Goal: Transaction & Acquisition: Purchase product/service

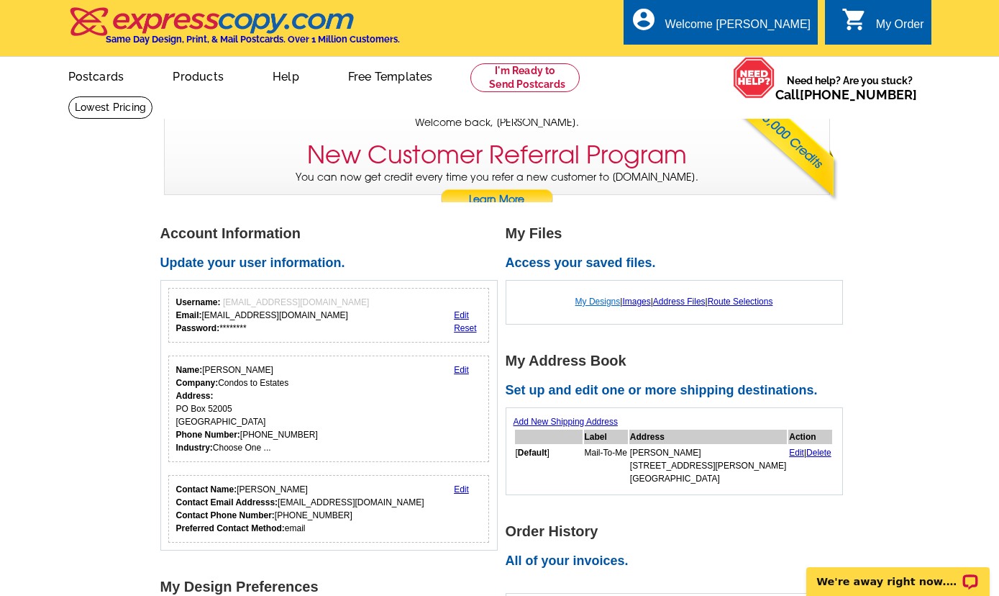
click at [588, 306] on link "My Designs" at bounding box center [598, 301] width 45 height 10
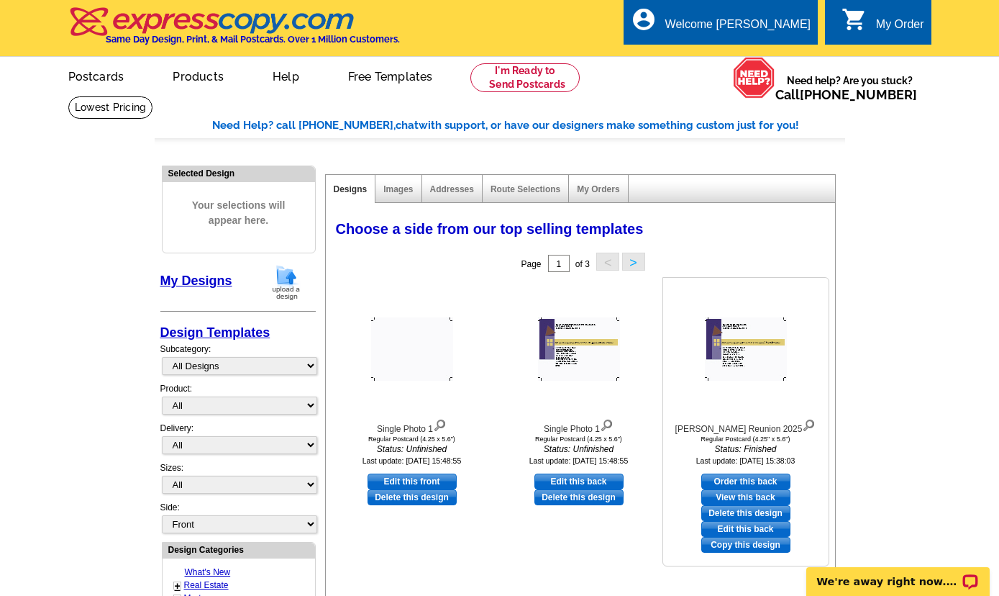
click at [745, 366] on img at bounding box center [746, 348] width 82 height 63
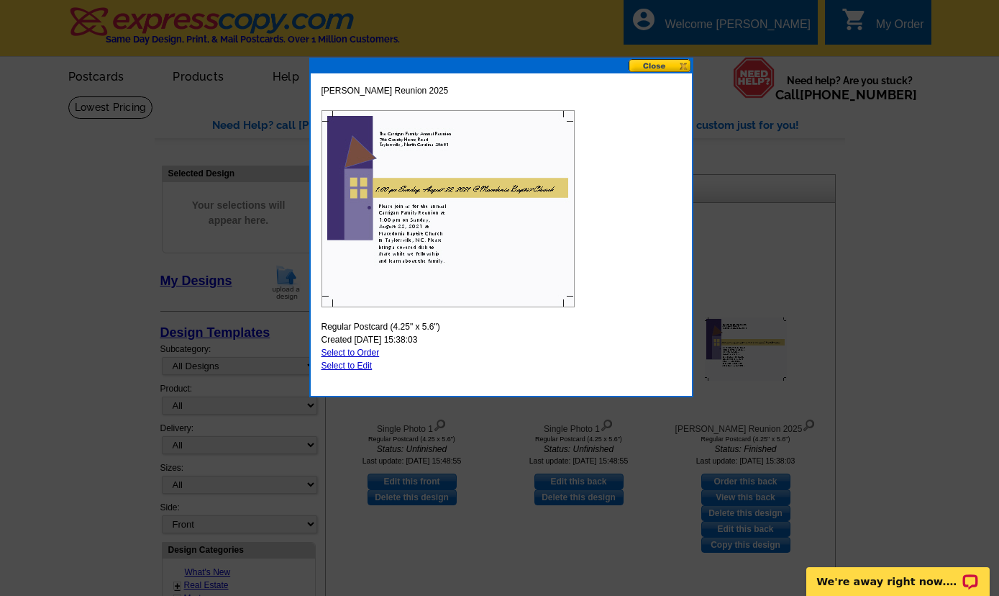
click at [335, 362] on link "Select to Edit" at bounding box center [347, 365] width 51 height 10
select select "1"
select select "front"
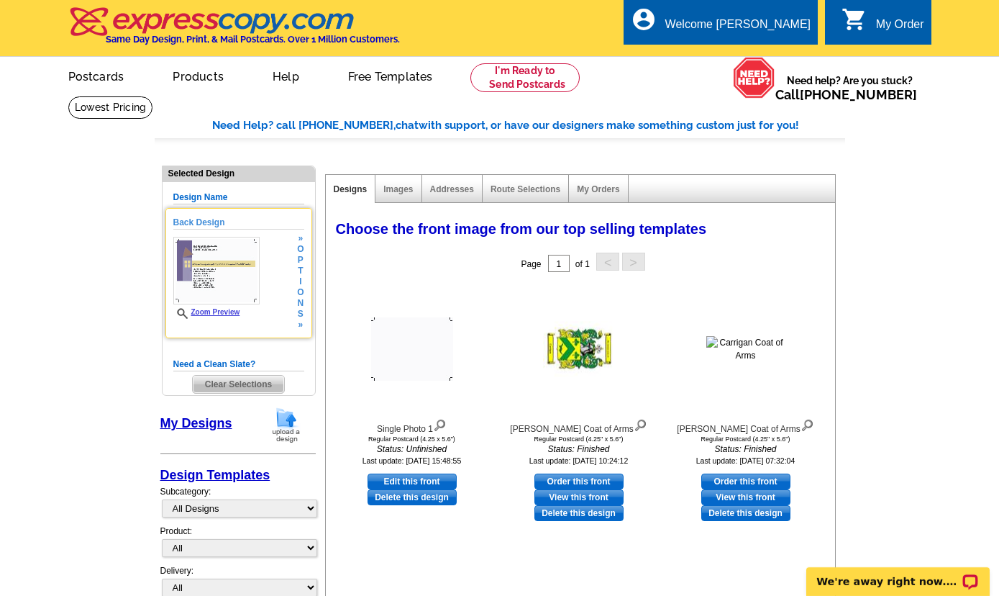
click at [248, 291] on img at bounding box center [216, 271] width 86 height 68
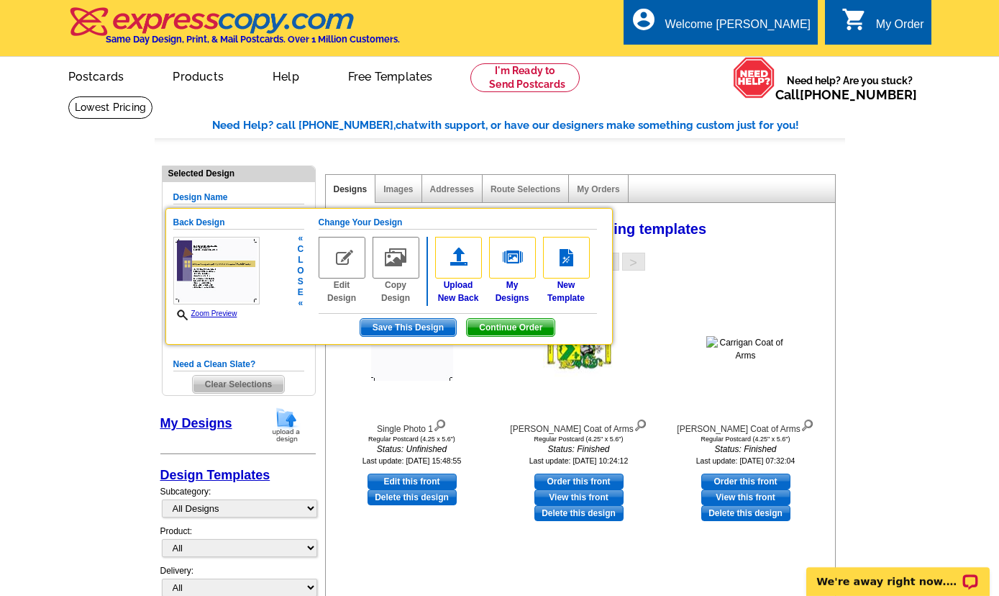
click at [211, 278] on img at bounding box center [216, 271] width 86 height 68
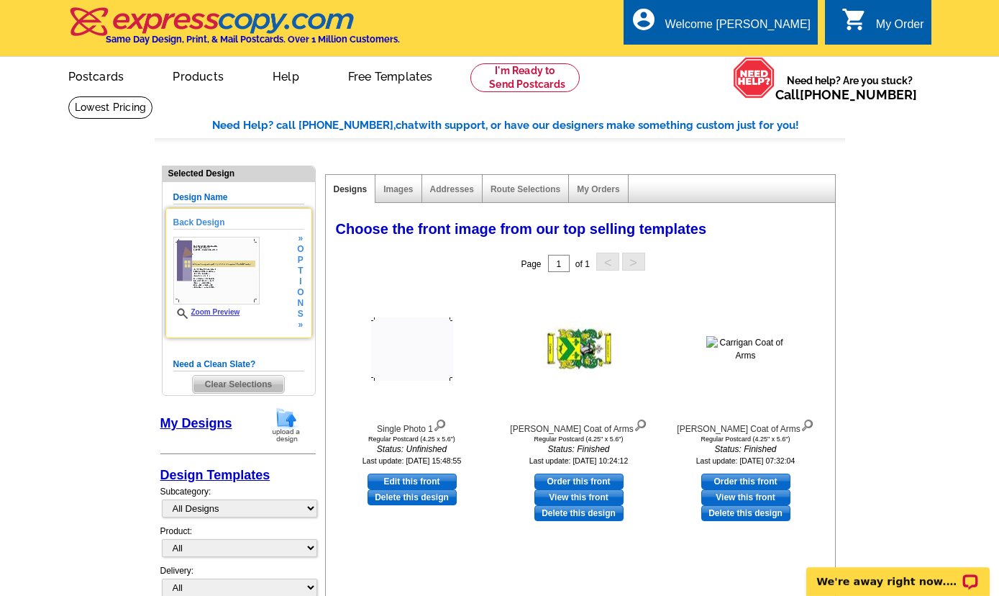
click at [211, 278] on img at bounding box center [216, 271] width 86 height 68
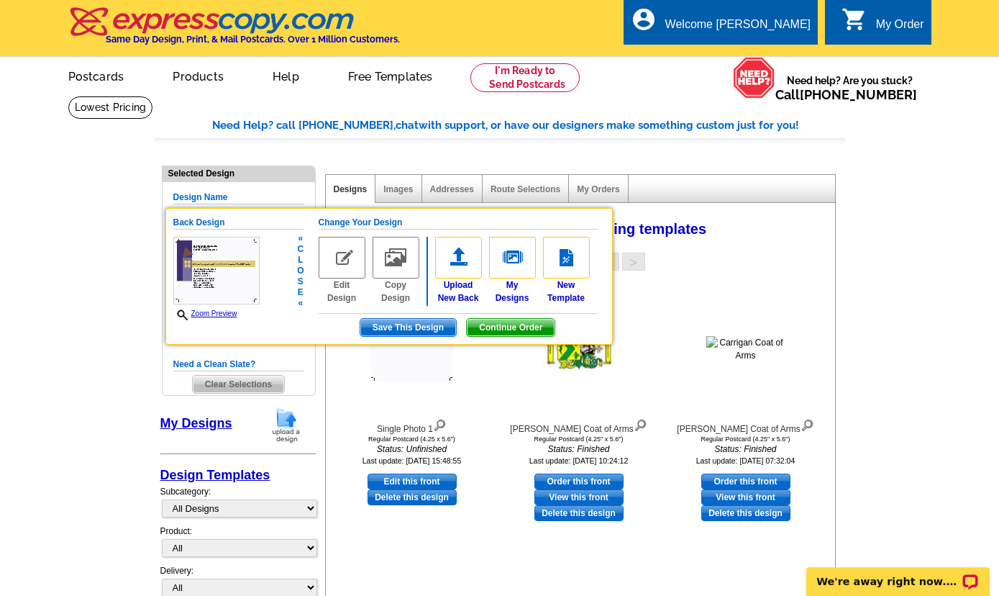
click at [348, 273] on img at bounding box center [342, 258] width 47 height 42
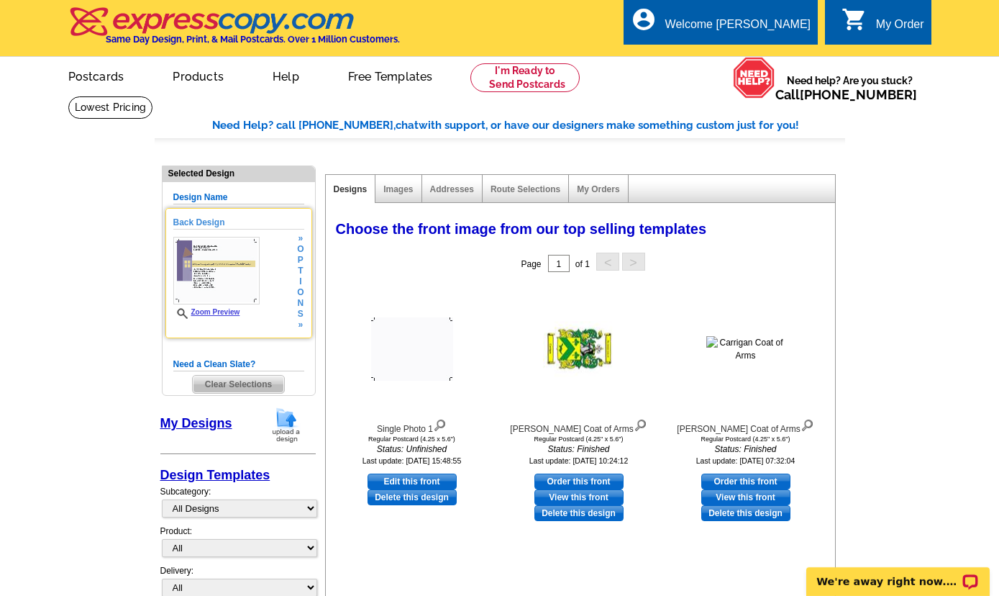
click at [223, 289] on img at bounding box center [216, 271] width 86 height 68
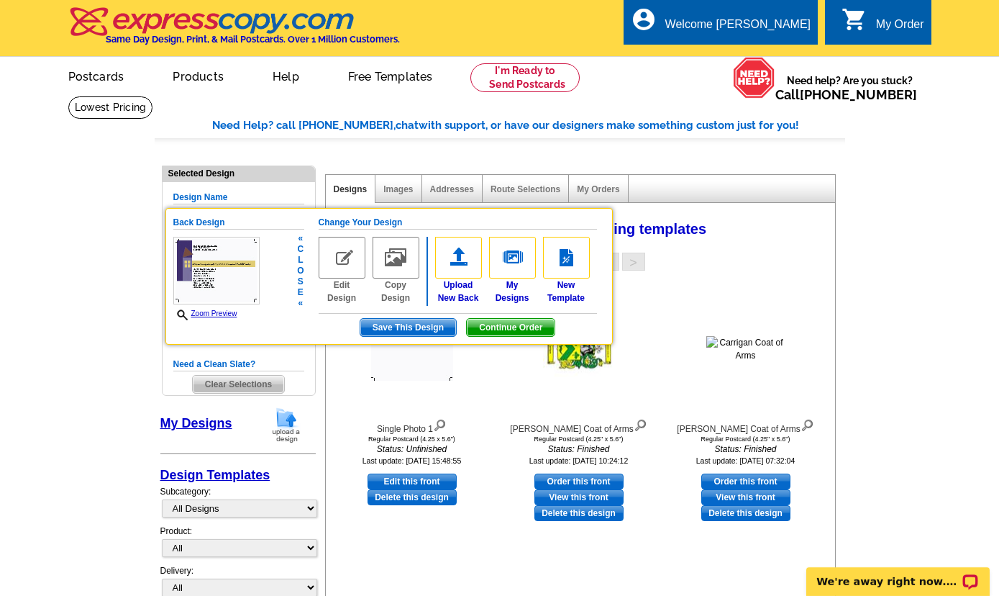
click at [512, 329] on span "Continue Order" at bounding box center [511, 327] width 88 height 17
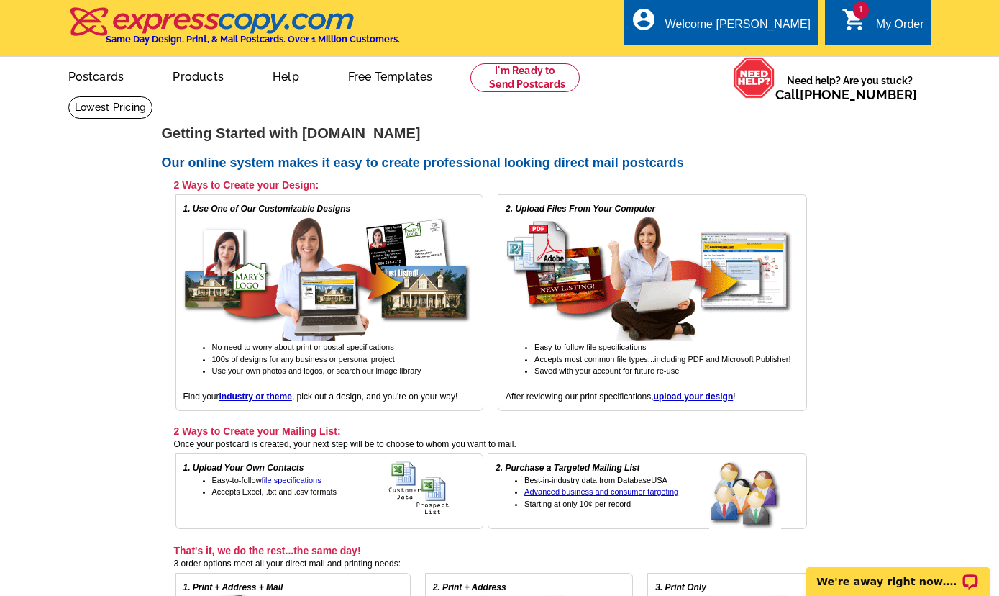
click at [868, 24] on link "1 shopping_cart My Order" at bounding box center [883, 25] width 83 height 18
click at [892, 24] on div "My Order" at bounding box center [900, 28] width 48 height 20
click at [886, 22] on div "My Order" at bounding box center [900, 28] width 48 height 20
click at [756, 55] on link "My Account" at bounding box center [775, 55] width 62 height 13
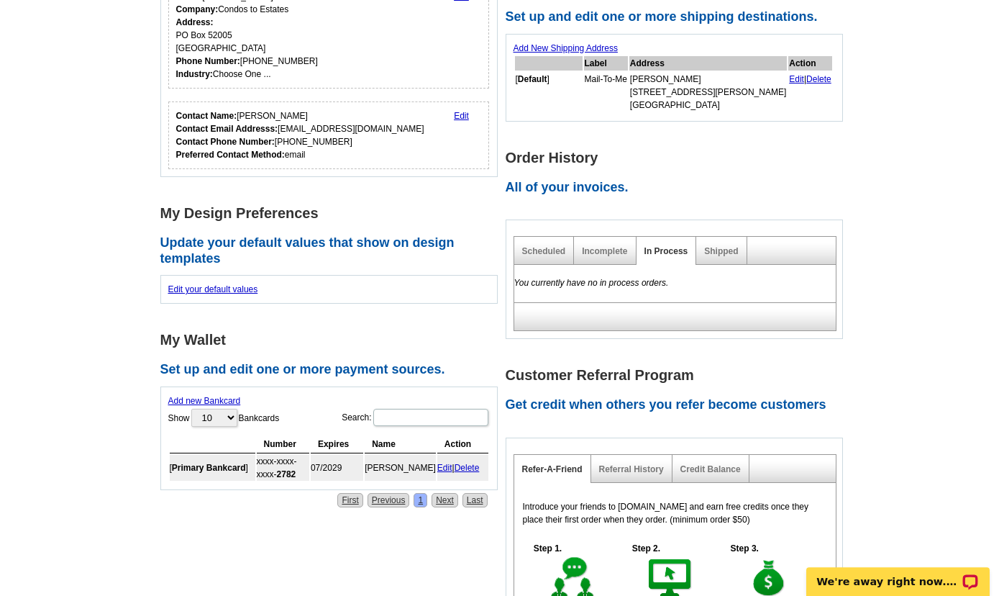
scroll to position [222, 0]
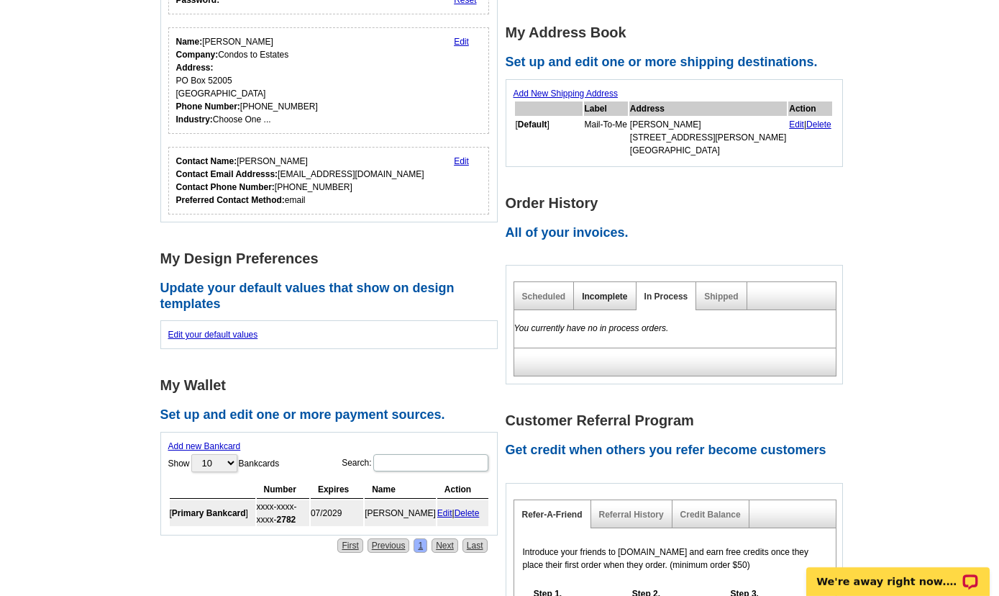
click at [617, 301] on link "Incomplete" at bounding box center [604, 296] width 45 height 10
click at [536, 296] on link "Scheduled" at bounding box center [544, 296] width 44 height 10
click at [715, 296] on link "Shipped" at bounding box center [721, 296] width 34 height 10
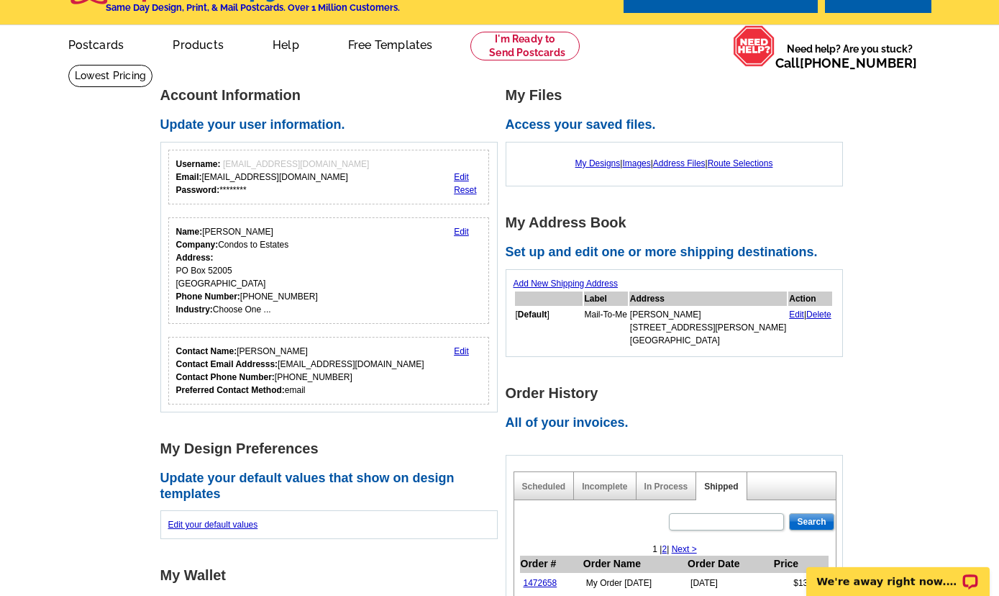
scroll to position [0, 0]
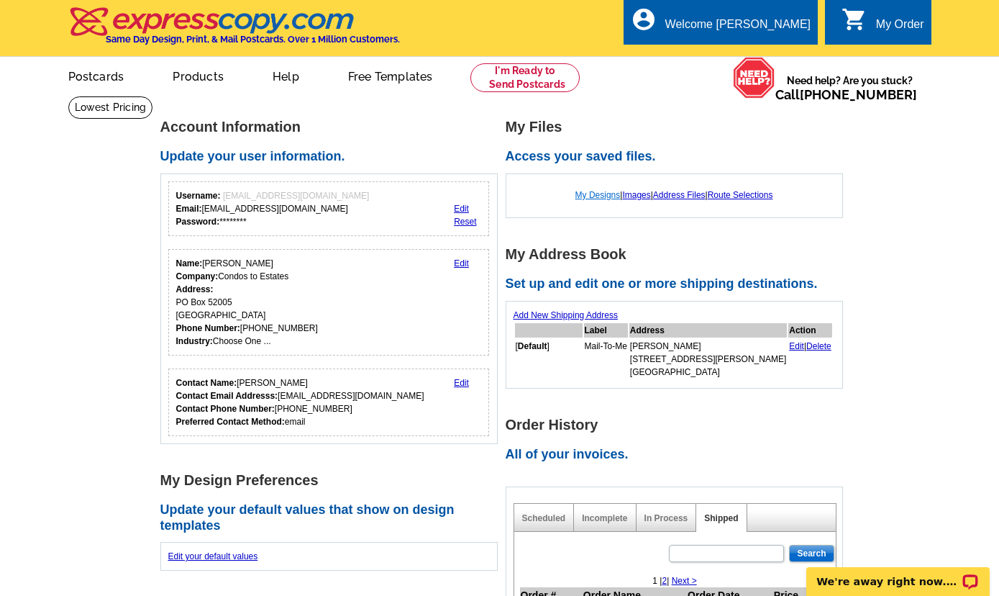
click at [590, 200] on link "My Designs" at bounding box center [598, 195] width 45 height 10
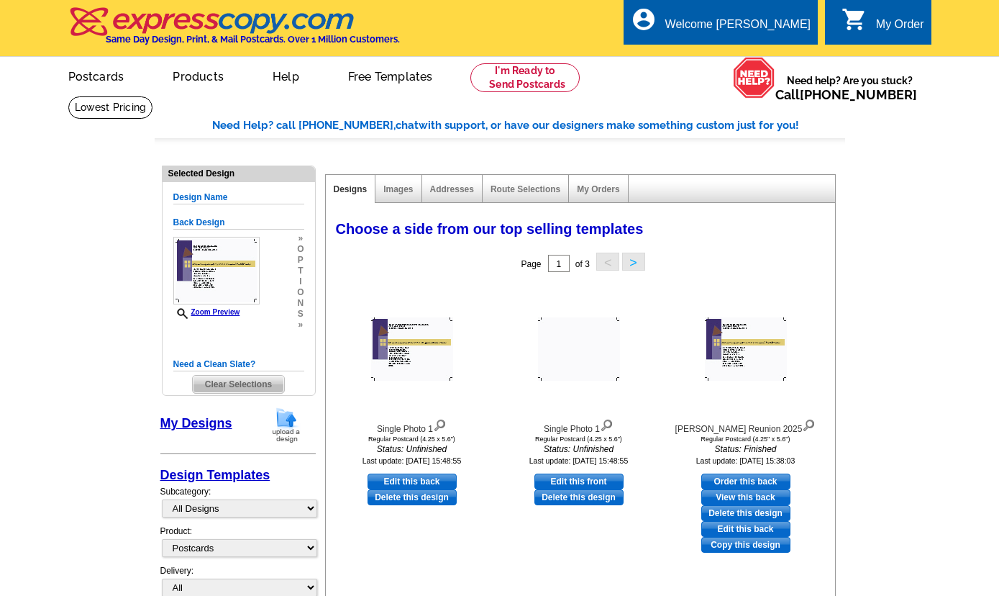
select select "1"
click at [748, 532] on link "Edit this back" at bounding box center [746, 529] width 89 height 16
select select "front"
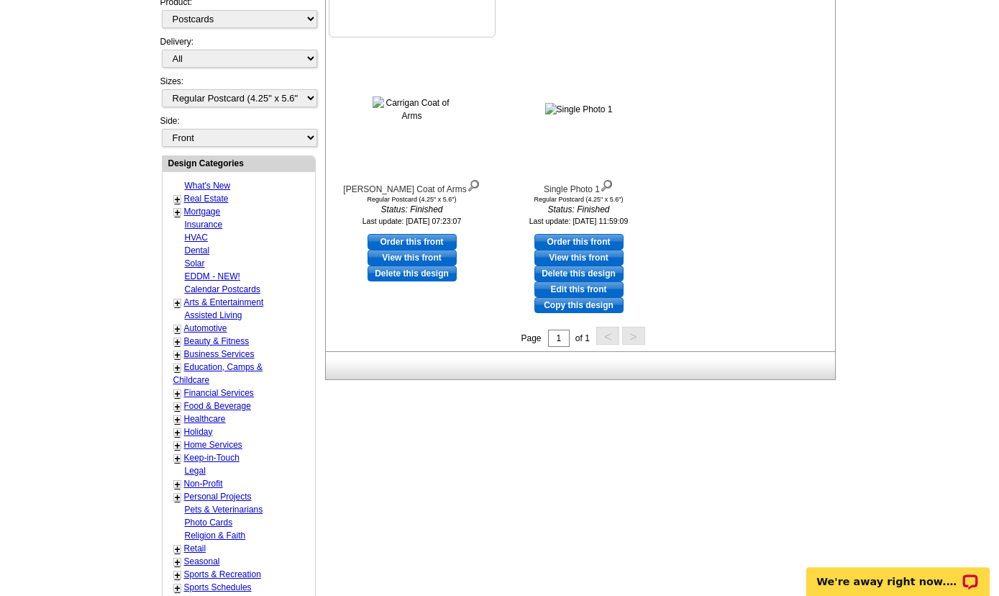
scroll to position [544, 0]
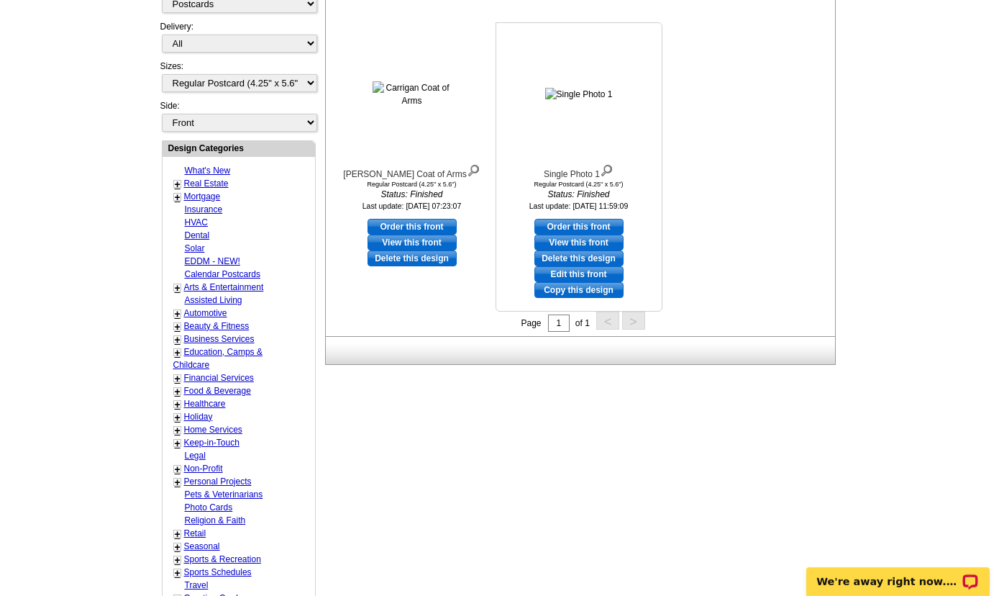
click at [604, 247] on link "View this front" at bounding box center [579, 243] width 89 height 16
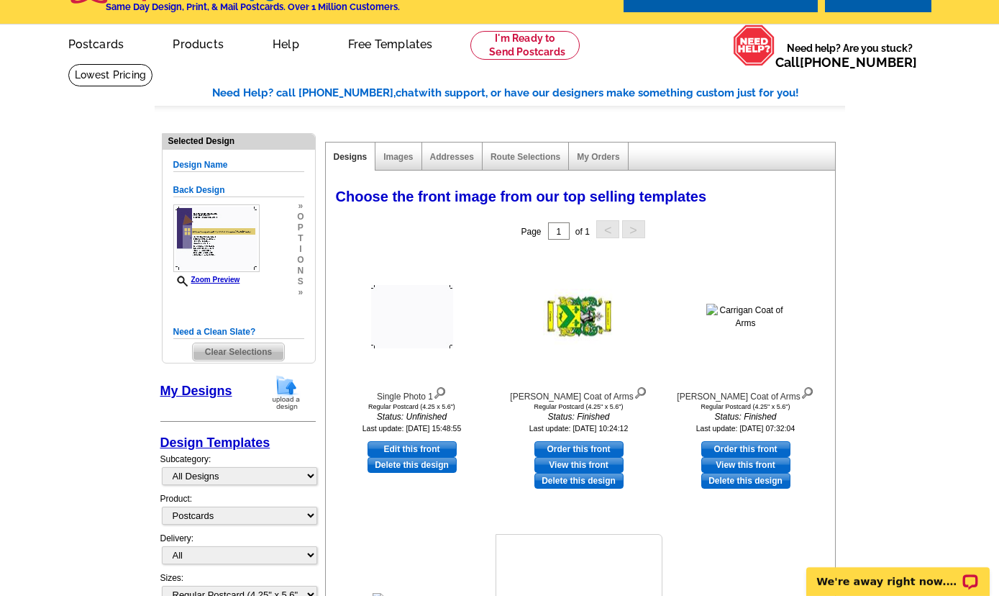
scroll to position [0, 0]
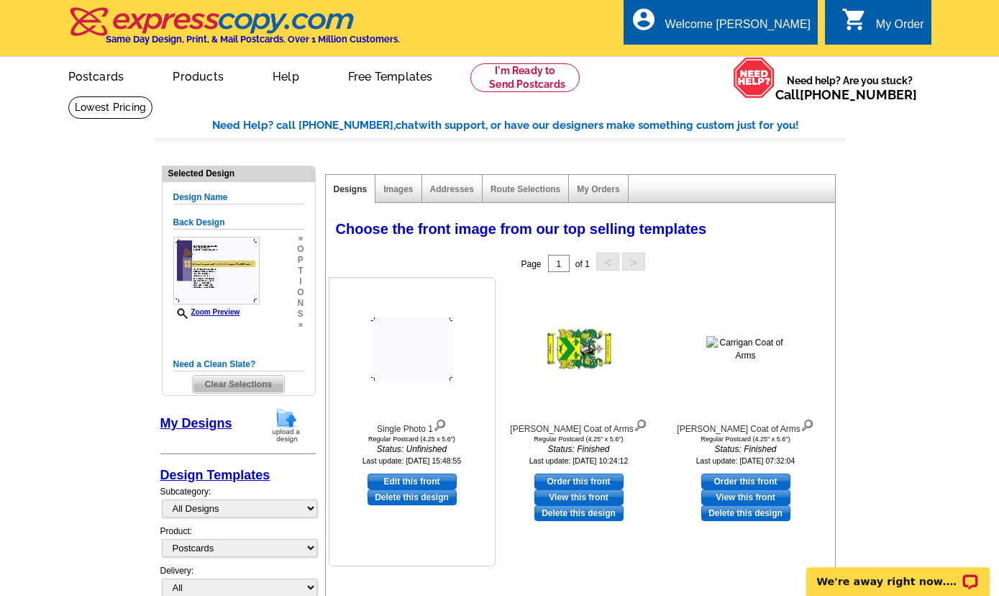
click at [403, 369] on img at bounding box center [412, 348] width 82 height 63
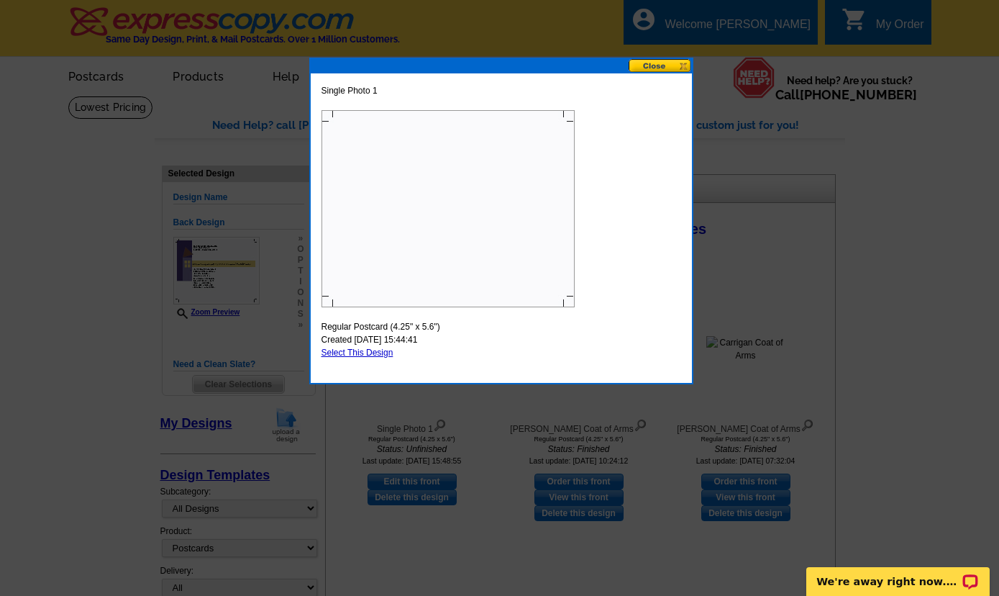
click at [672, 65] on button at bounding box center [660, 66] width 63 height 14
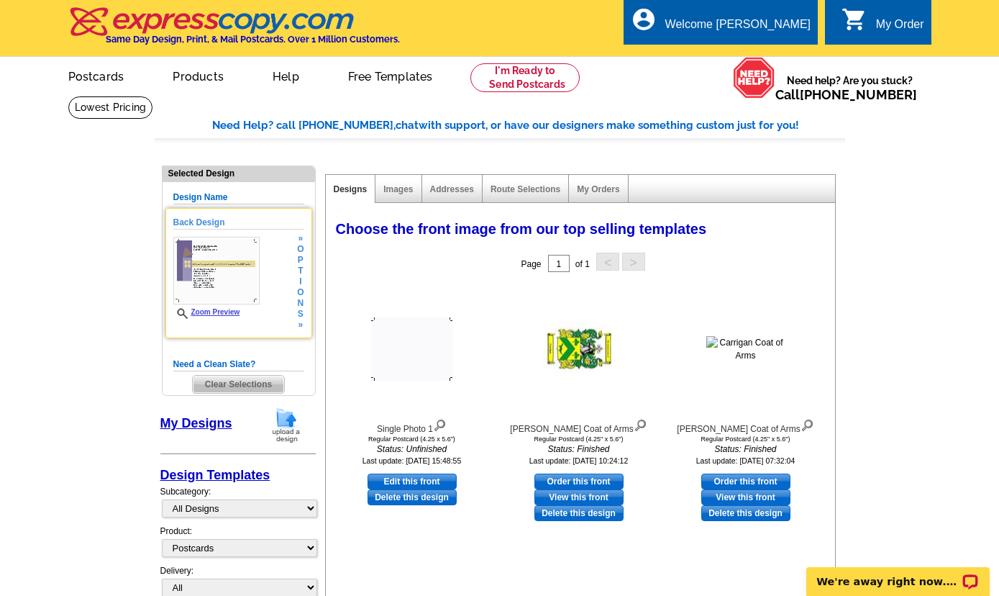
click at [204, 289] on img at bounding box center [216, 271] width 86 height 68
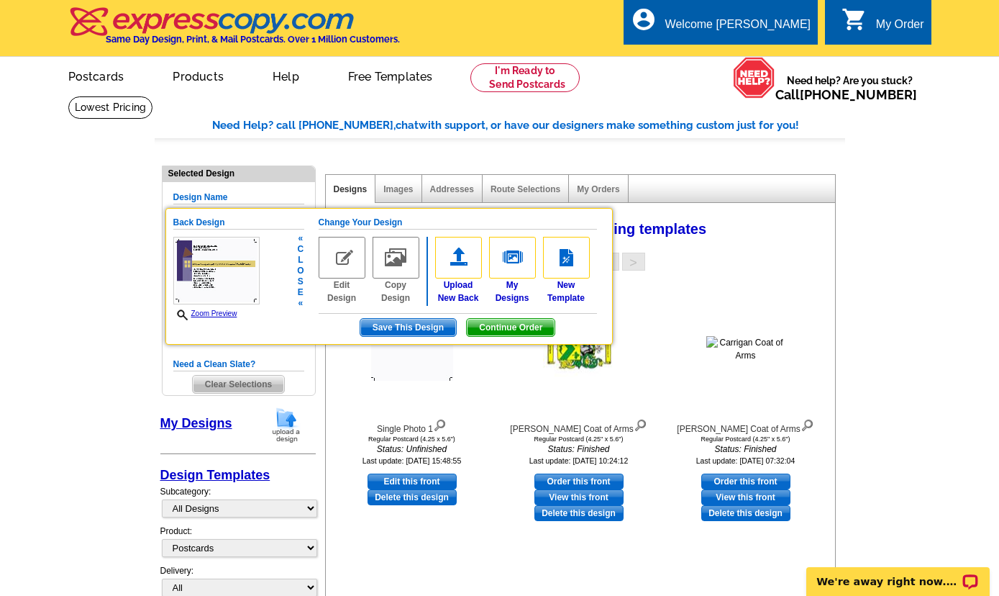
click at [204, 289] on img at bounding box center [216, 271] width 86 height 68
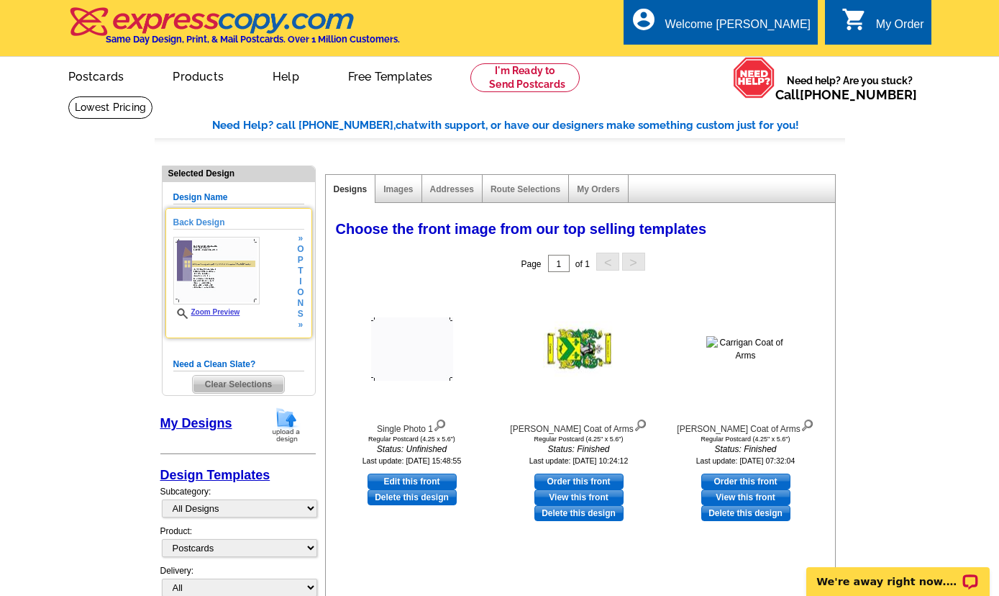
click at [204, 289] on img at bounding box center [216, 271] width 86 height 68
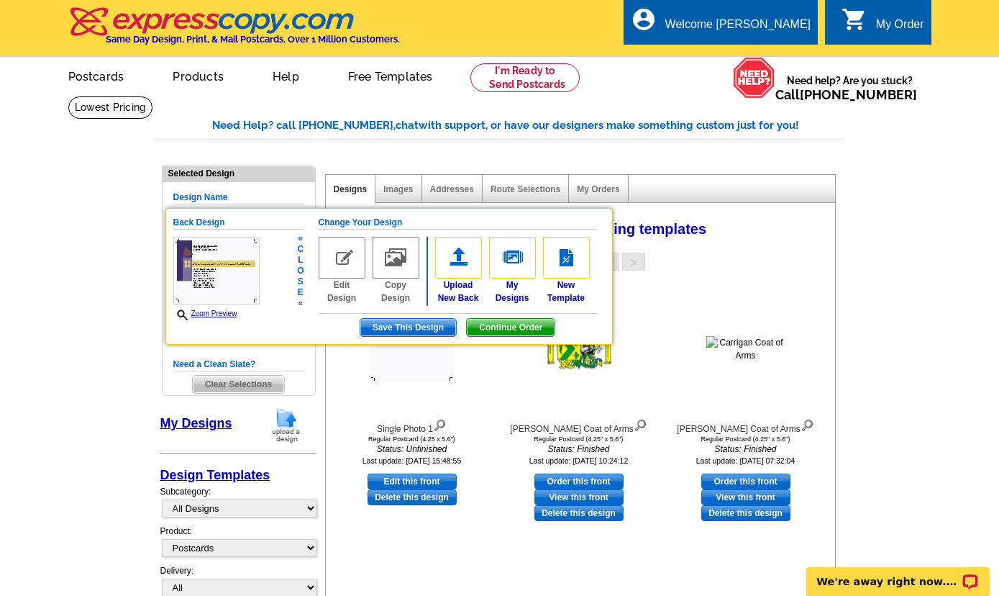
click at [200, 312] on link "Zoom Preview" at bounding box center [205, 313] width 64 height 8
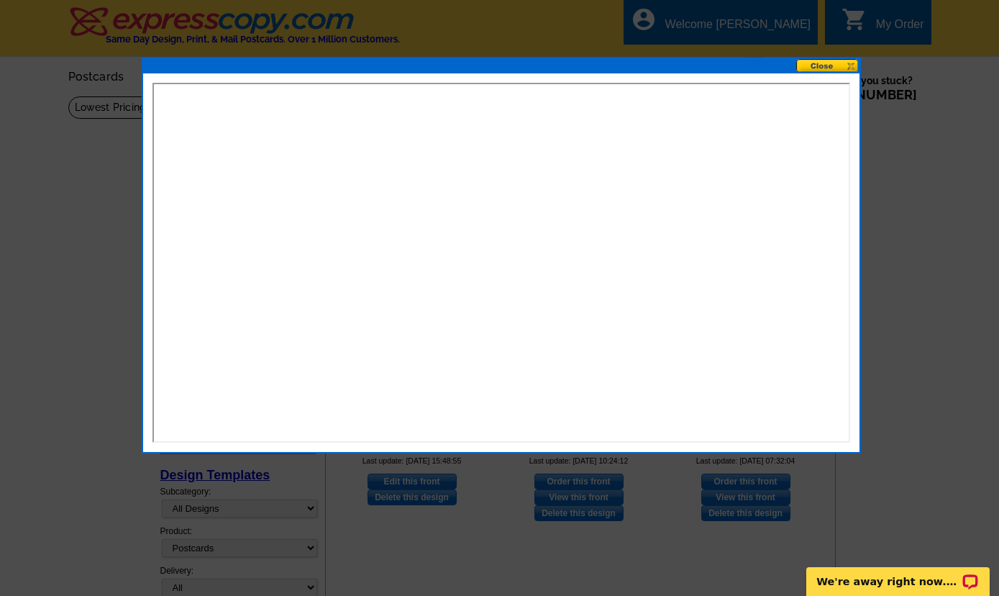
click at [828, 63] on button at bounding box center [828, 66] width 63 height 14
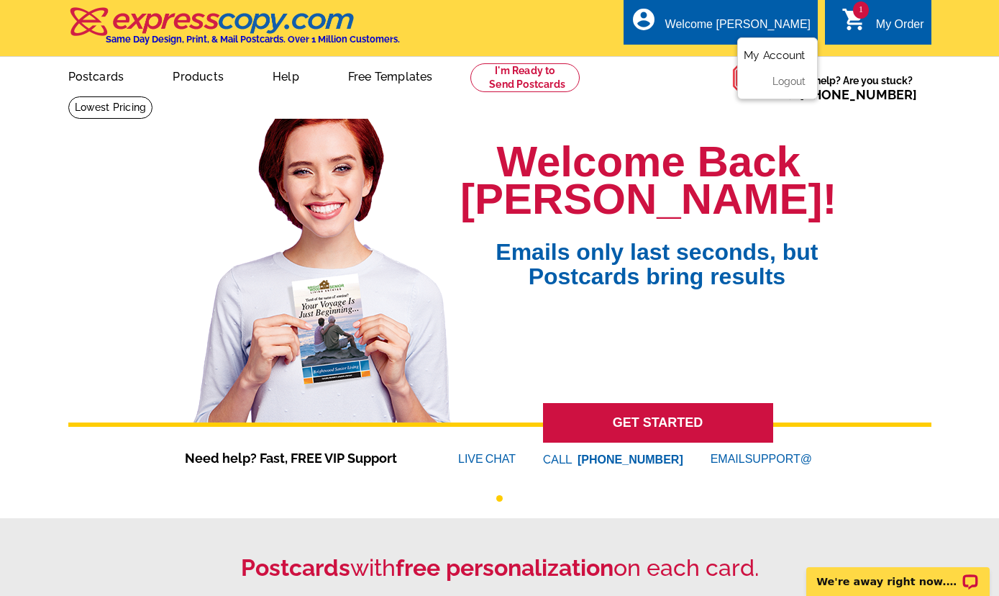
click at [783, 58] on link "My Account" at bounding box center [775, 55] width 62 height 13
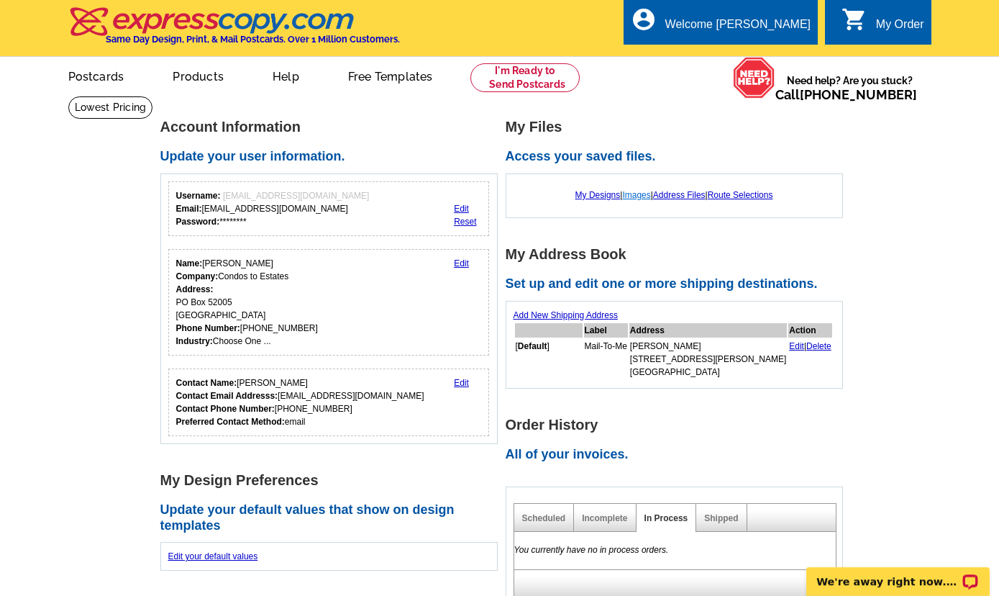
click at [635, 197] on link "Images" at bounding box center [636, 195] width 28 height 10
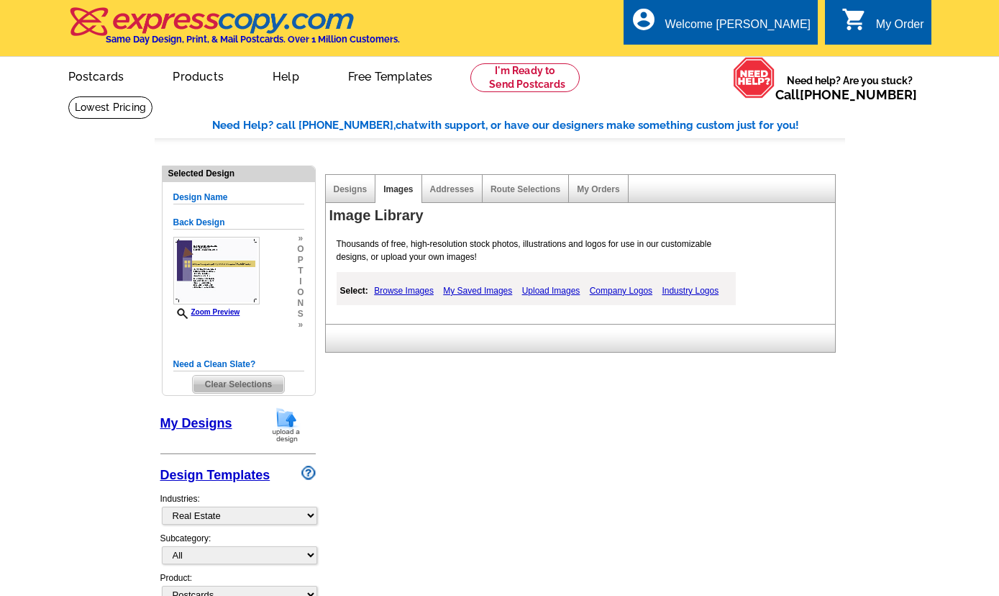
select select "785"
select select "1"
click at [478, 291] on link "My Saved Images" at bounding box center [478, 290] width 76 height 17
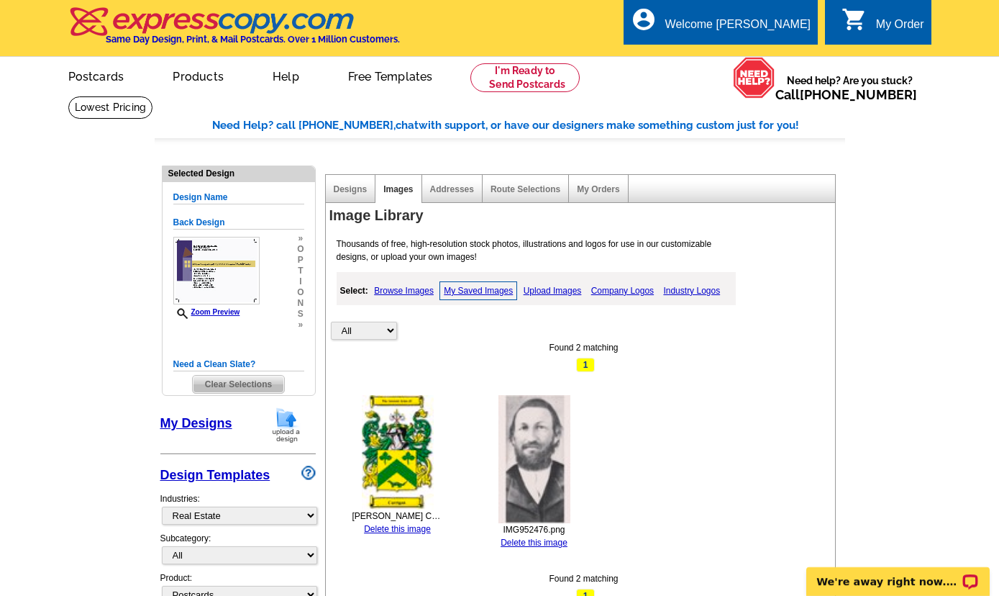
click at [396, 292] on link "Browse Images" at bounding box center [404, 290] width 67 height 17
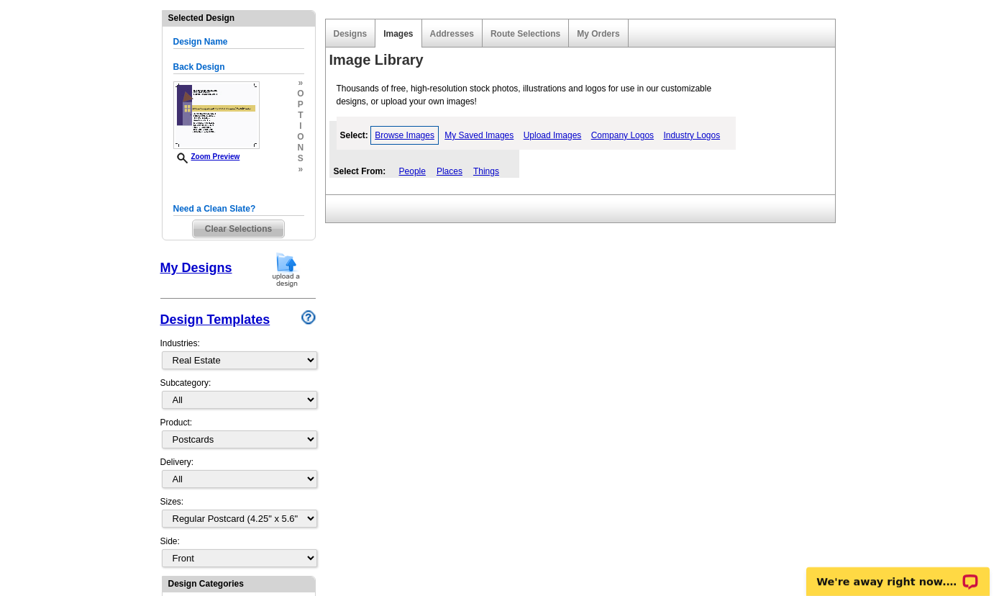
scroll to position [78, 0]
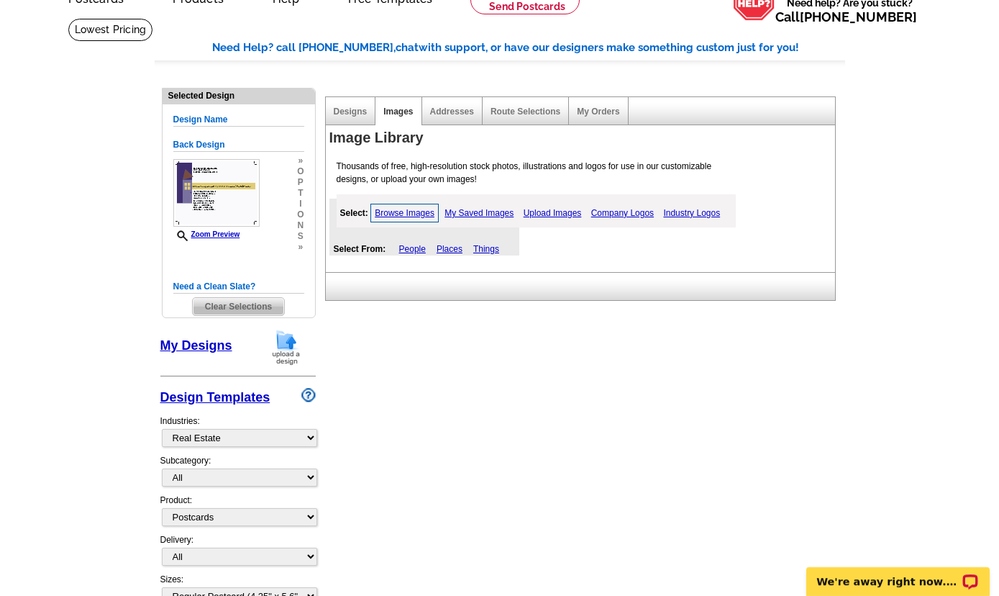
click at [407, 214] on link "Browse Images" at bounding box center [405, 213] width 68 height 19
click at [553, 214] on link "Upload Images" at bounding box center [552, 212] width 65 height 17
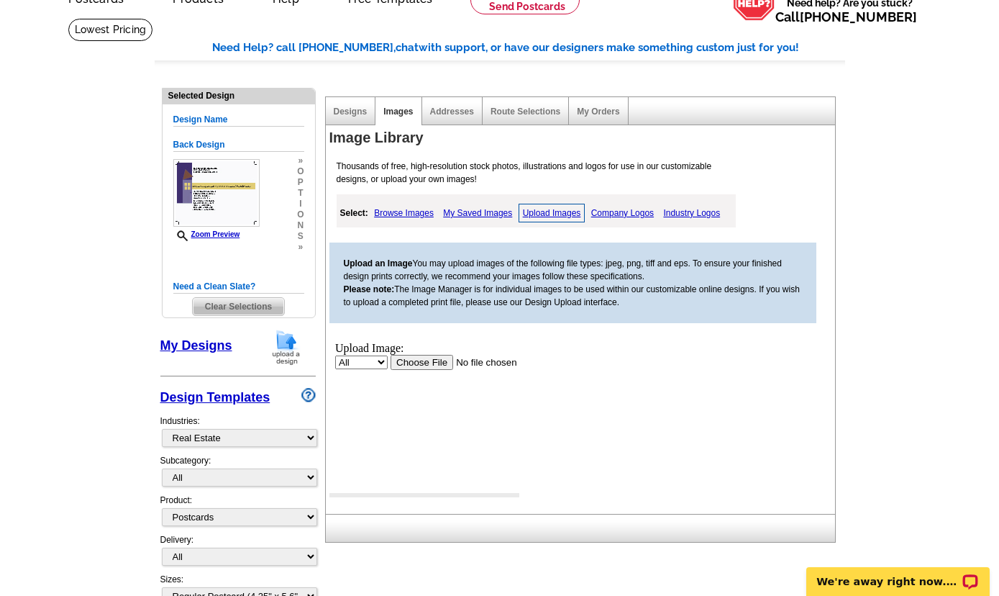
scroll to position [0, 0]
click at [424, 366] on input "file" at bounding box center [481, 361] width 182 height 15
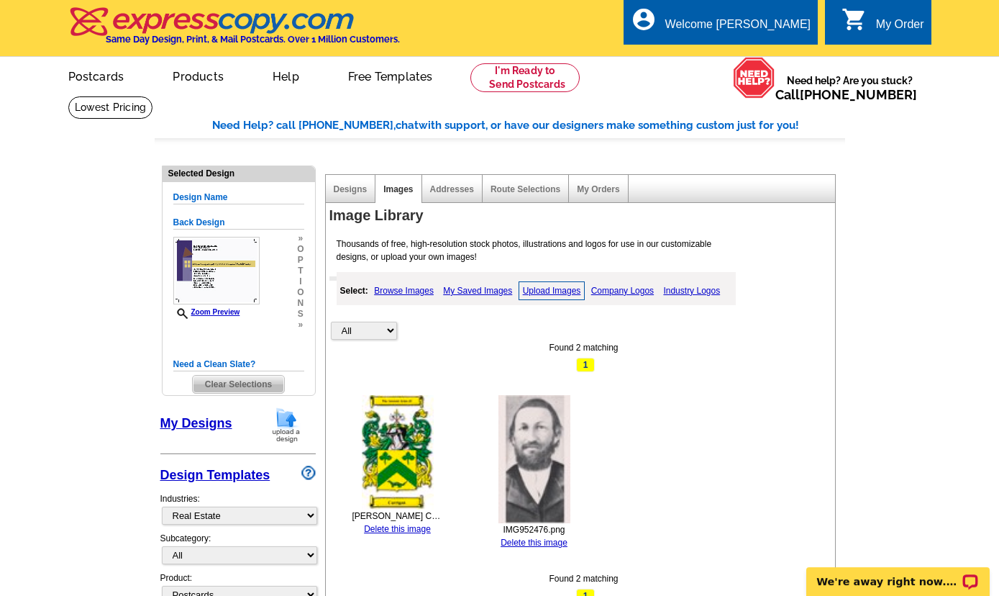
click at [391, 294] on link "Browse Images" at bounding box center [404, 290] width 67 height 17
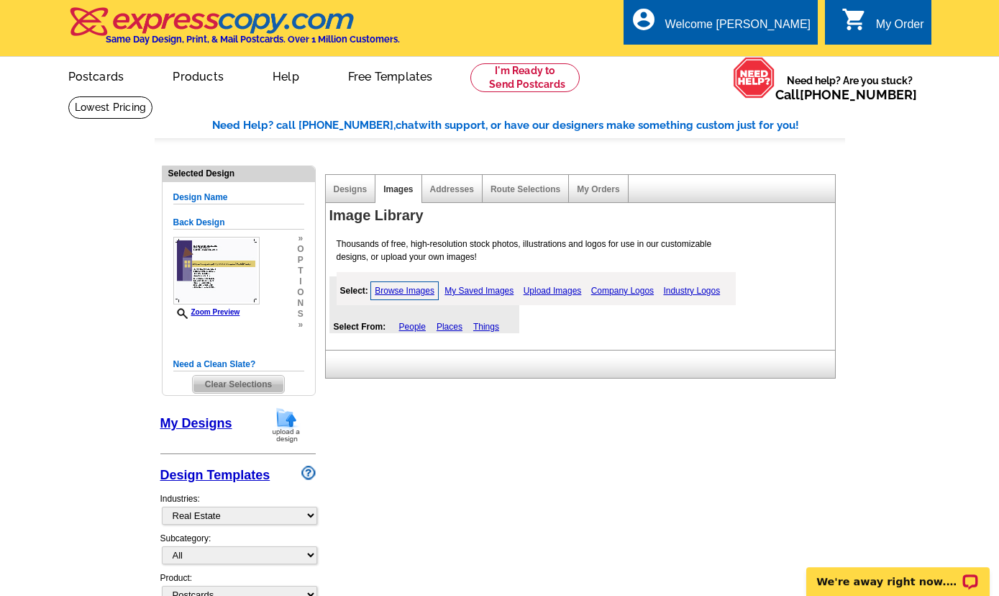
click at [454, 329] on link "Places" at bounding box center [450, 327] width 26 height 10
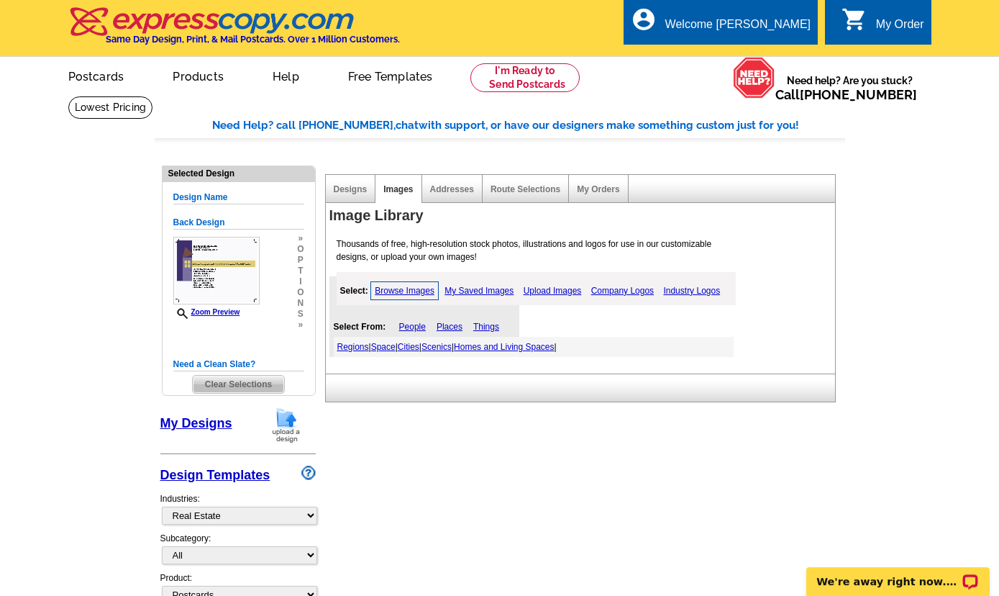
click at [490, 331] on link "Things" at bounding box center [486, 327] width 26 height 10
click at [493, 294] on link "My Saved Images" at bounding box center [479, 290] width 76 height 17
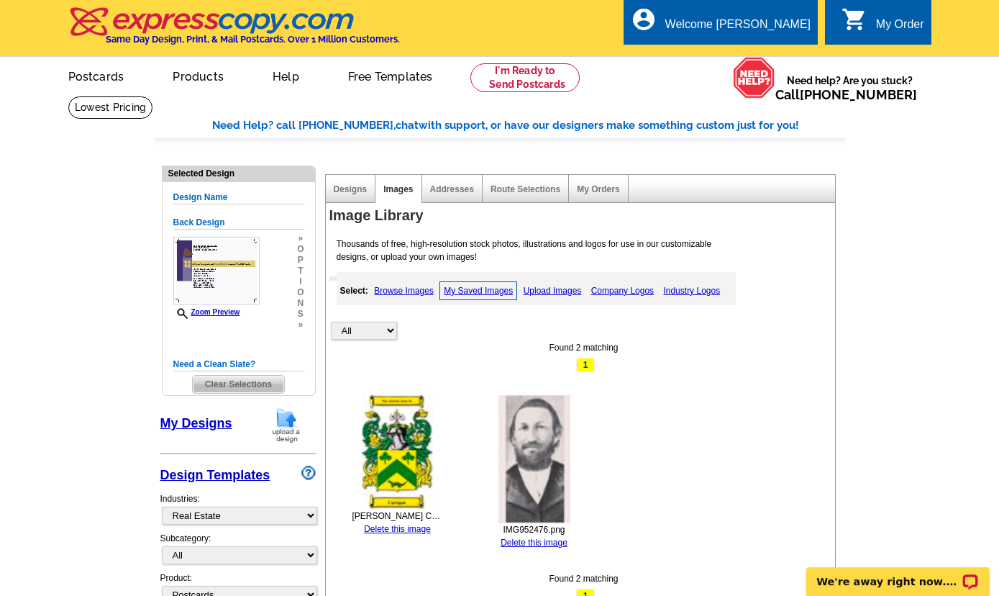
click at [558, 293] on link "Upload Images" at bounding box center [552, 290] width 65 height 17
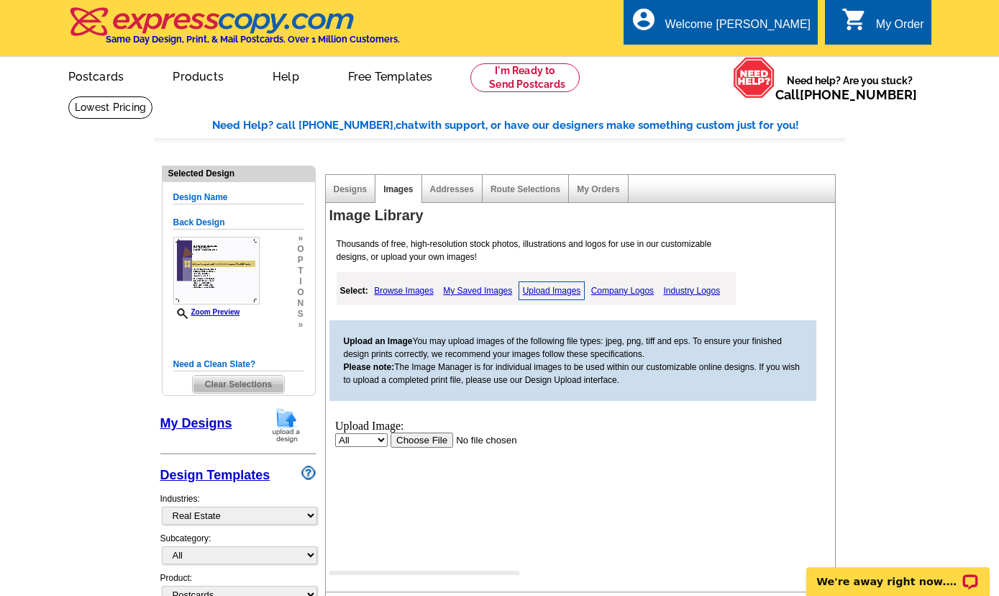
click at [335, 432] on select "All Property" at bounding box center [361, 439] width 53 height 14
click at [382, 443] on select "All Property" at bounding box center [361, 439] width 53 height 14
click at [425, 442] on input "file" at bounding box center [481, 439] width 182 height 15
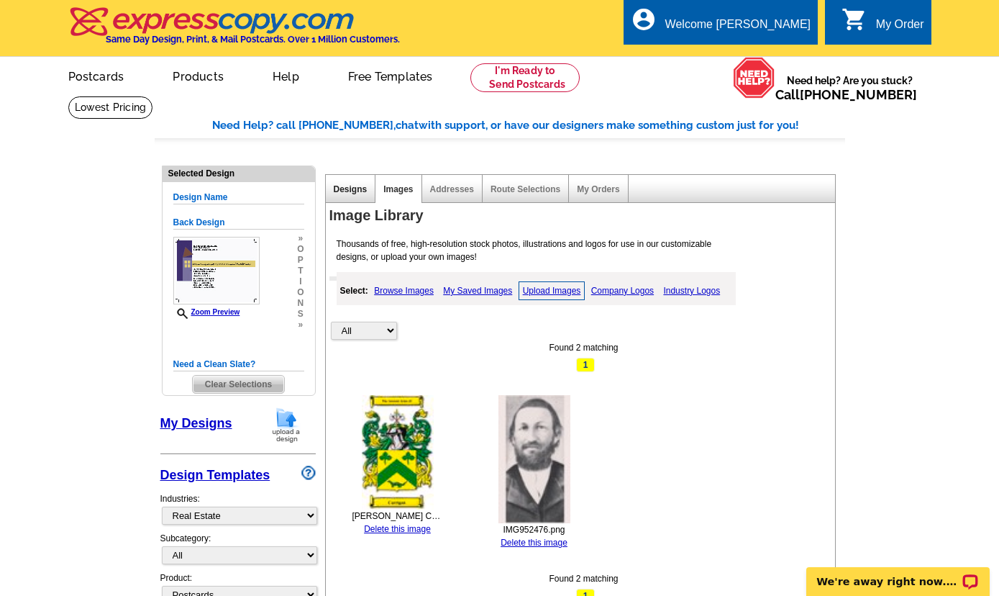
click at [345, 193] on link "Designs" at bounding box center [351, 189] width 34 height 10
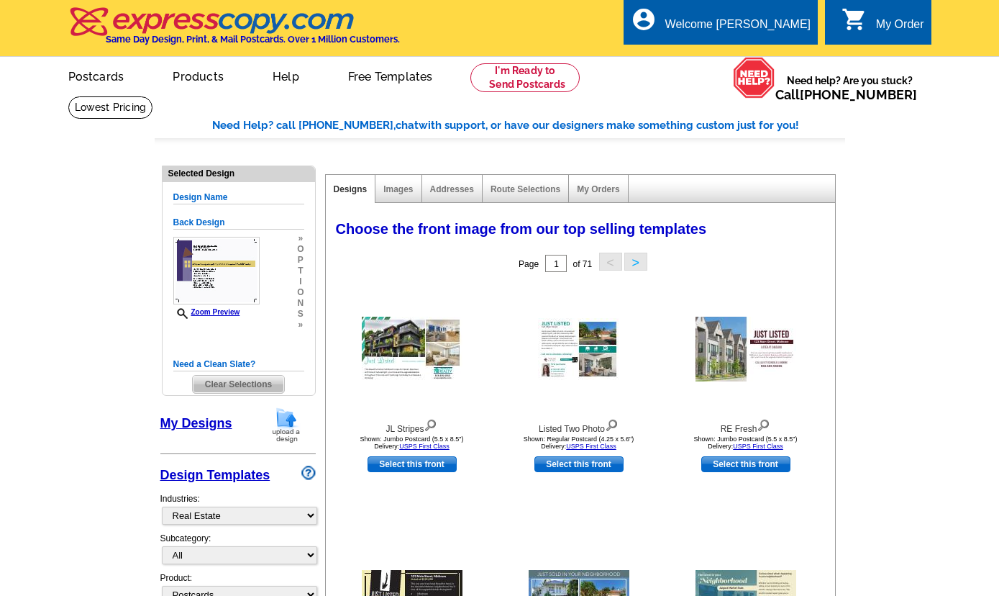
select select "785"
select select "1"
click at [209, 199] on h5 "Design Name" at bounding box center [238, 198] width 131 height 14
click at [237, 199] on h5 "Design Name" at bounding box center [238, 198] width 131 height 14
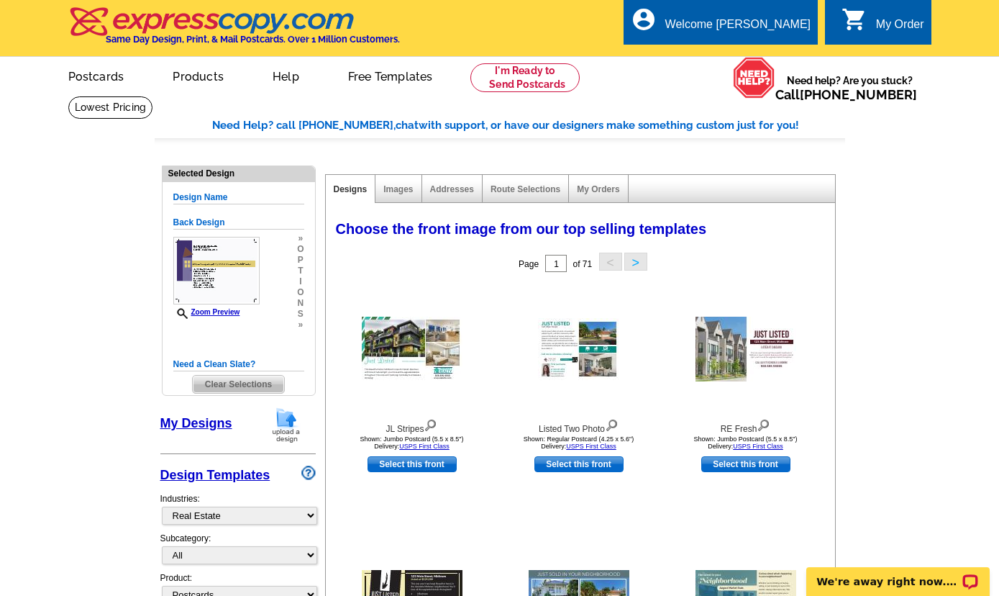
click at [200, 422] on link "My Designs" at bounding box center [196, 423] width 72 height 14
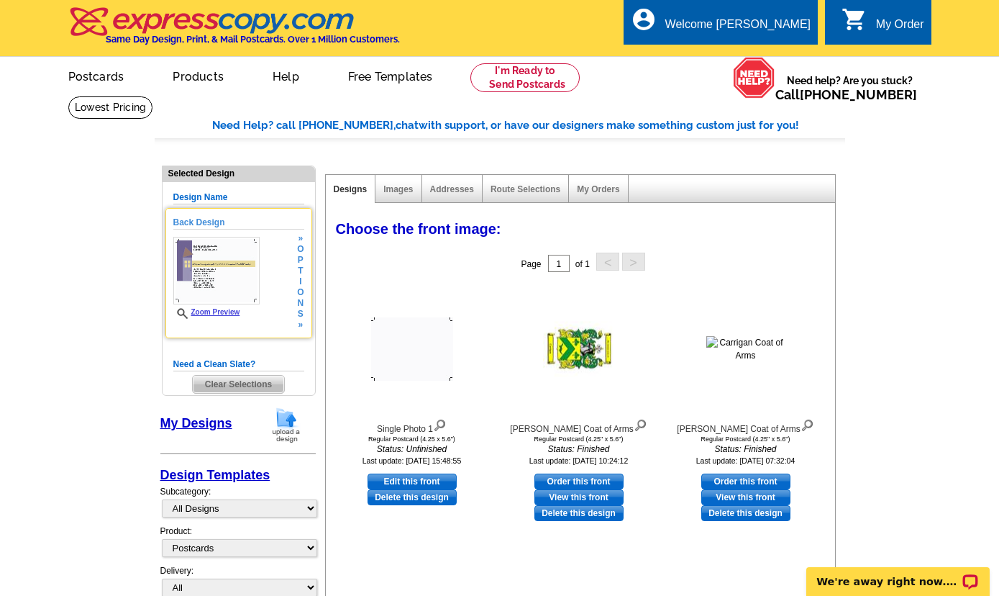
click at [237, 271] on img at bounding box center [216, 271] width 86 height 68
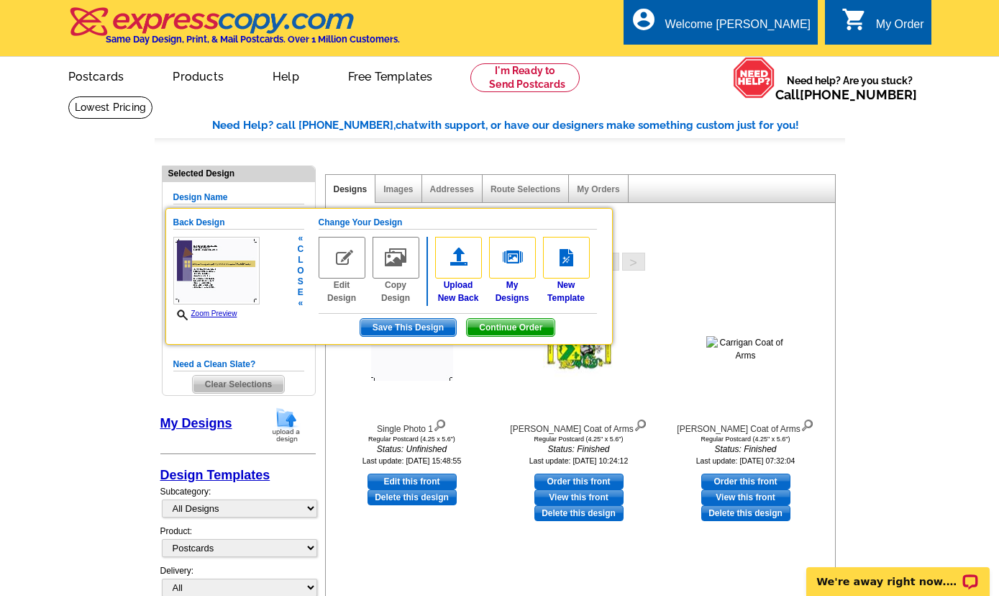
click at [338, 261] on img at bounding box center [342, 258] width 47 height 42
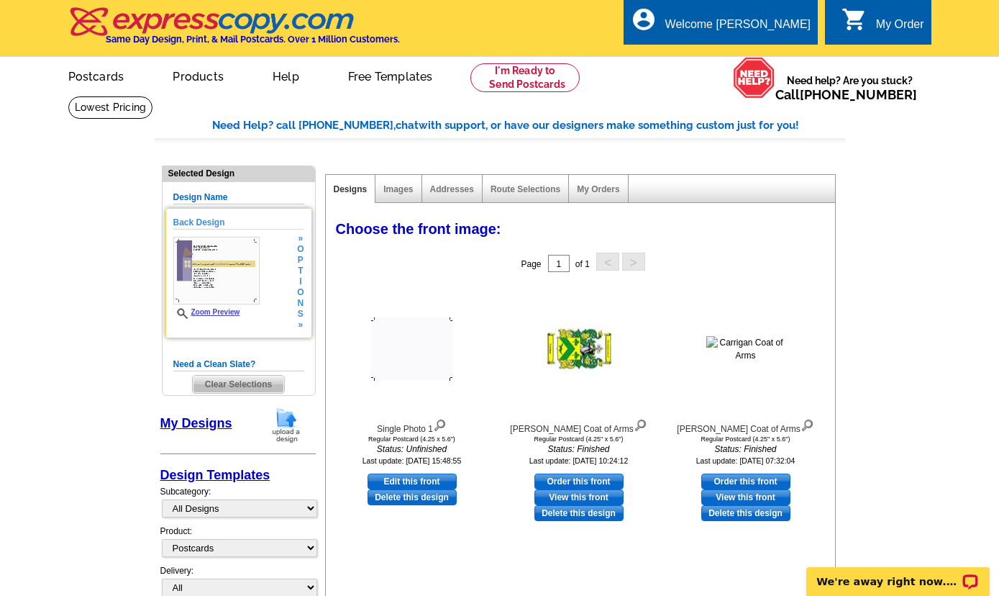
click at [301, 292] on span "o" at bounding box center [300, 292] width 6 height 11
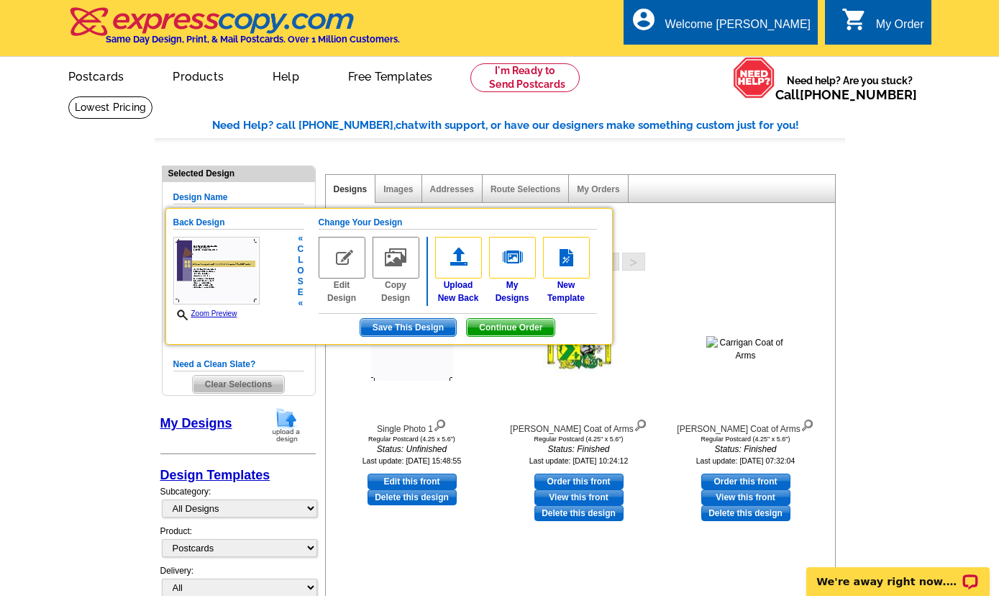
click at [520, 332] on span "Continue Order" at bounding box center [511, 327] width 88 height 17
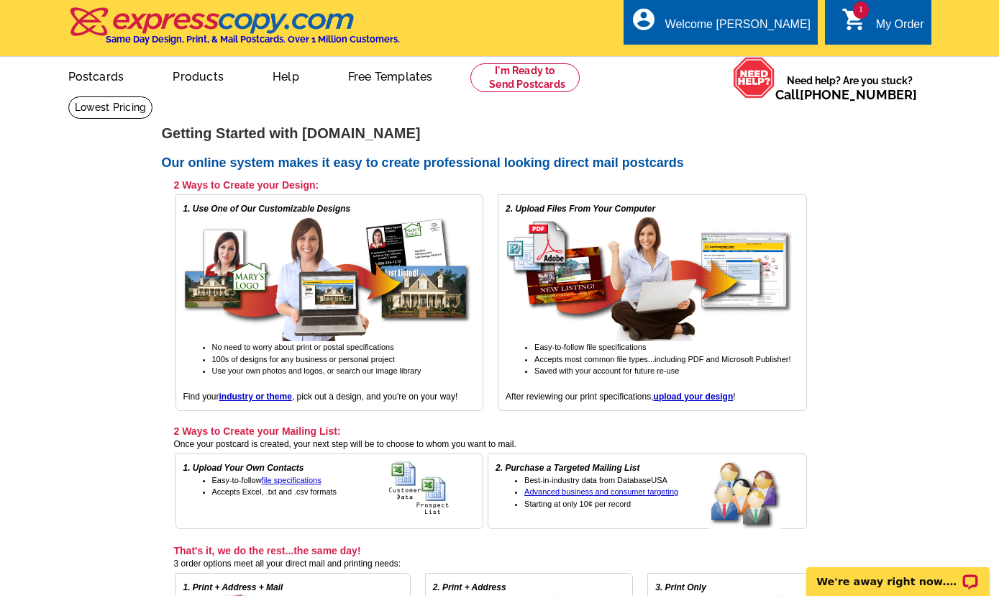
click at [880, 18] on div "My Order" at bounding box center [900, 28] width 48 height 20
click at [787, 56] on link "My Account" at bounding box center [775, 55] width 62 height 13
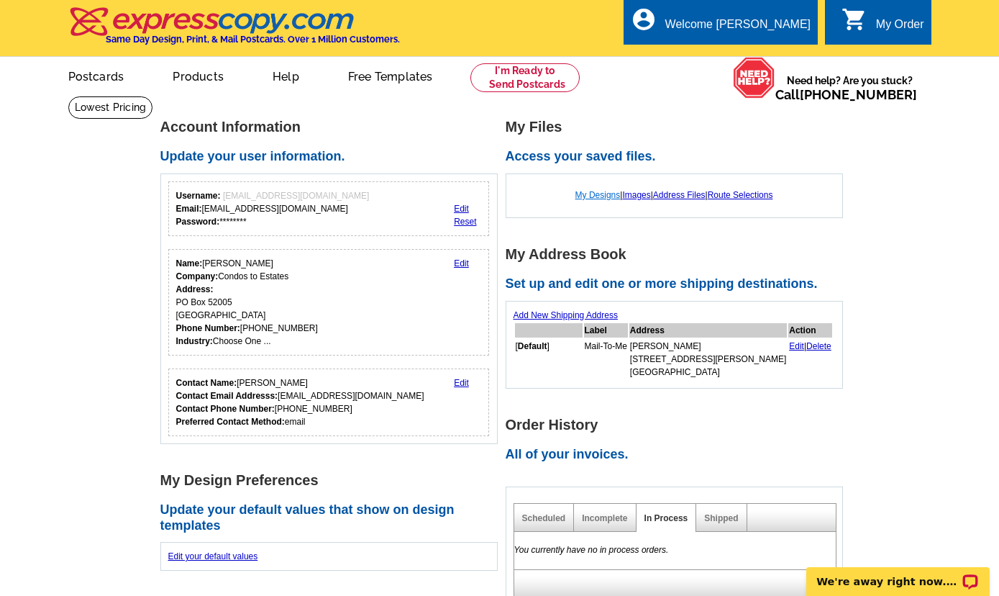
click at [599, 199] on link "My Designs" at bounding box center [598, 195] width 45 height 10
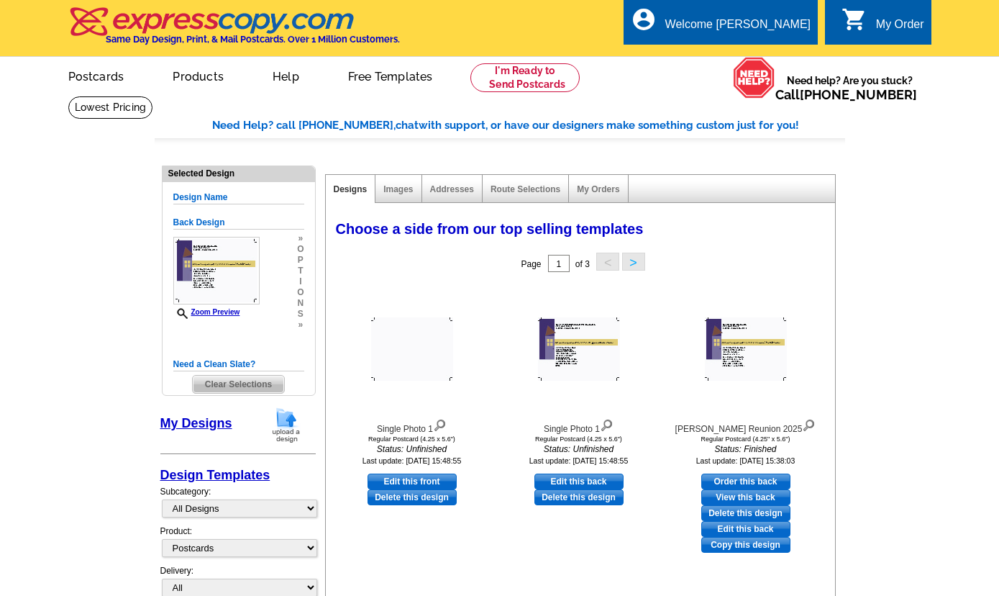
select select "1"
click at [764, 534] on link "Edit this back" at bounding box center [746, 529] width 89 height 16
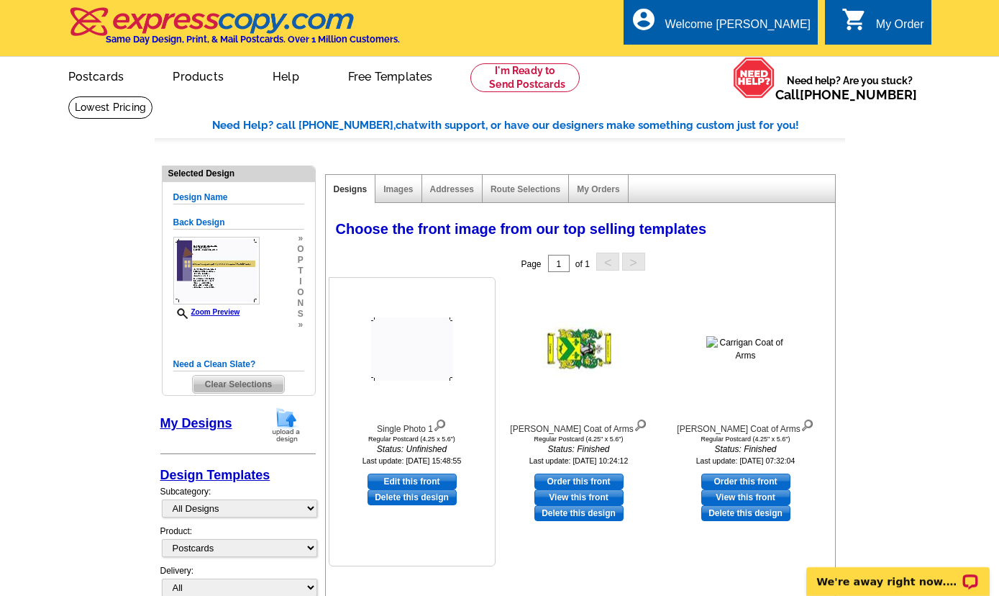
click at [427, 343] on img at bounding box center [412, 348] width 82 height 63
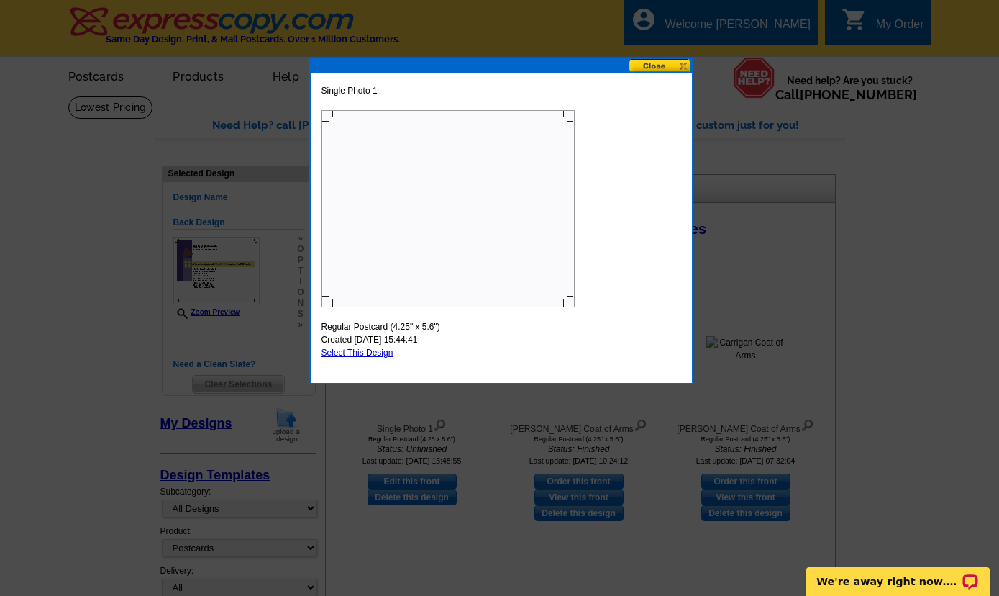
click at [378, 355] on link "Select This Design" at bounding box center [358, 353] width 72 height 10
select select "back"
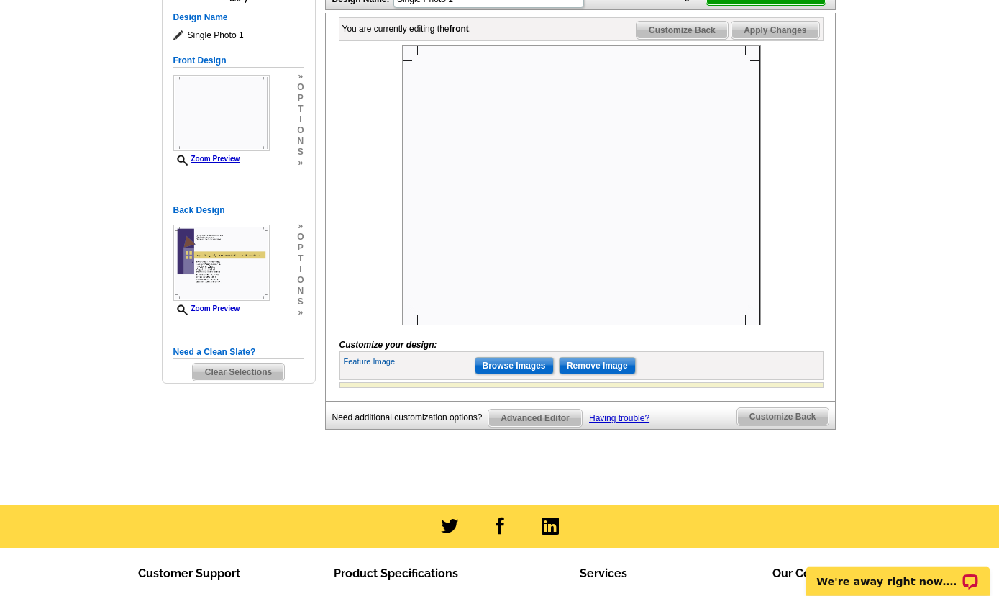
scroll to position [233, 0]
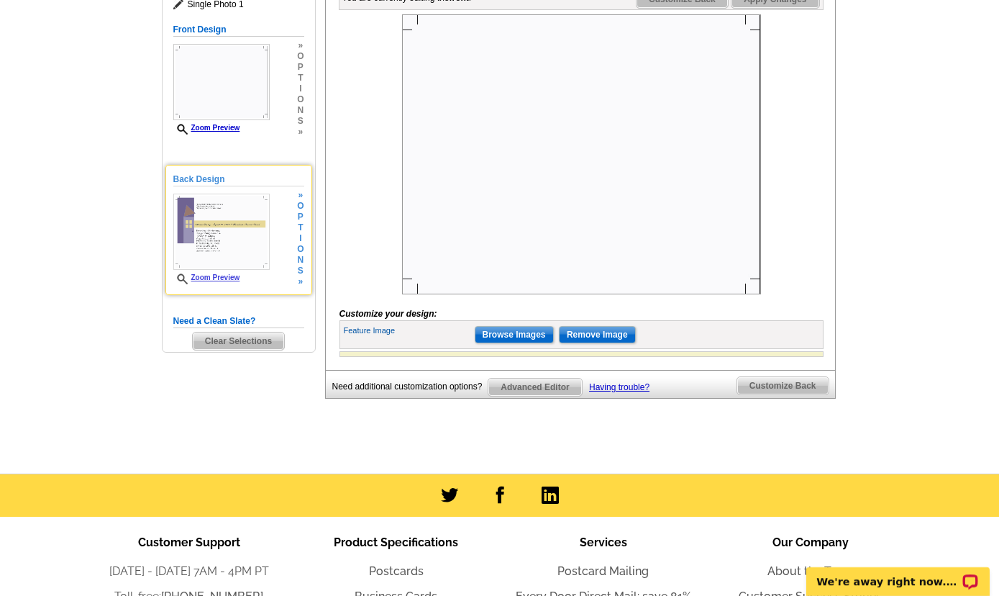
click at [301, 261] on span "n" at bounding box center [300, 260] width 6 height 11
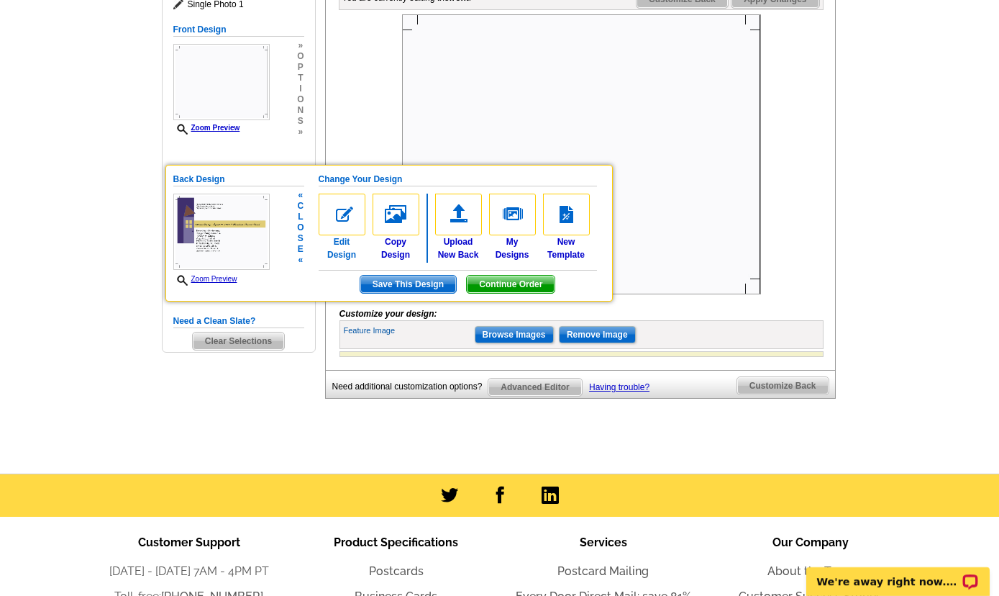
click at [341, 253] on link "Edit Design" at bounding box center [342, 228] width 47 height 68
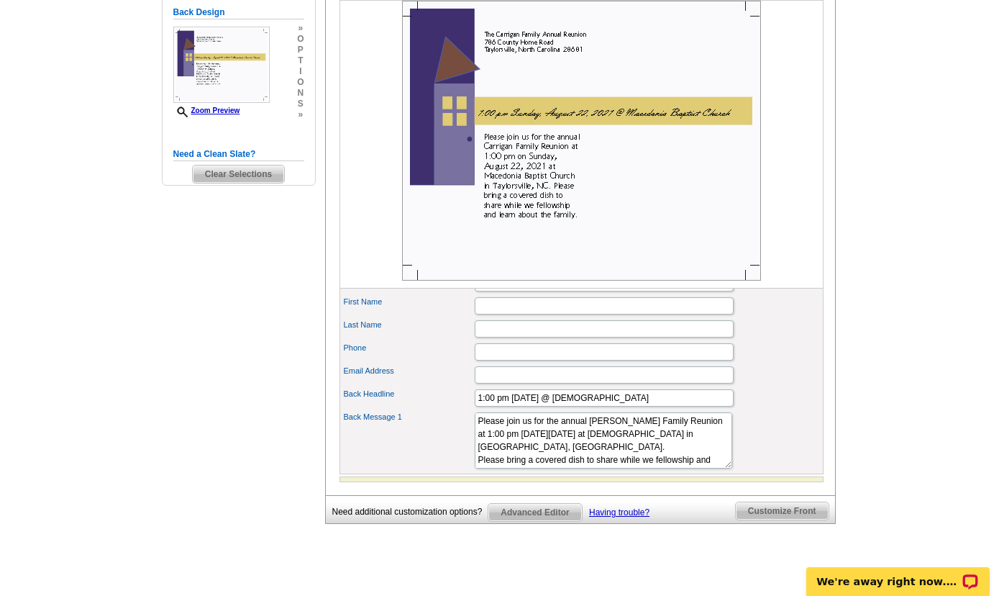
scroll to position [389, 0]
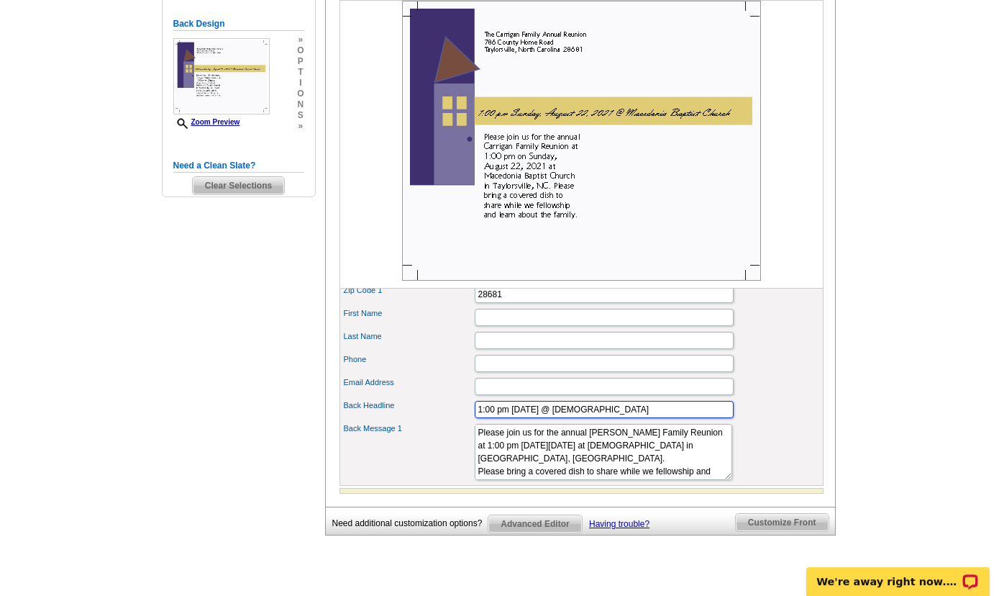
click at [581, 418] on input "1:00 pm [DATE] @ [DEMOGRAPHIC_DATA]" at bounding box center [604, 409] width 259 height 17
type input "1:00 pm [DATE] @ [DEMOGRAPHIC_DATA]"
click at [589, 458] on textarea "Please join us for the annual [PERSON_NAME] Family Reunion at 1:00 pm [DATE][DA…" at bounding box center [604, 452] width 258 height 56
click at [591, 476] on textarea "Please join us for the annual [PERSON_NAME] Family Reunion at 1:00 pm [DATE][DA…" at bounding box center [604, 452] width 258 height 56
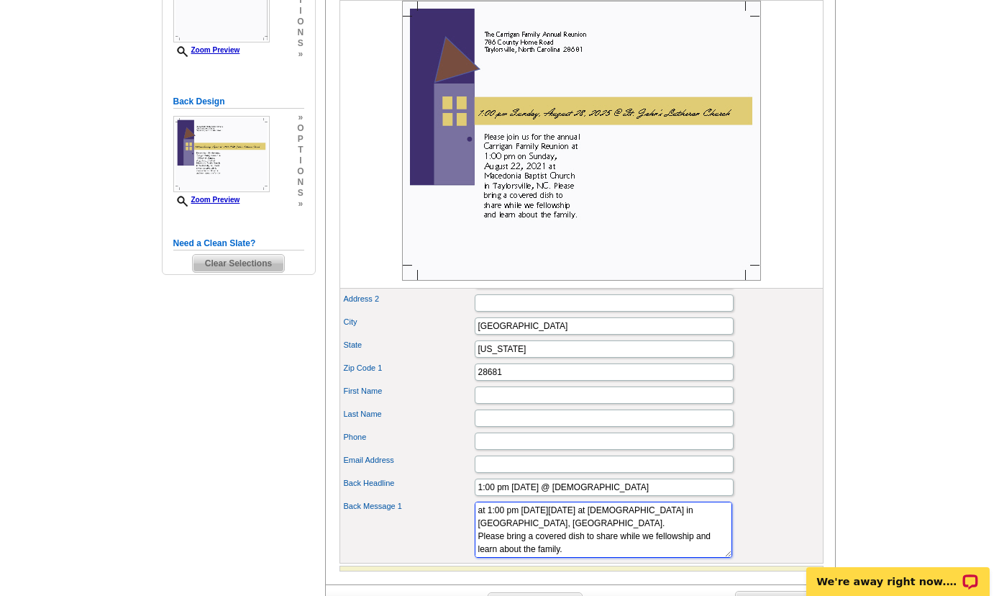
scroll to position [233, 0]
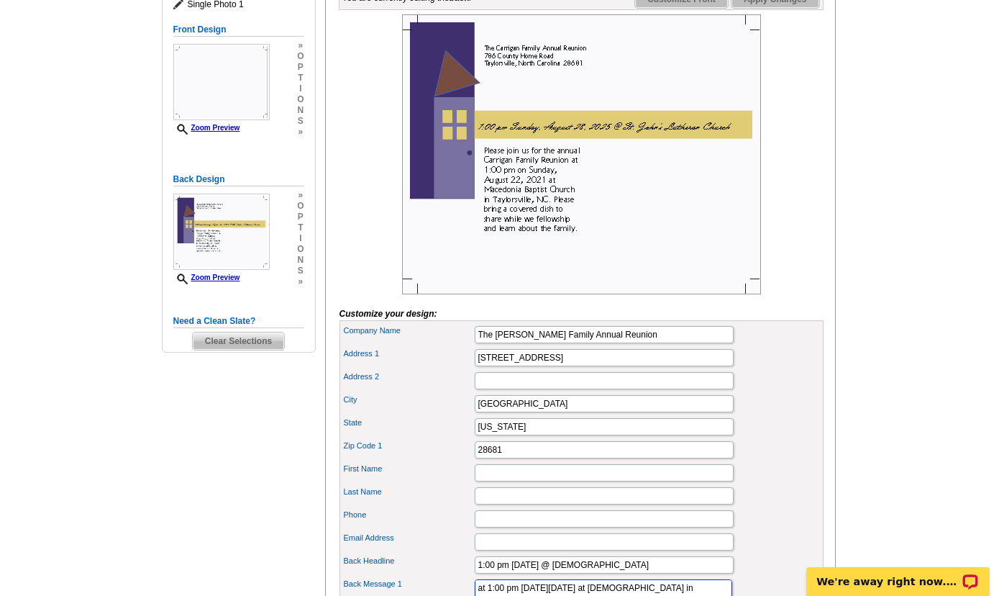
type textarea "Please join us for the annual Icenhour Family Reunion at 1:00 pm on Sunday, Aug…"
click at [498, 343] on input "The Carrigan Family Annual Reunion" at bounding box center [604, 334] width 259 height 17
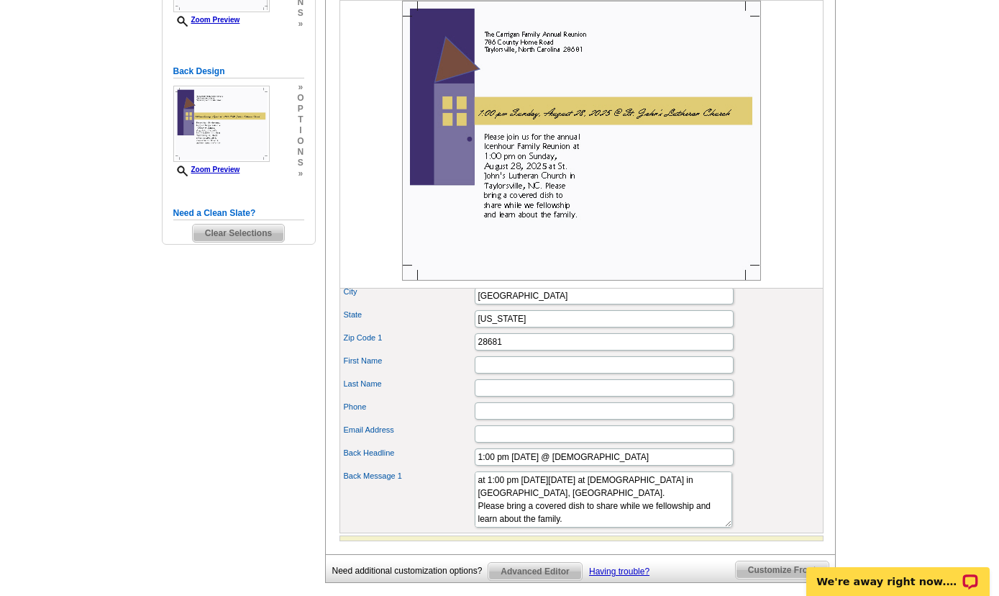
scroll to position [311, 0]
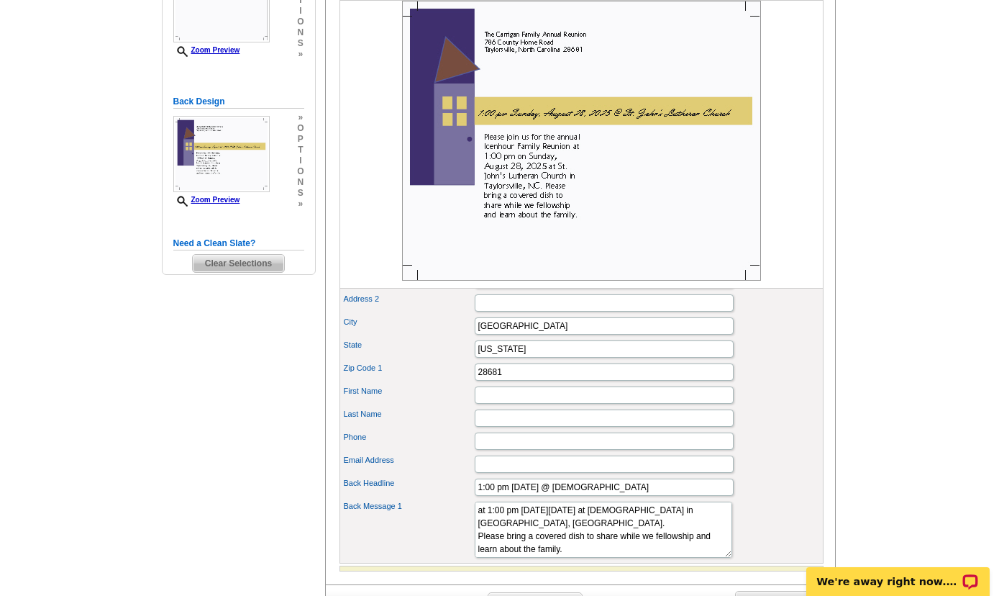
type input "The Dallas & [PERSON_NAME] Family Annual Reunion"
click at [540, 404] on input "First Name" at bounding box center [604, 394] width 259 height 17
type input "Melba"
click at [522, 427] on input "Last Name" at bounding box center [604, 417] width 259 height 17
type input "Carrigan"
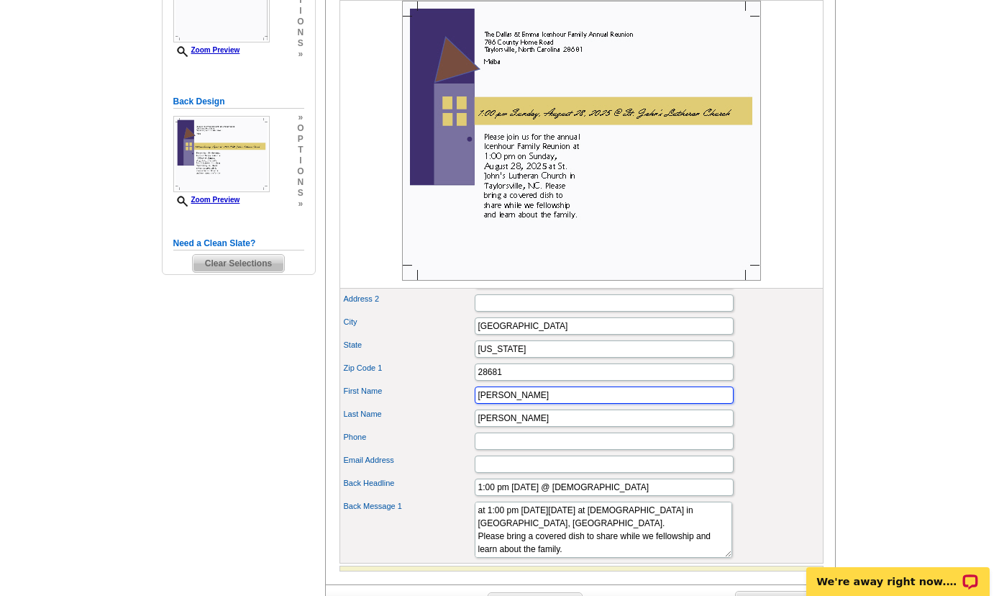
click at [544, 404] on input "Melba" at bounding box center [604, 394] width 259 height 17
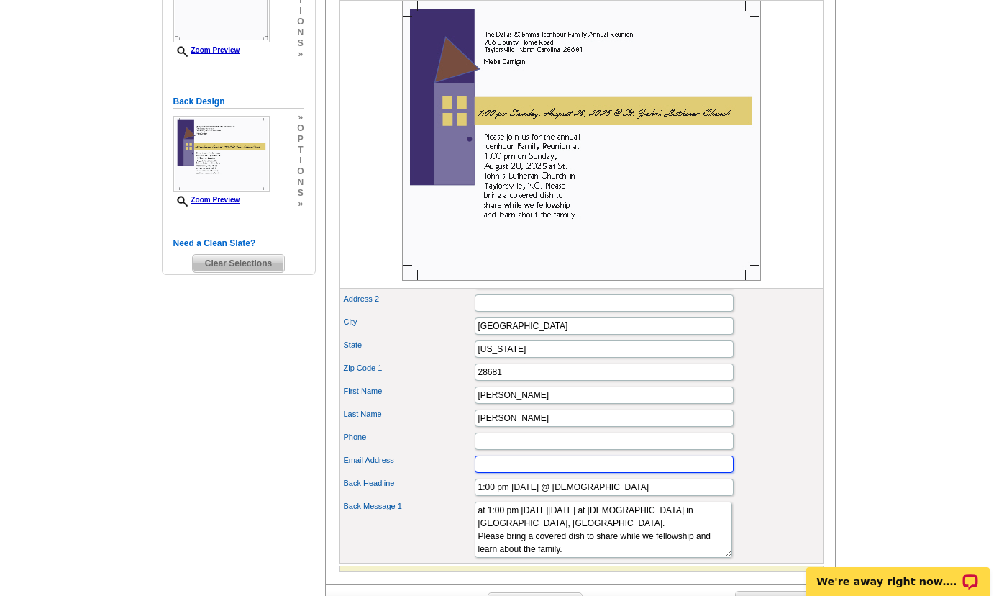
click at [517, 473] on input "Email Address" at bounding box center [604, 463] width 259 height 17
type input "StephenDCarrigan@gmail.com"
click at [752, 553] on div "Back Message 1 Please join us for the annual Carrigan Family Reunion at 1:00 pm…" at bounding box center [582, 530] width 478 height 62
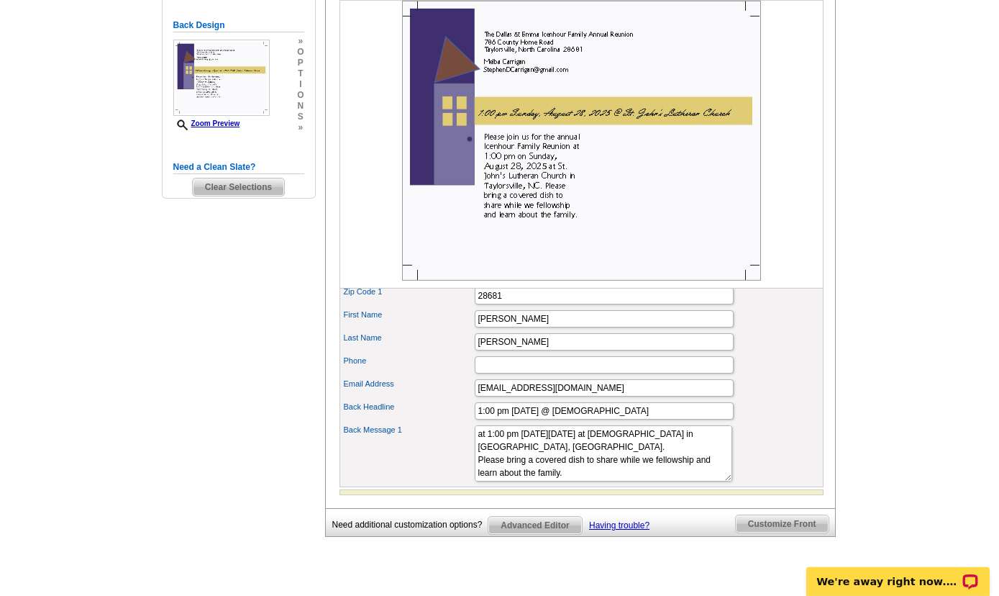
scroll to position [389, 0]
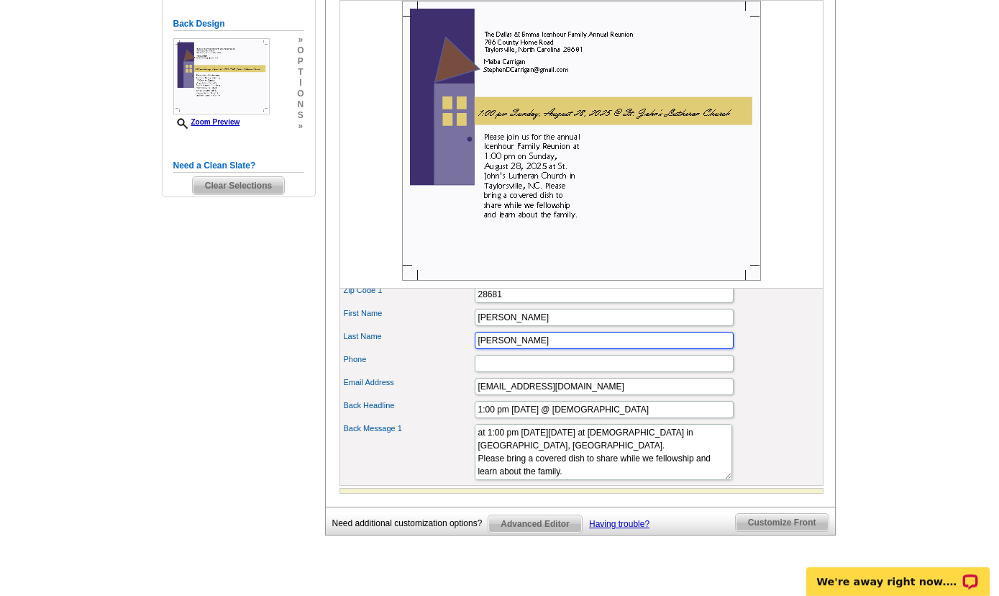
click at [567, 349] on input "Carrigan" at bounding box center [604, 340] width 259 height 17
type input "C"
click at [514, 326] on input "Melba" at bounding box center [604, 317] width 259 height 17
type input "M"
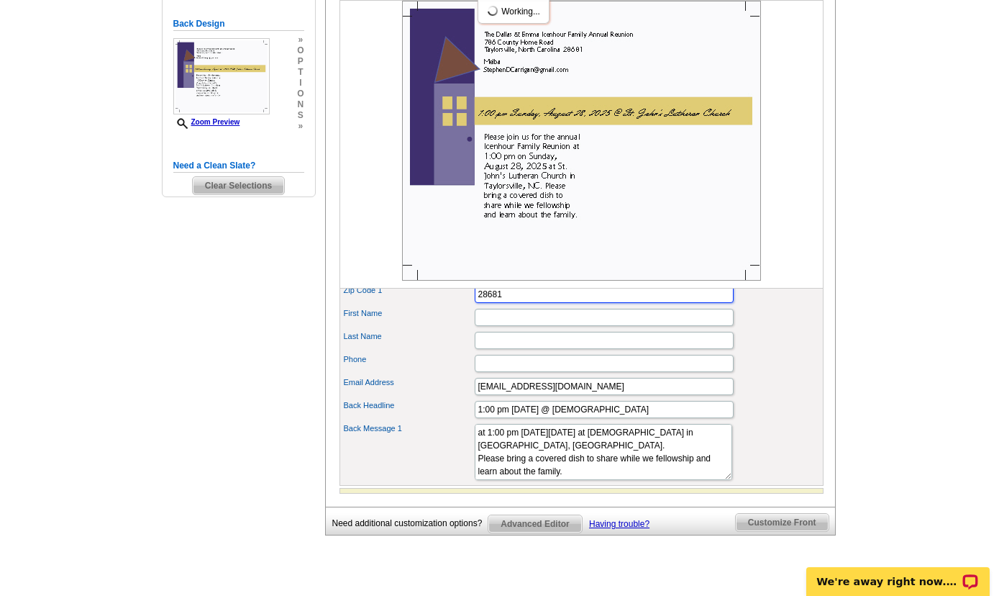
click at [540, 303] on input "28681" at bounding box center [604, 294] width 259 height 17
click at [598, 480] on textarea "Please join us for the annual Carrigan Family Reunion at 1:00 pm on Sunday, Aug…" at bounding box center [604, 452] width 258 height 56
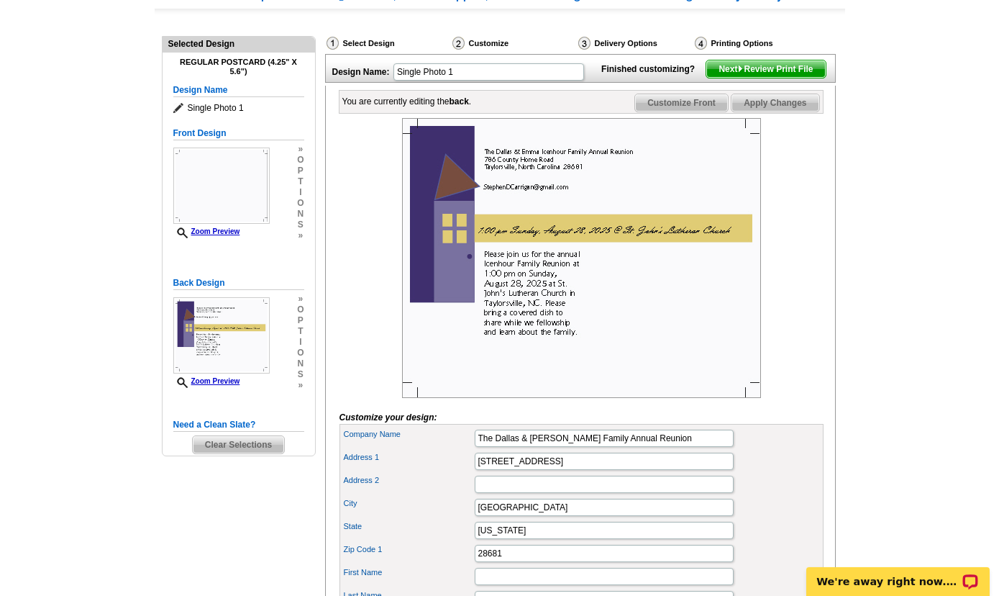
scroll to position [78, 0]
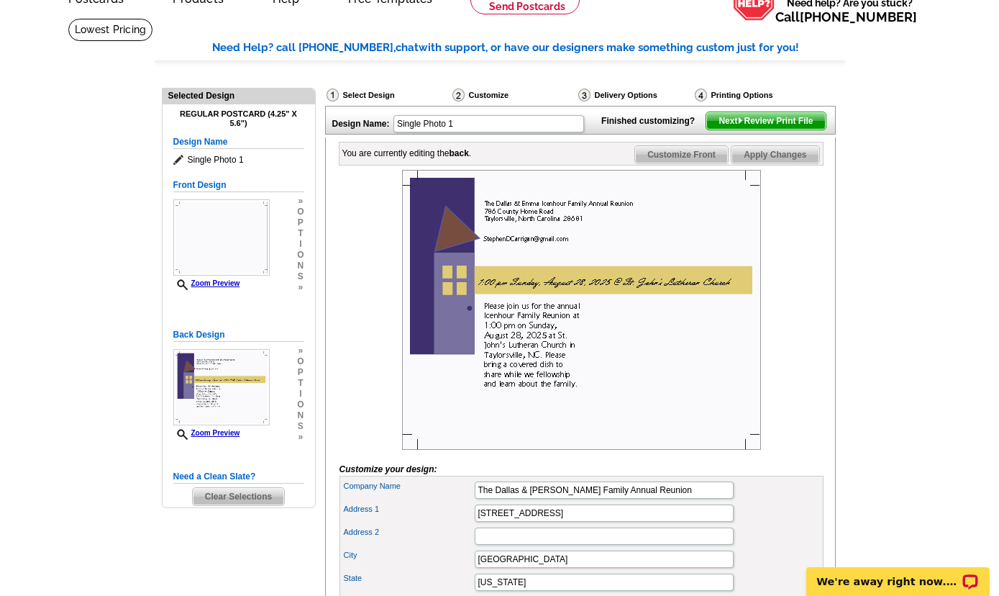
type textarea "Please join us for the annual Icenhour Family Reunion at 1:00 pm on Sunday, Aug…"
click at [781, 130] on span "Next Review Print File" at bounding box center [766, 120] width 119 height 17
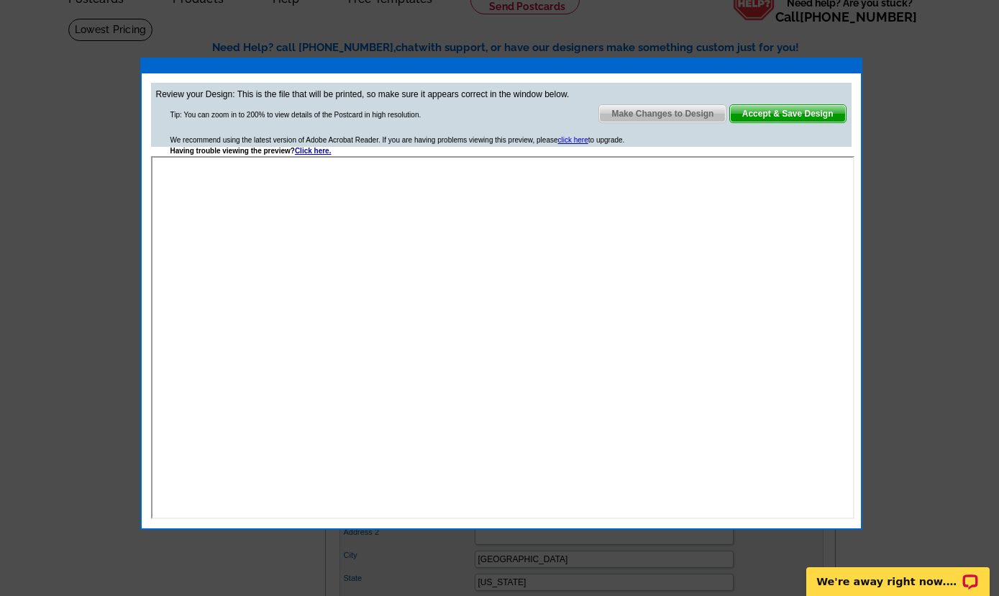
click at [664, 113] on span "Make Changes to Design" at bounding box center [662, 113] width 127 height 17
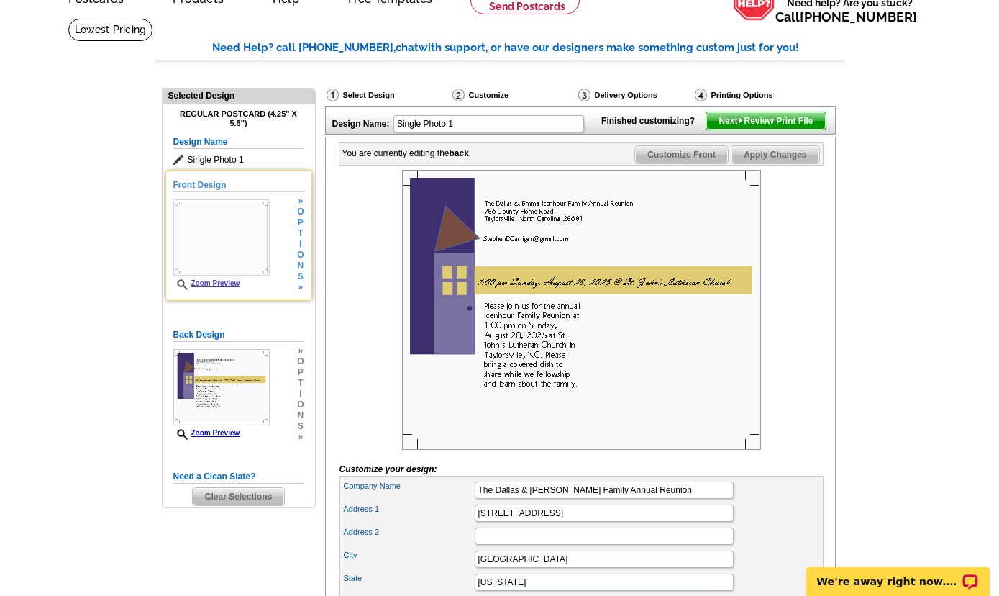
click at [206, 253] on img at bounding box center [221, 237] width 96 height 76
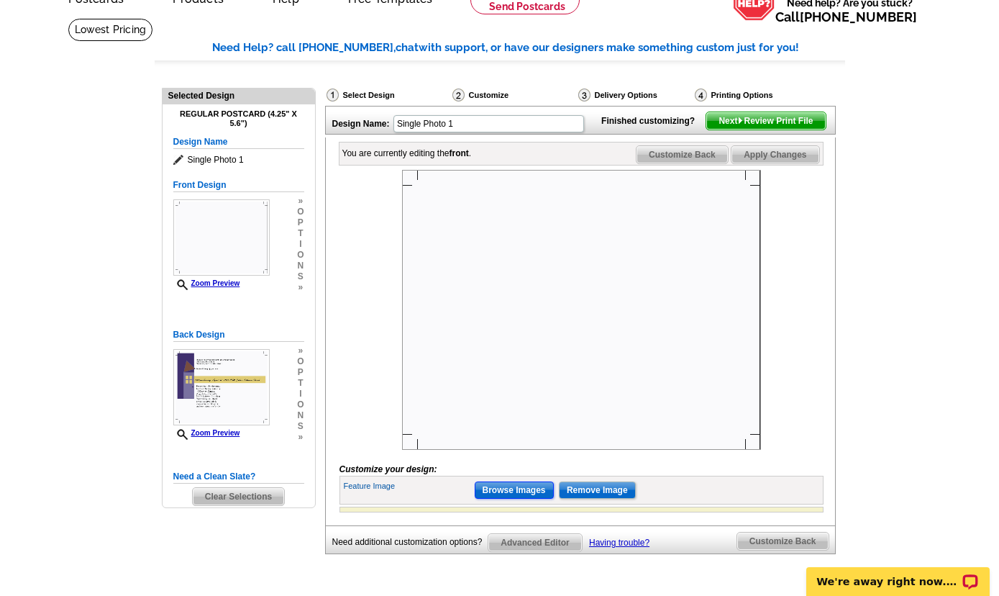
click at [523, 499] on input "Browse Images" at bounding box center [514, 489] width 79 height 17
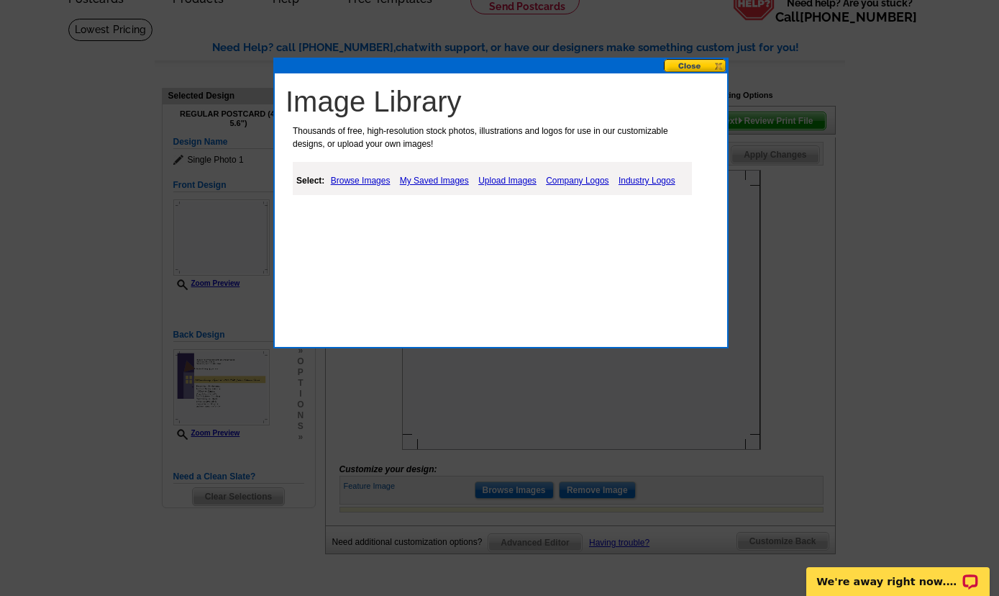
click at [443, 178] on link "My Saved Images" at bounding box center [434, 180] width 76 height 17
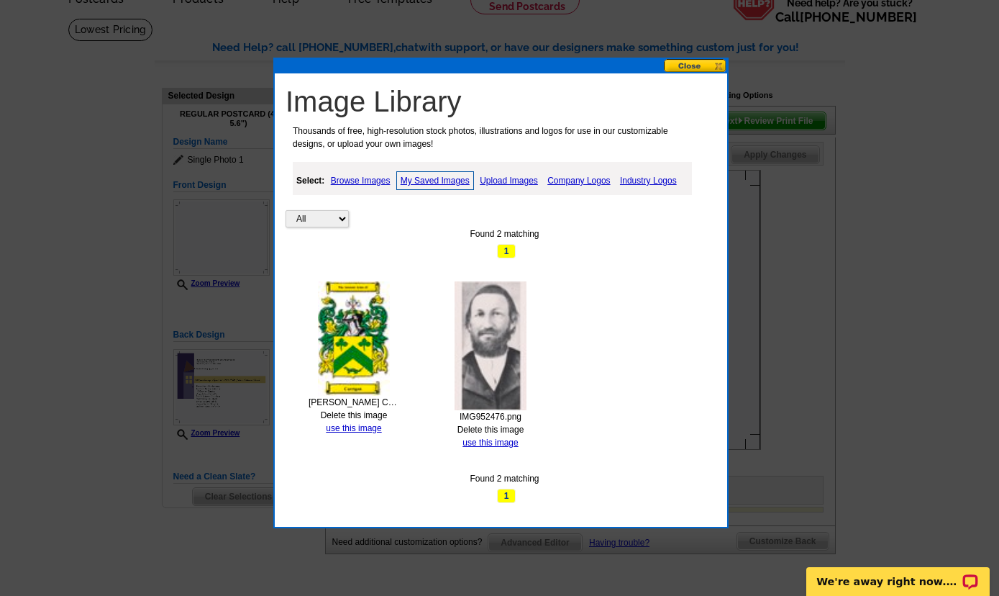
click at [503, 179] on link "Upload Images" at bounding box center [508, 180] width 65 height 17
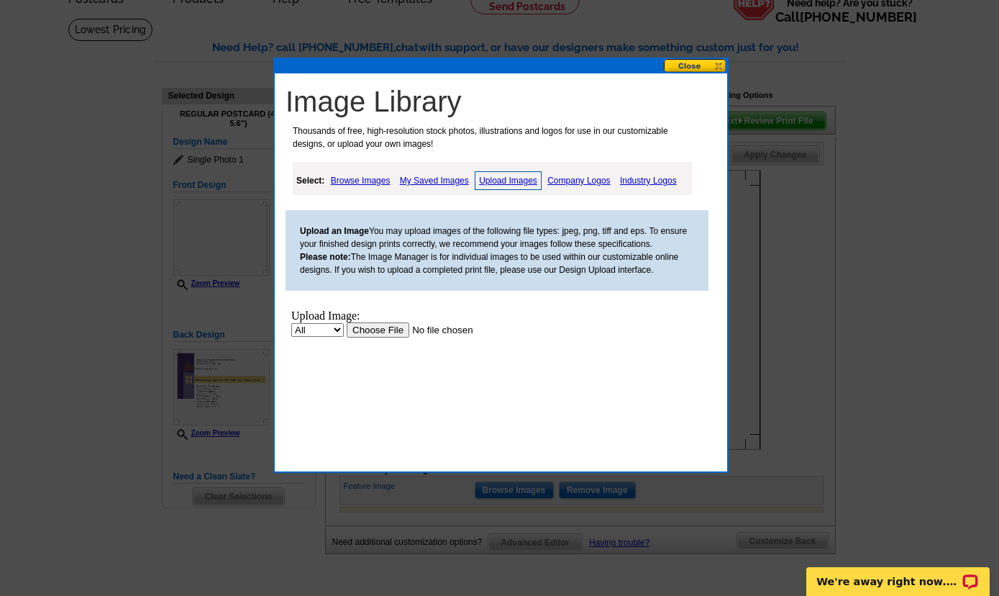
scroll to position [0, 0]
click at [378, 333] on input "file" at bounding box center [438, 329] width 182 height 15
click at [380, 332] on input "file" at bounding box center [438, 329] width 182 height 15
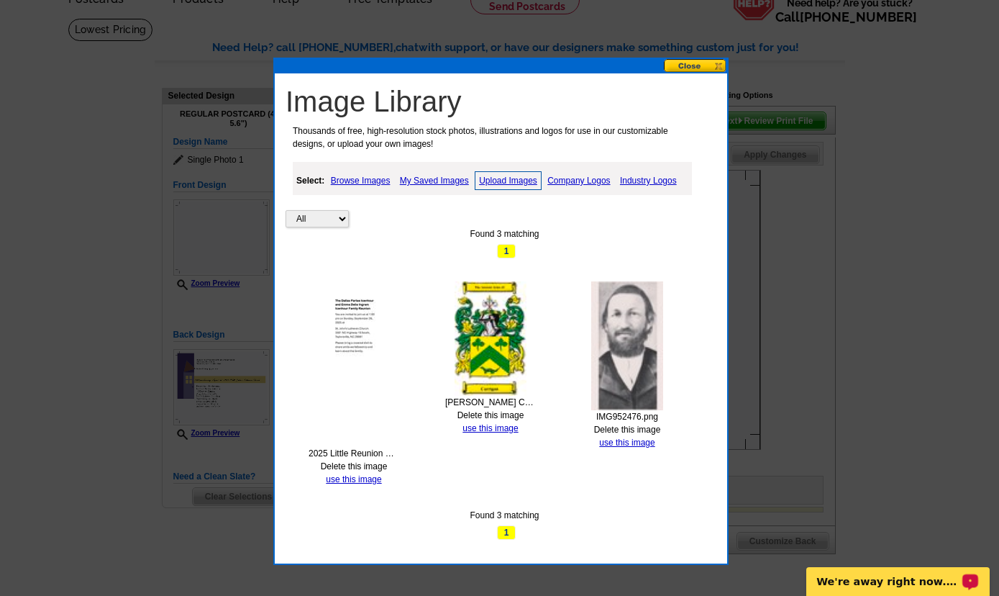
click at [358, 486] on div "All Property Found 3 matching 1 2025 Little Reunion Postcard Front.jpg Delete t…" at bounding box center [505, 351] width 438 height 378
click at [357, 478] on link "use this image" at bounding box center [353, 479] width 55 height 10
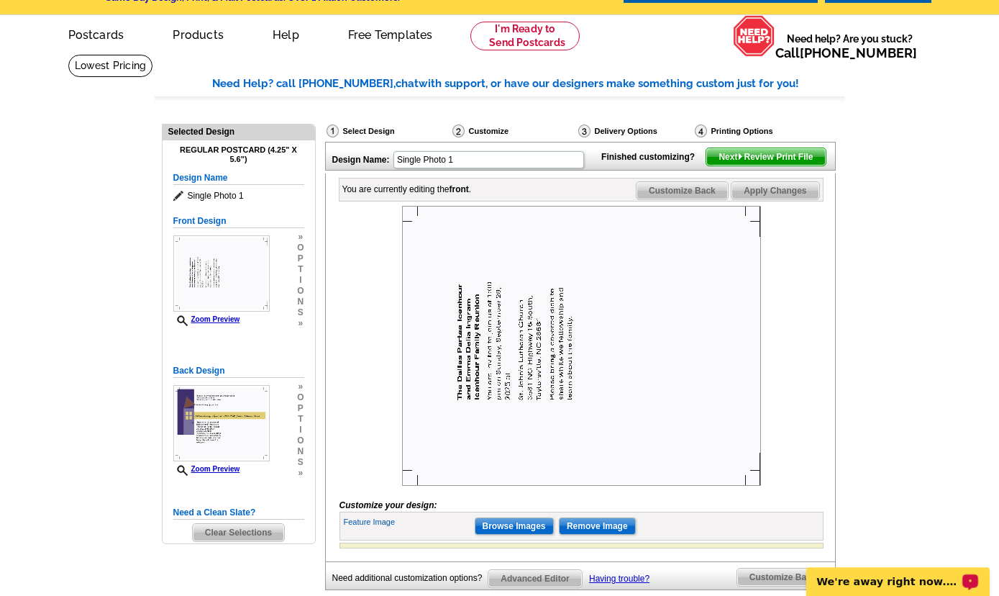
scroll to position [78, 0]
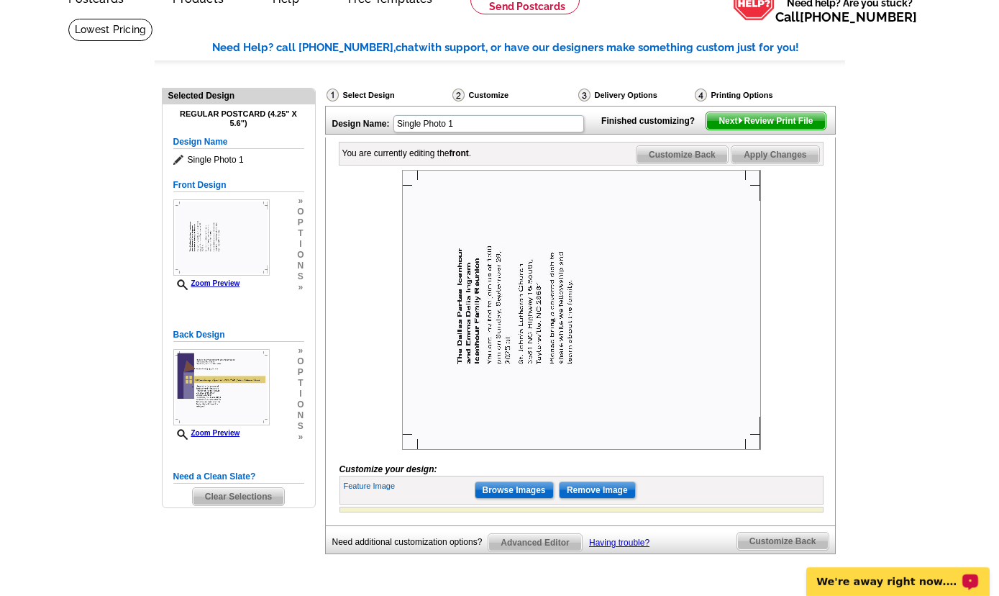
click at [635, 320] on img at bounding box center [581, 310] width 359 height 280
click at [770, 163] on span "Apply Changes" at bounding box center [775, 154] width 87 height 17
click at [674, 163] on span "Customize Back" at bounding box center [682, 154] width 91 height 17
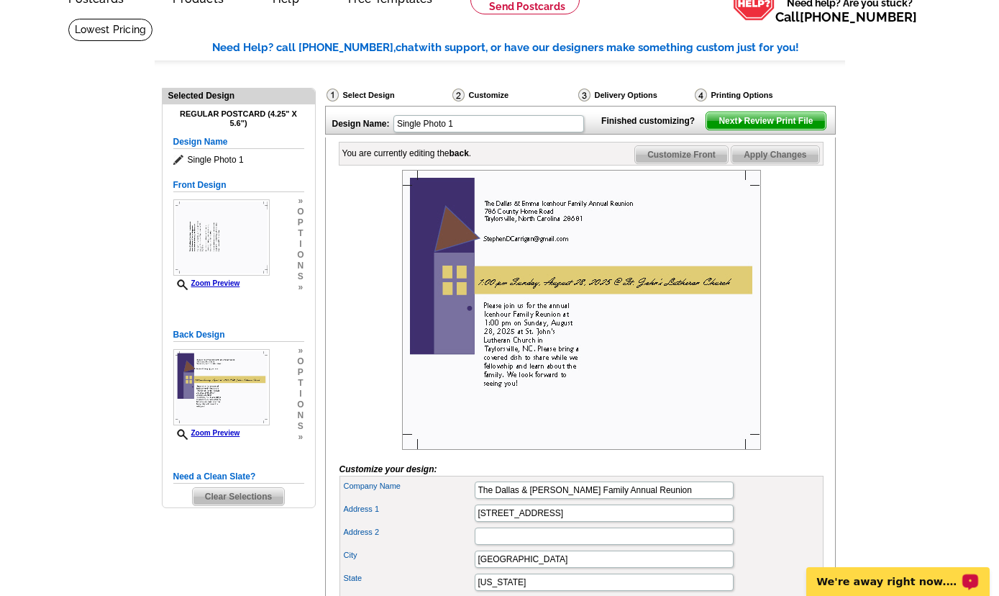
click at [674, 163] on span "Customize Front" at bounding box center [681, 154] width 93 height 17
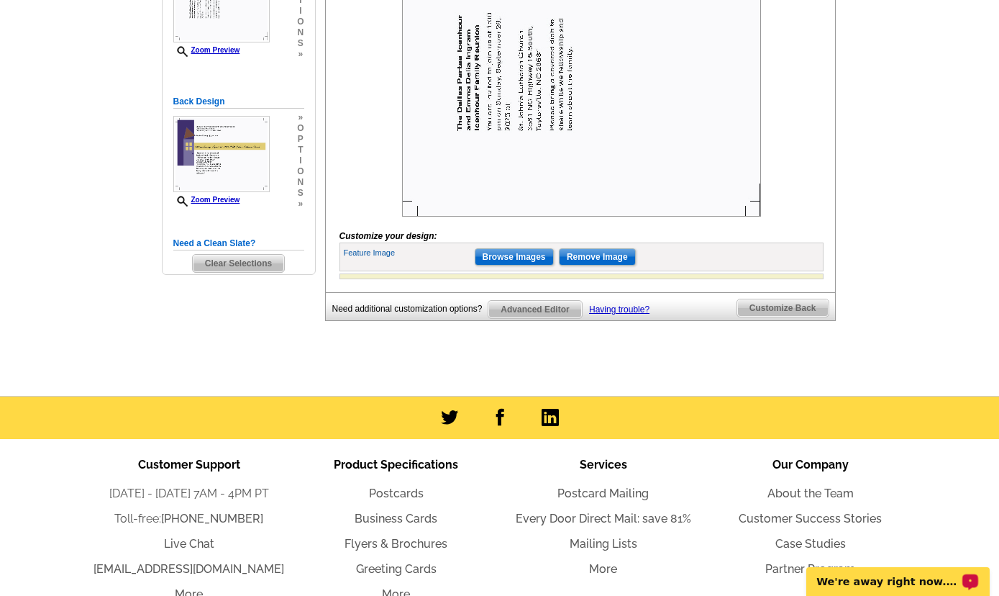
scroll to position [389, 0]
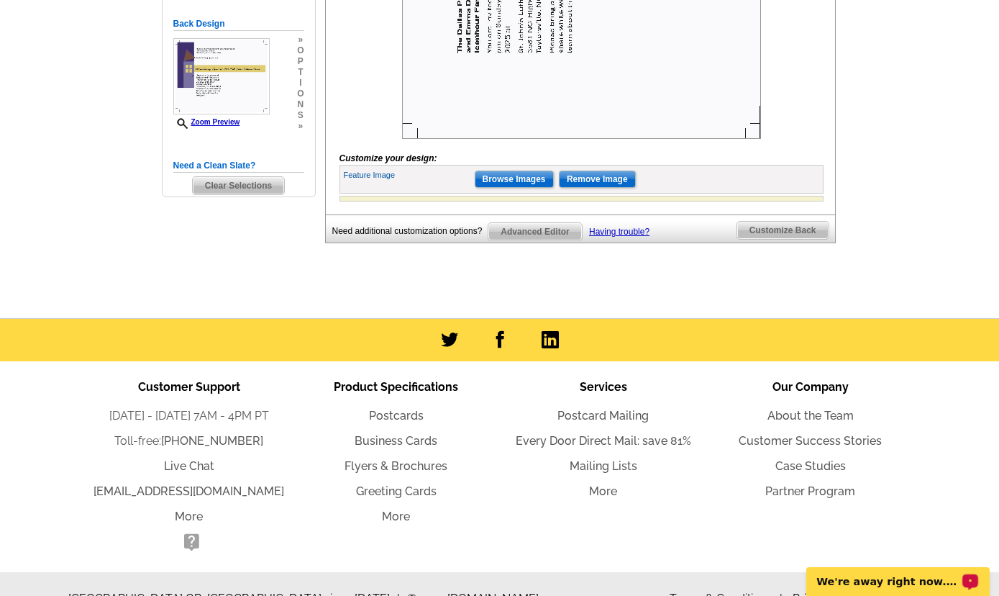
click at [547, 240] on span "Advanced Editor" at bounding box center [535, 231] width 93 height 17
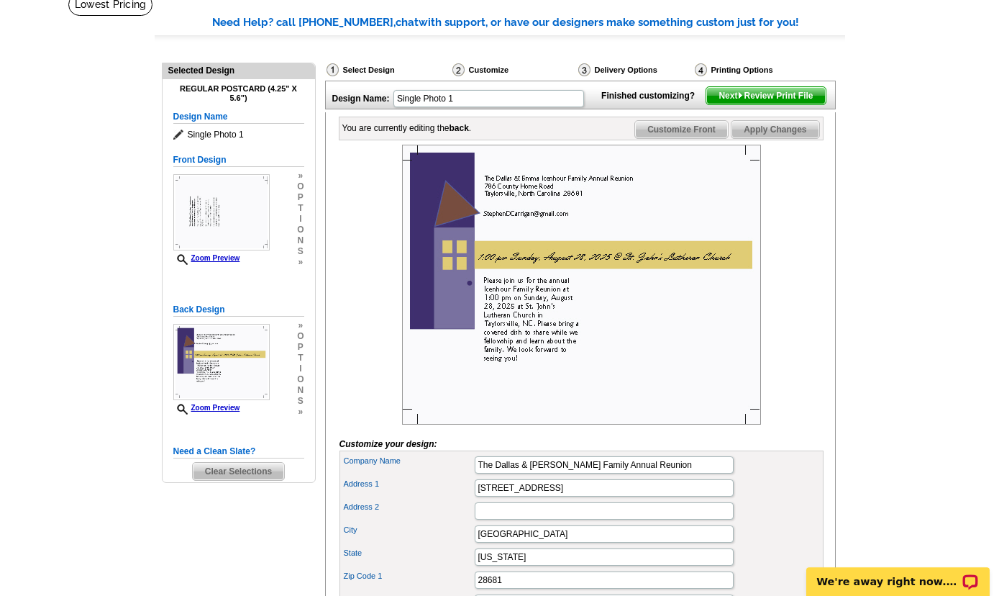
scroll to position [78, 0]
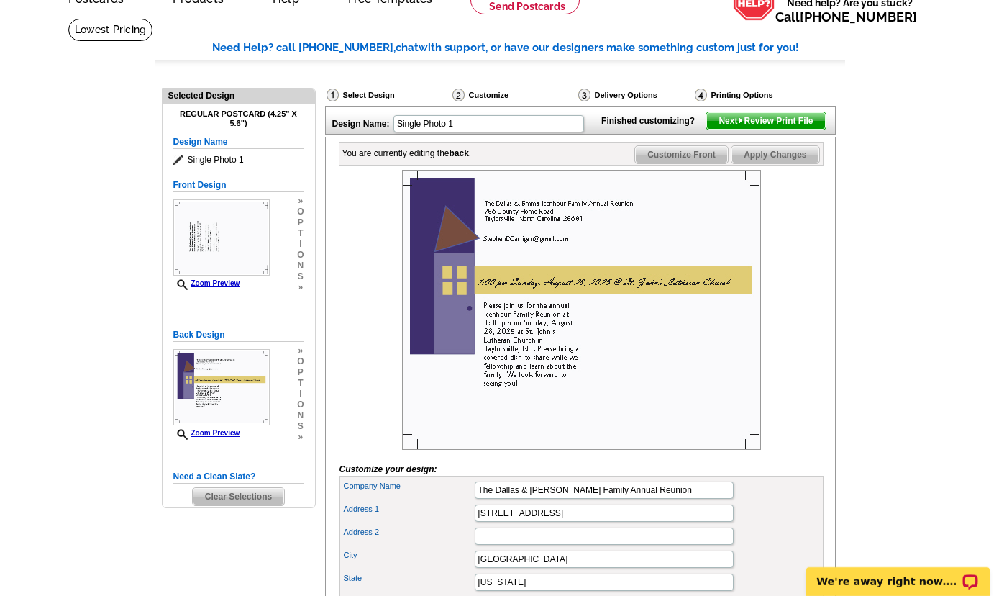
click at [774, 130] on span "Next Review Print File" at bounding box center [766, 120] width 119 height 17
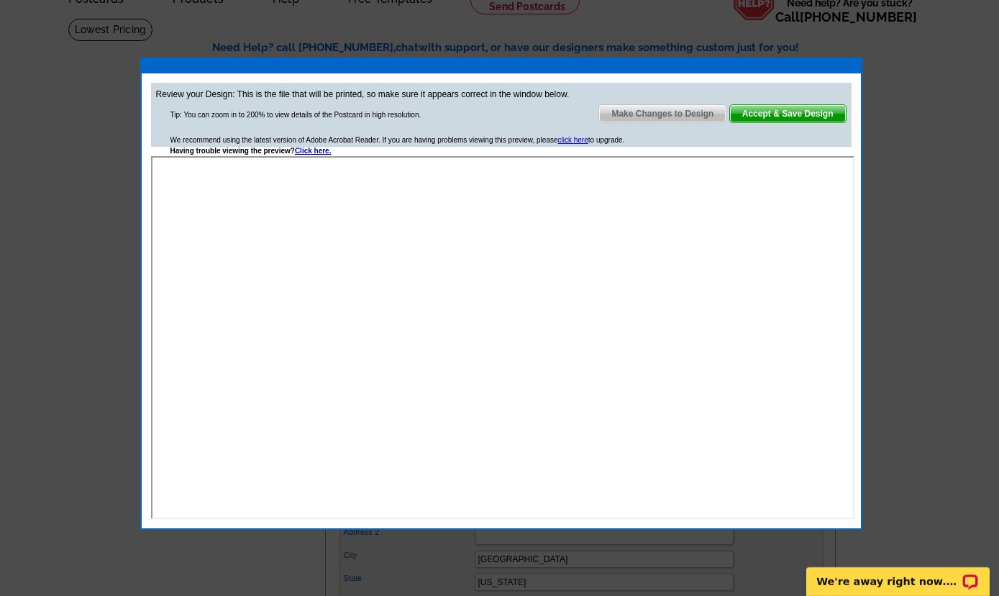
click at [699, 112] on span "Make Changes to Design" at bounding box center [662, 113] width 127 height 17
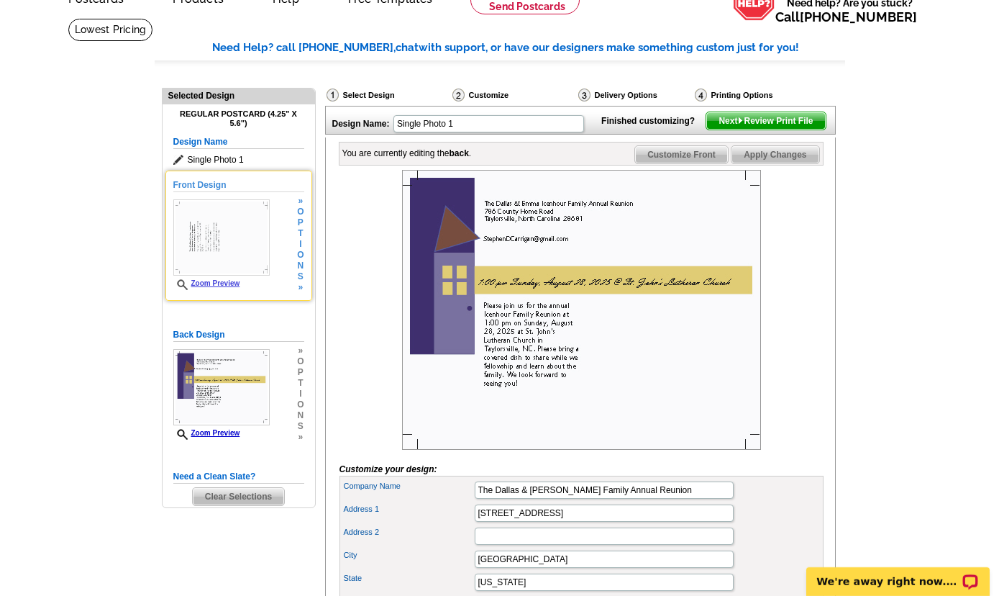
click at [208, 271] on img at bounding box center [221, 237] width 96 height 76
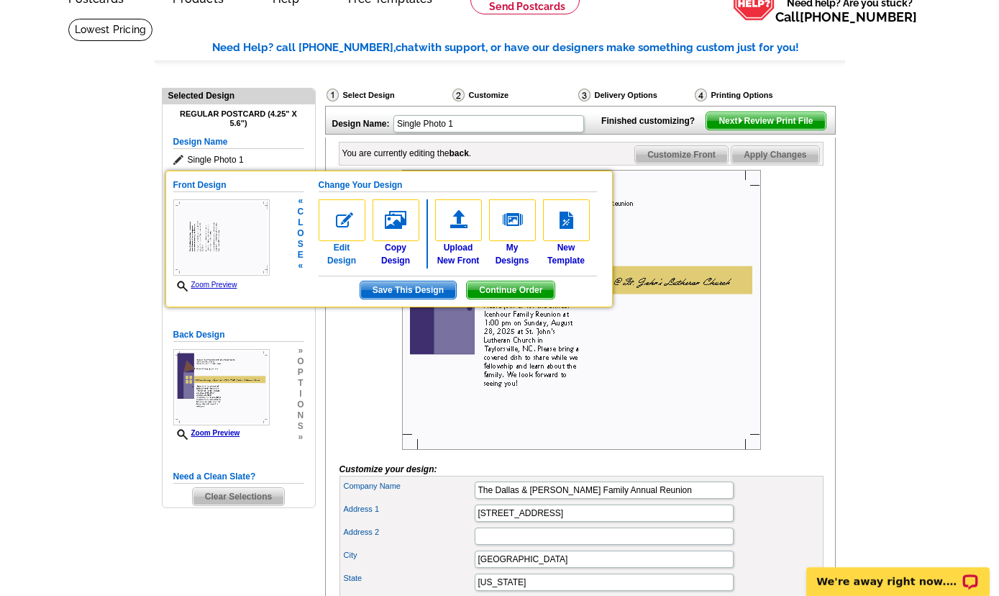
click at [350, 240] on img at bounding box center [342, 220] width 47 height 42
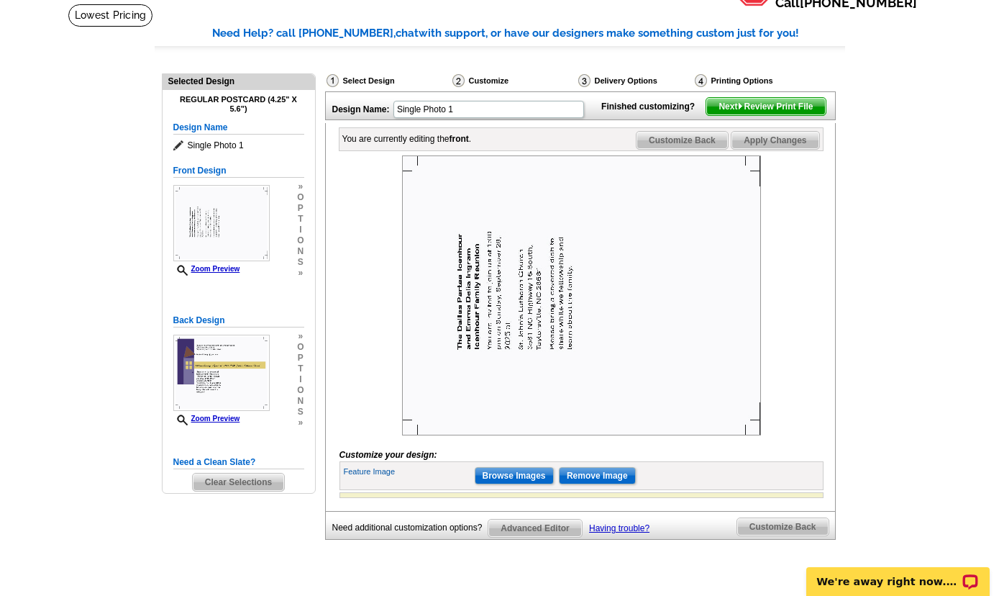
scroll to position [155, 0]
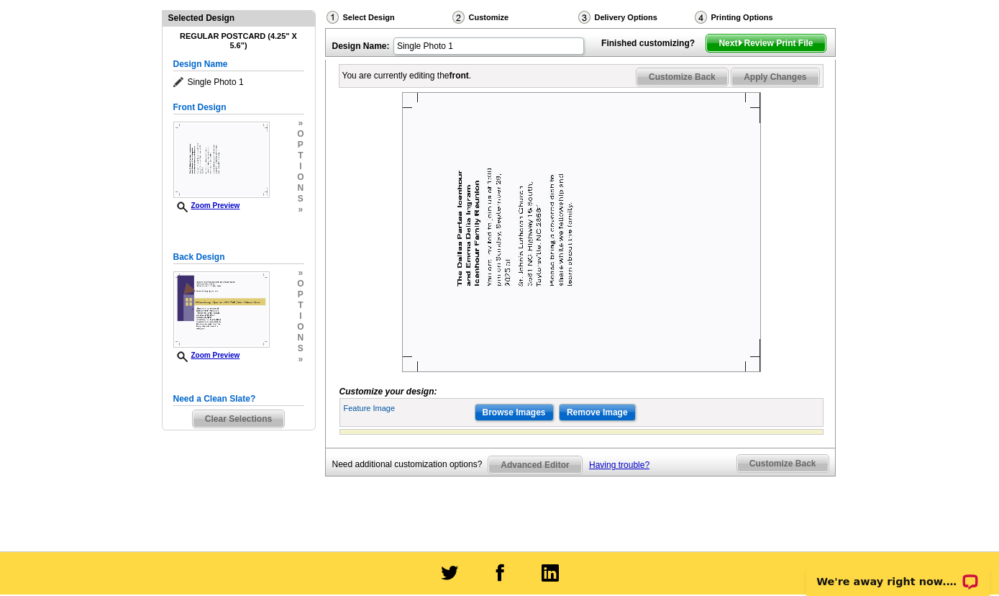
click at [694, 332] on img at bounding box center [581, 232] width 359 height 280
click at [598, 421] on input "Remove Image" at bounding box center [597, 412] width 77 height 17
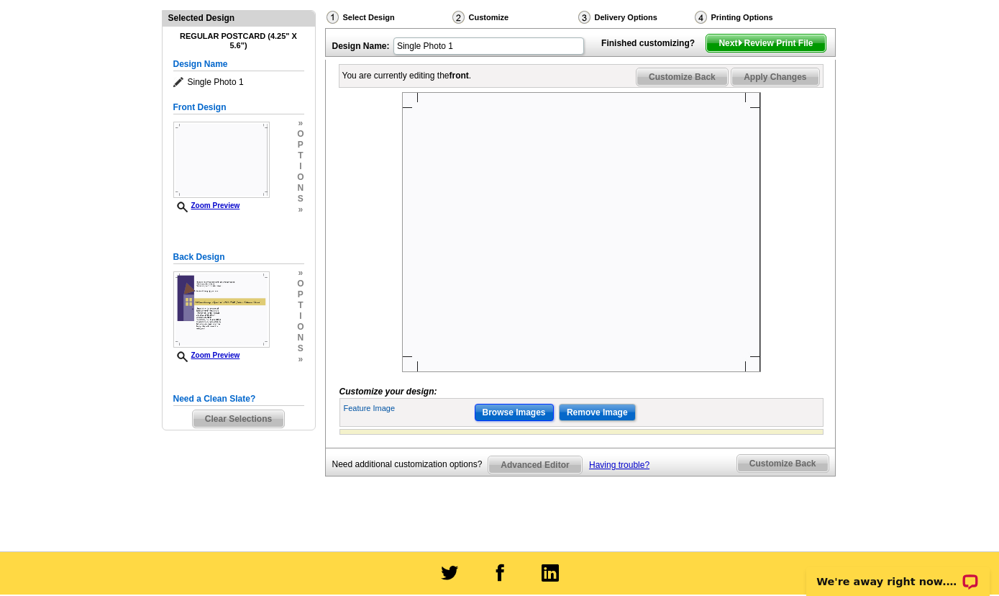
click at [518, 421] on input "Browse Images" at bounding box center [514, 412] width 79 height 17
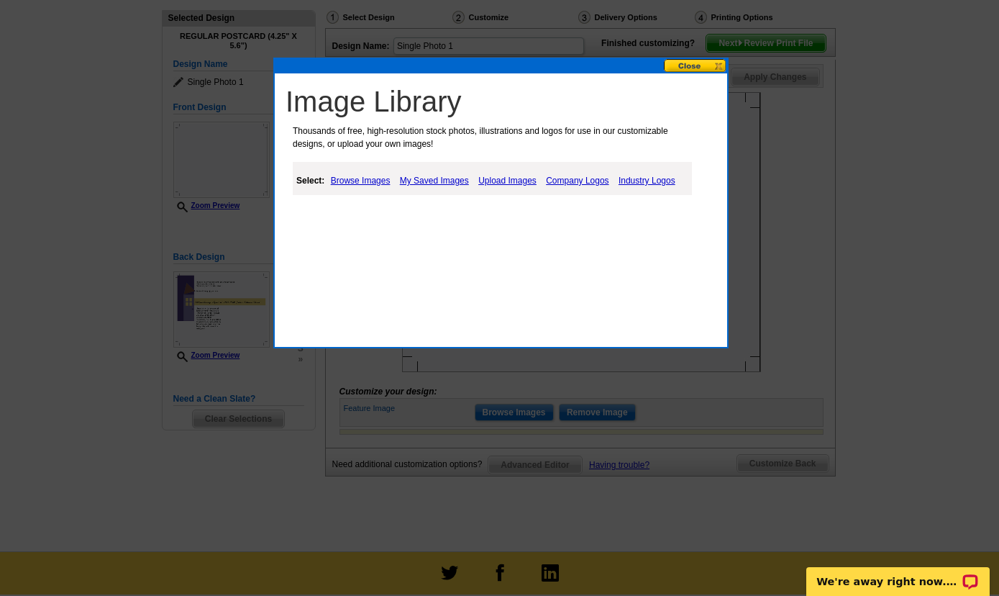
click at [352, 181] on link "Browse Images" at bounding box center [360, 180] width 67 height 17
click at [517, 182] on link "Upload Images" at bounding box center [508, 180] width 65 height 17
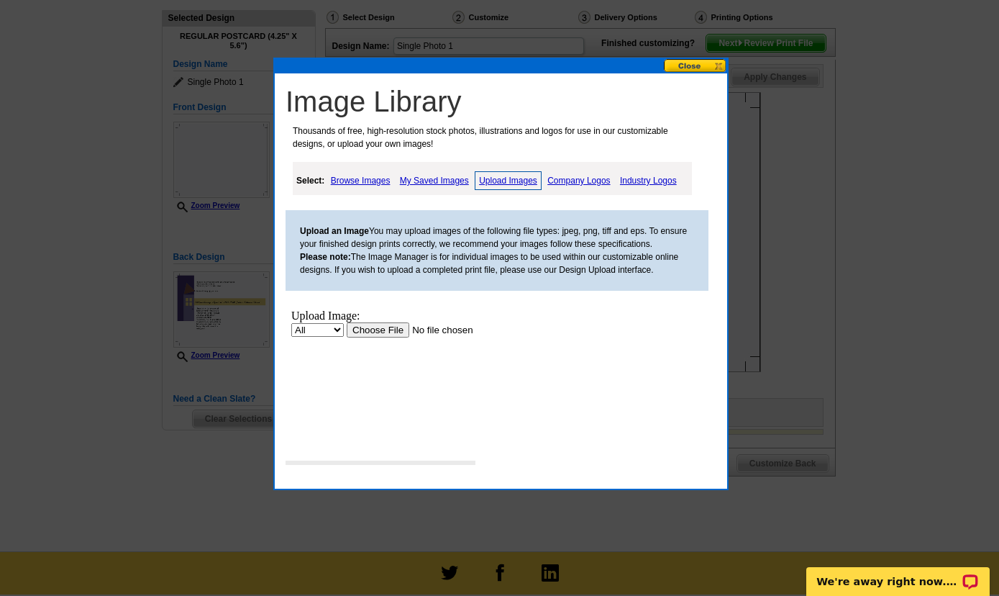
scroll to position [0, 0]
click at [389, 334] on input "file" at bounding box center [438, 329] width 182 height 15
click at [691, 68] on button at bounding box center [695, 66] width 63 height 14
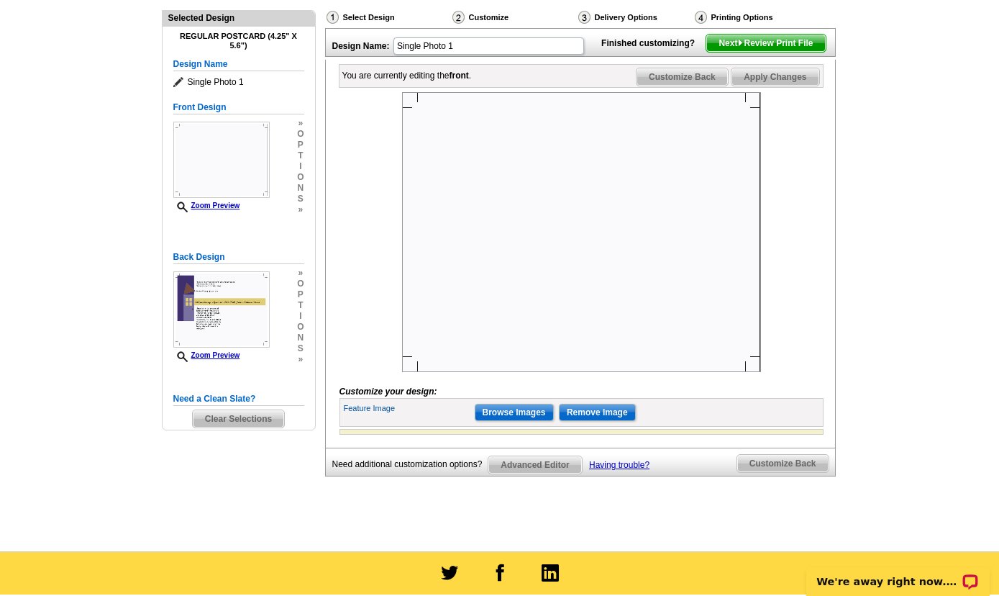
click at [769, 52] on span "Next Review Print File" at bounding box center [766, 43] width 119 height 17
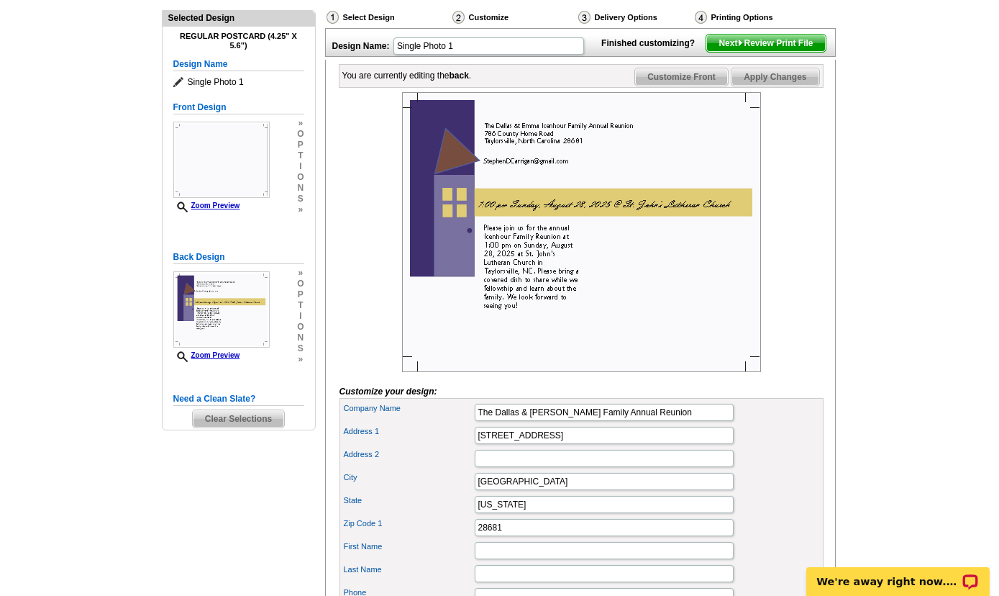
click at [783, 52] on span "Next Review Print File" at bounding box center [766, 43] width 119 height 17
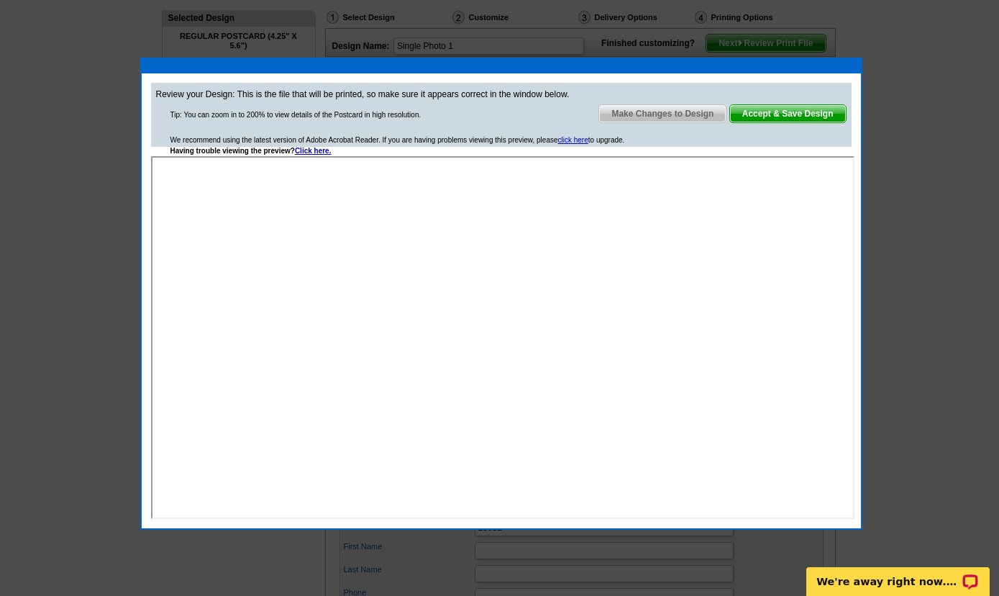
click at [791, 112] on span "Accept & Save Design" at bounding box center [788, 113] width 116 height 17
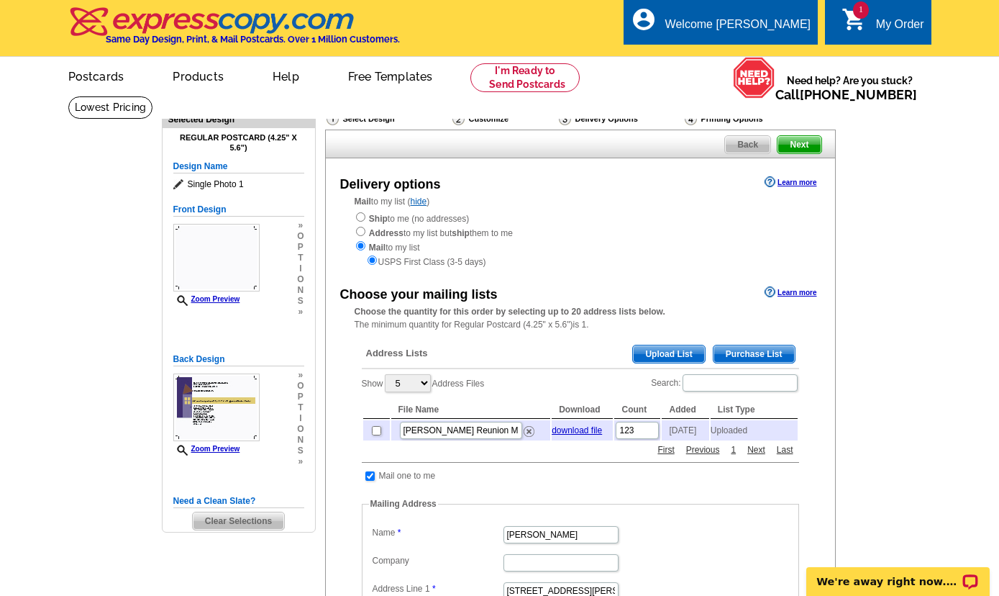
click at [740, 143] on span "Back" at bounding box center [747, 144] width 45 height 17
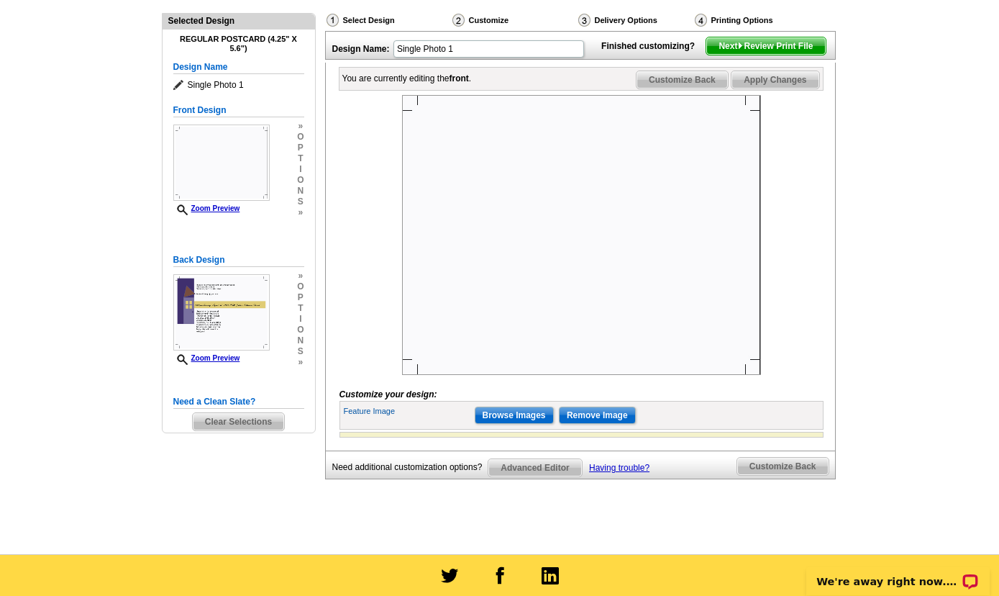
scroll to position [155, 0]
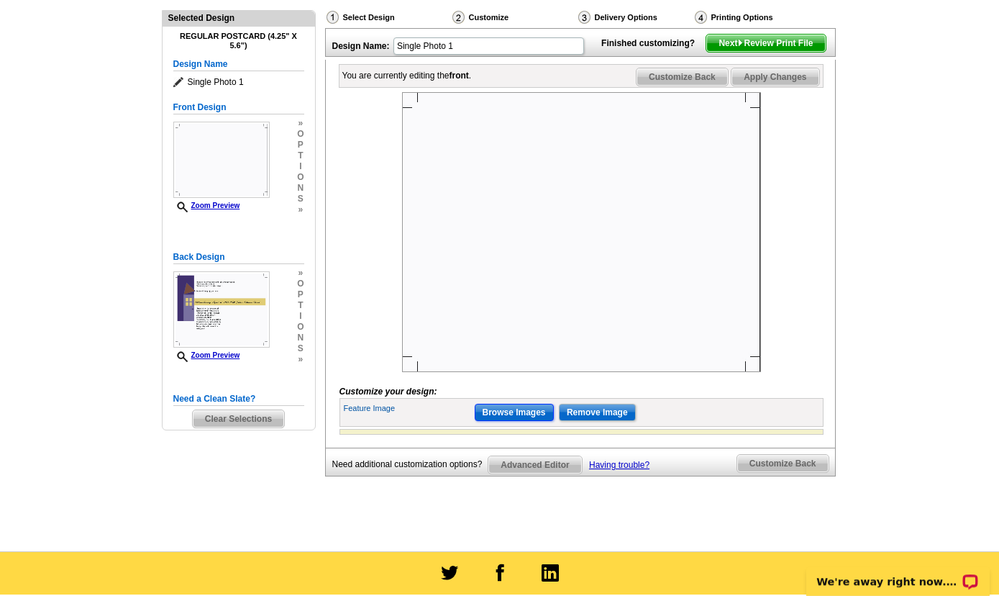
click at [534, 421] on input "Browse Images" at bounding box center [514, 412] width 79 height 17
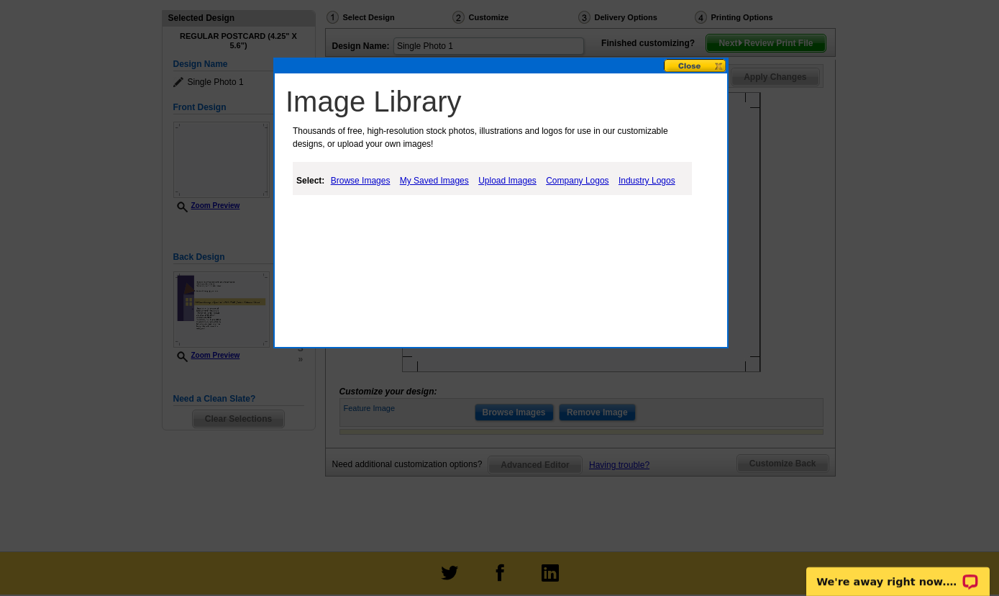
click at [520, 180] on link "Upload Images" at bounding box center [507, 180] width 65 height 17
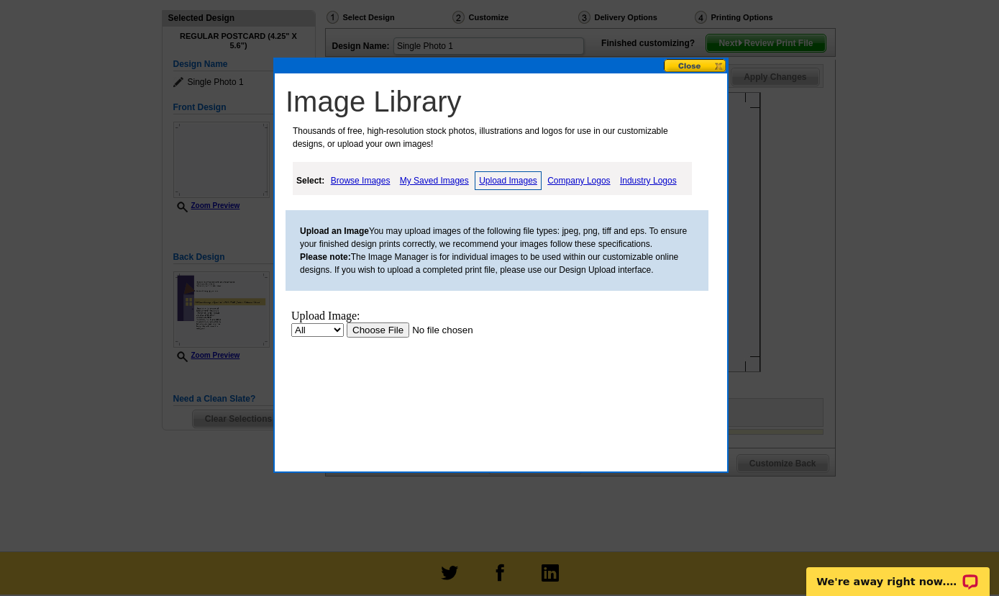
scroll to position [0, 0]
click at [368, 332] on input "file" at bounding box center [438, 329] width 182 height 15
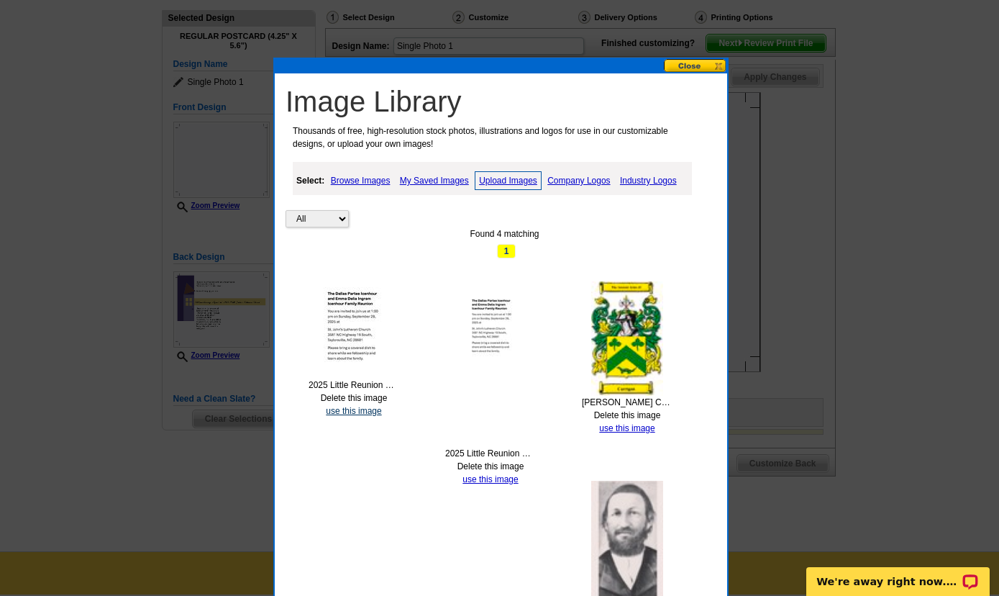
click at [363, 414] on link "use this image" at bounding box center [353, 411] width 55 height 10
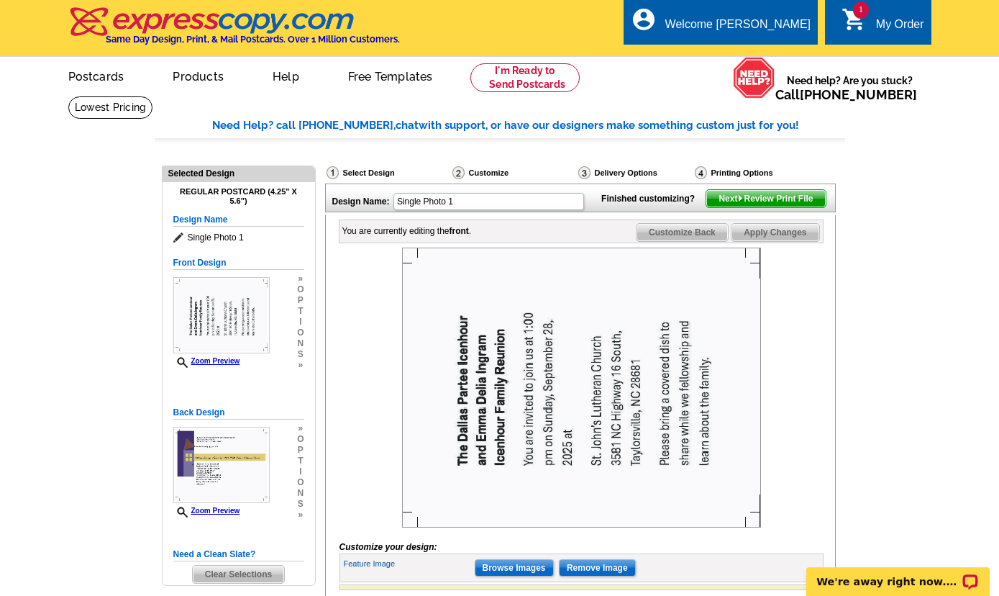
click at [766, 207] on span "Next Review Print File" at bounding box center [766, 198] width 119 height 17
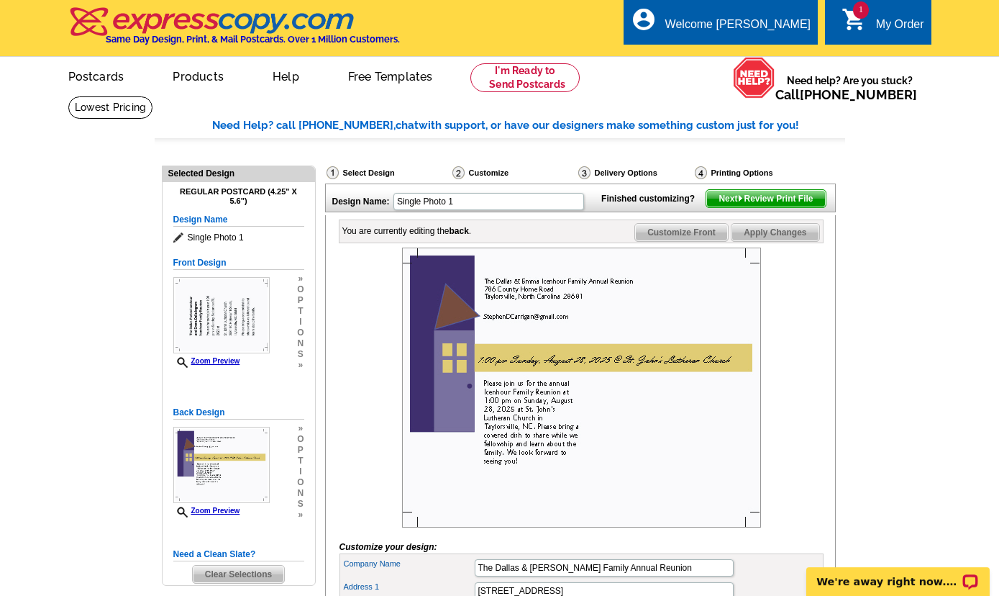
click at [740, 201] on img at bounding box center [741, 198] width 6 height 6
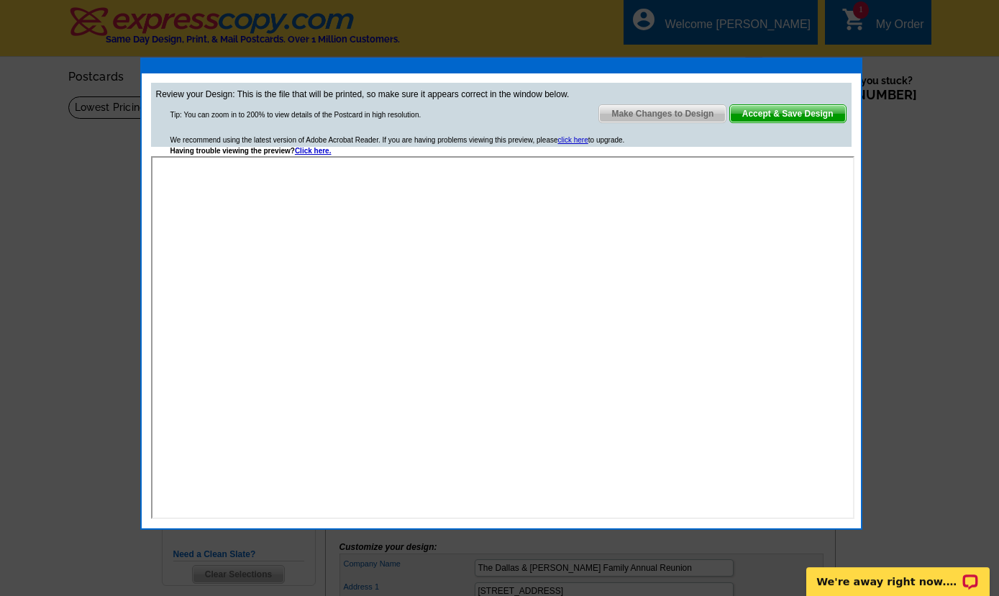
click at [784, 113] on span "Accept & Save Design" at bounding box center [788, 113] width 116 height 17
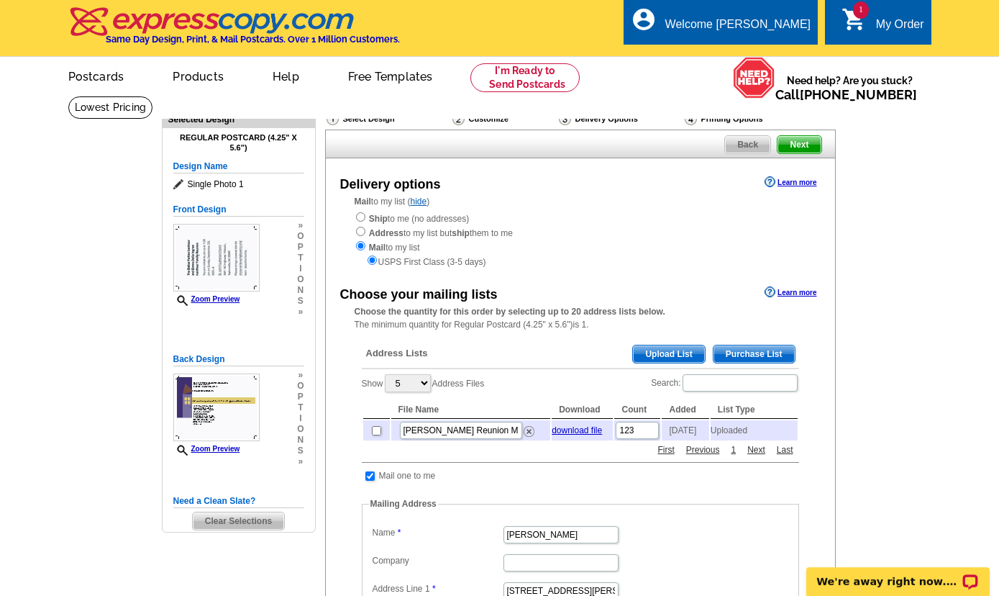
click at [657, 353] on span "Upload List" at bounding box center [668, 353] width 71 height 17
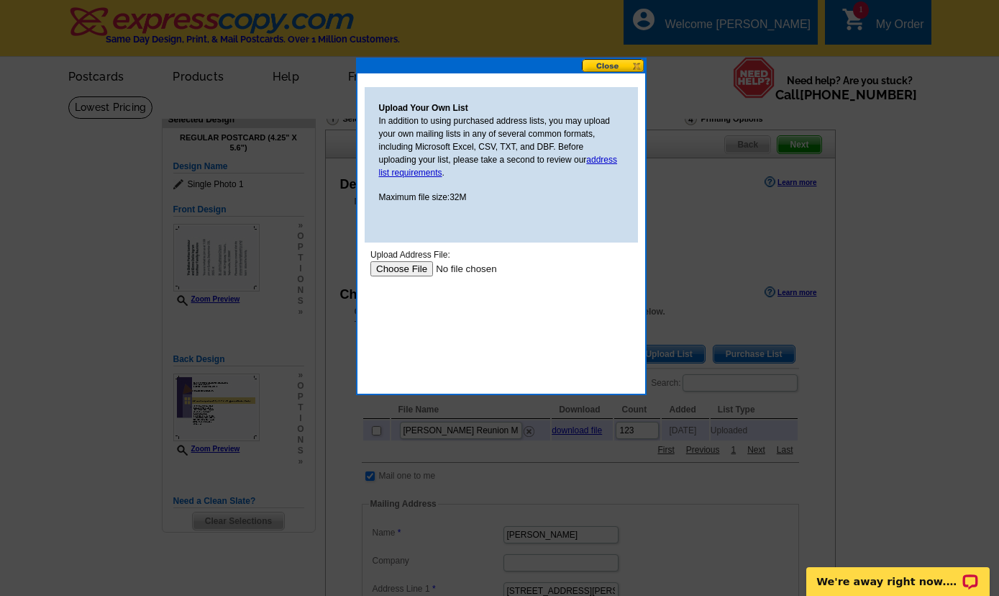
click at [396, 271] on input "file" at bounding box center [461, 268] width 182 height 15
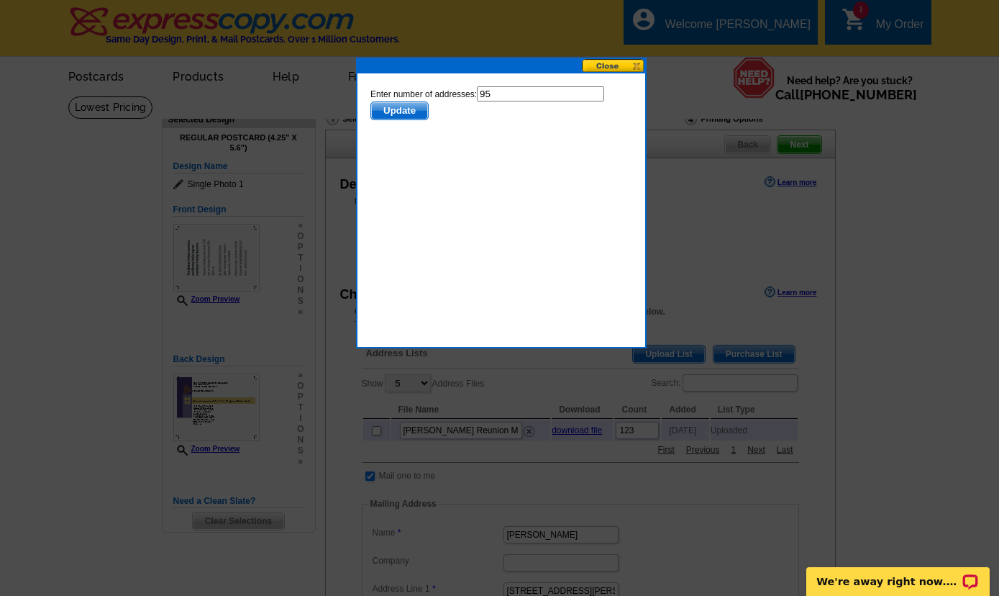
click at [404, 110] on span "Update" at bounding box center [399, 110] width 57 height 17
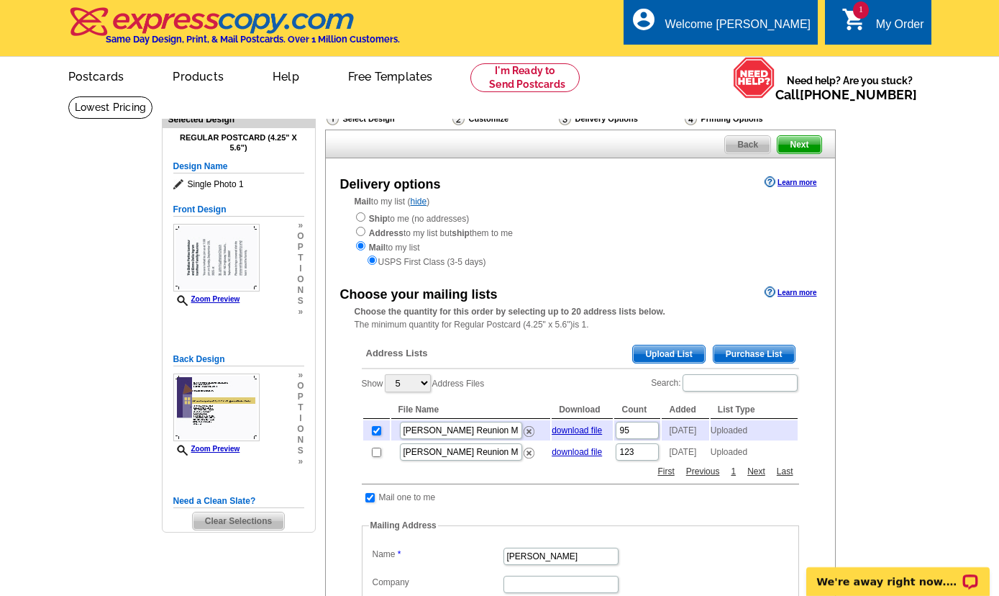
click at [804, 143] on span "Next" at bounding box center [799, 144] width 43 height 17
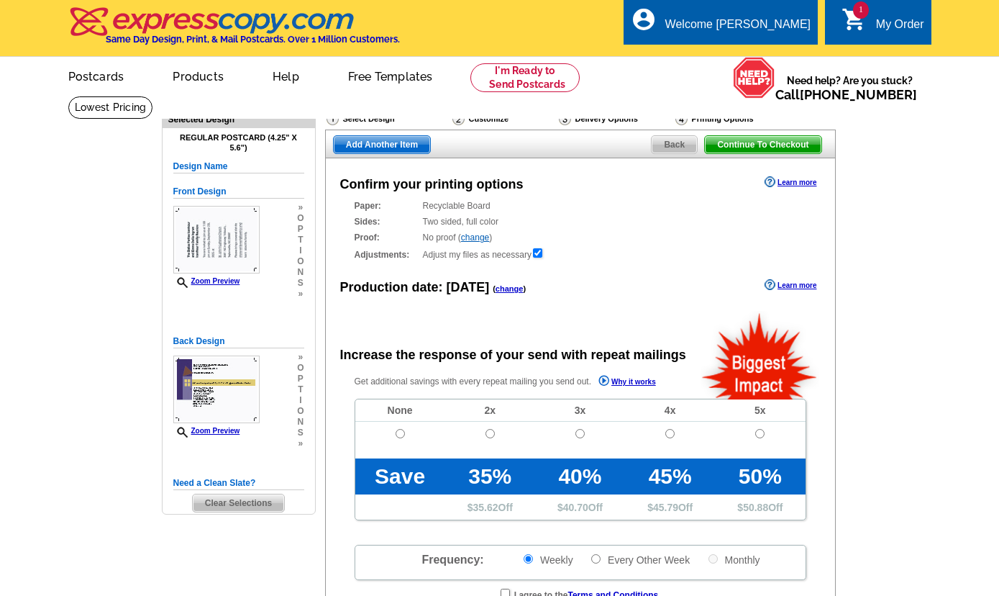
radio input "false"
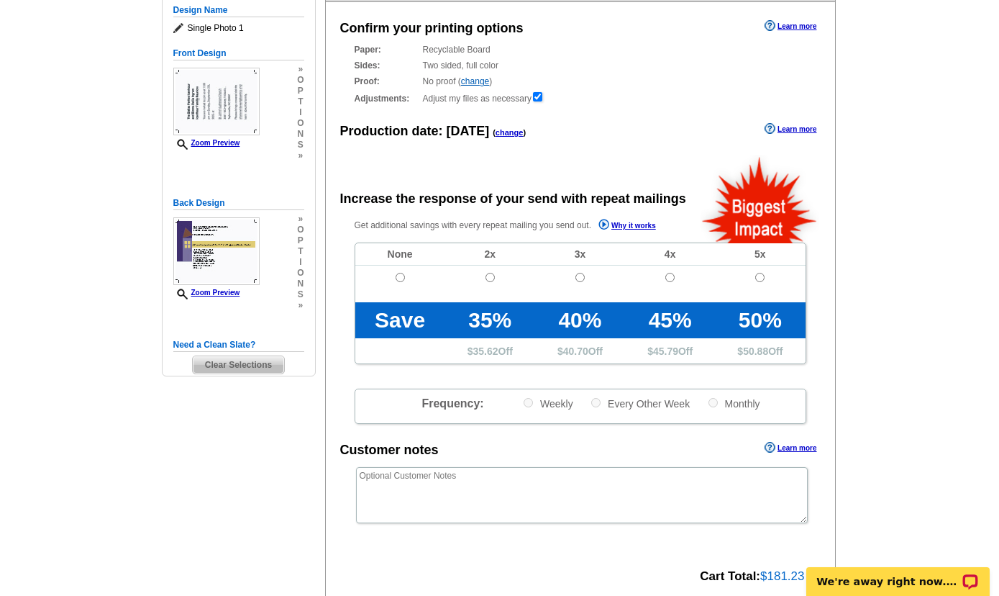
scroll to position [233, 0]
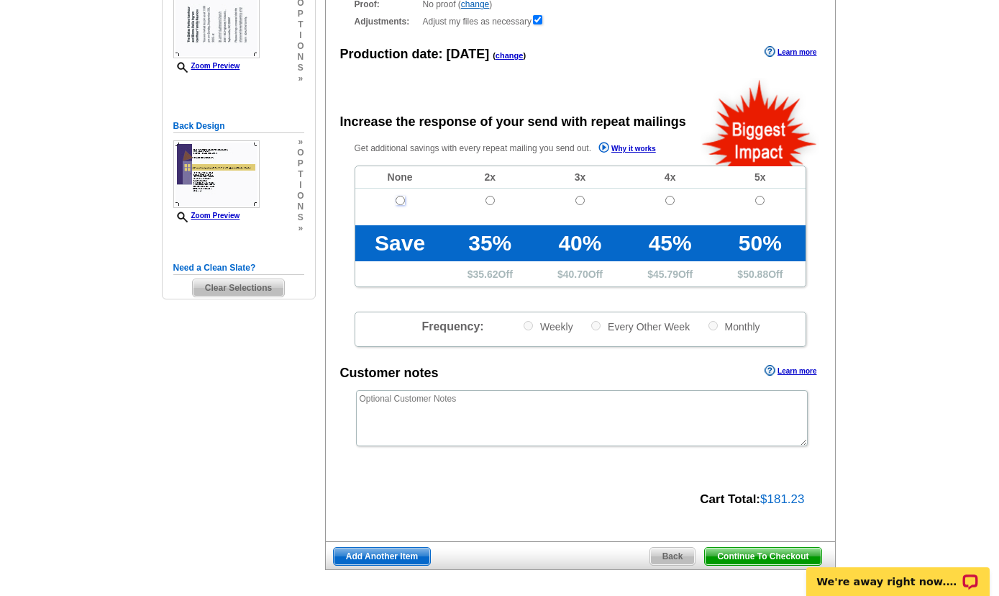
click at [404, 204] on input "radio" at bounding box center [400, 200] width 9 height 9
radio input "true"
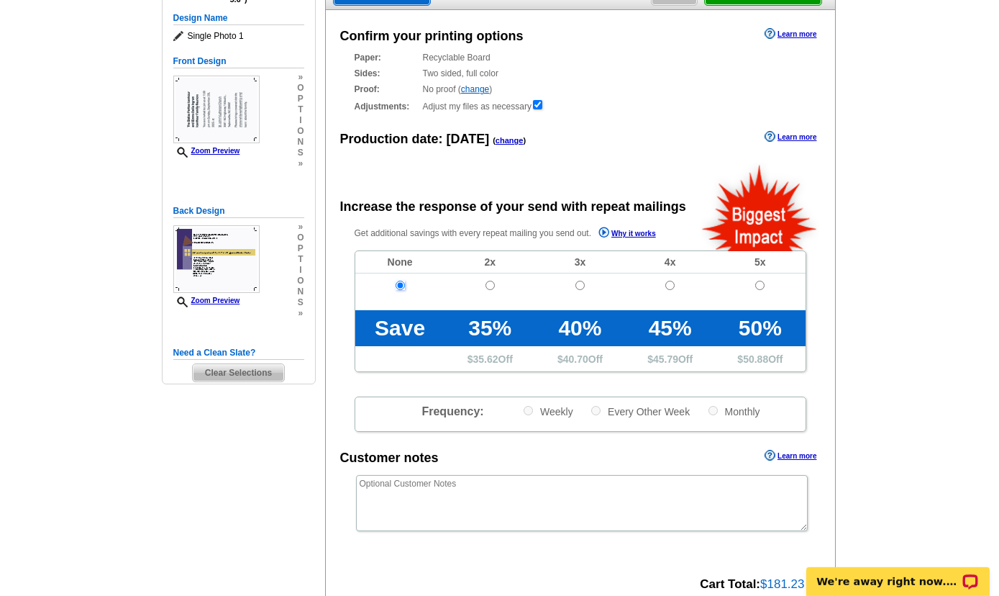
scroll to position [0, 0]
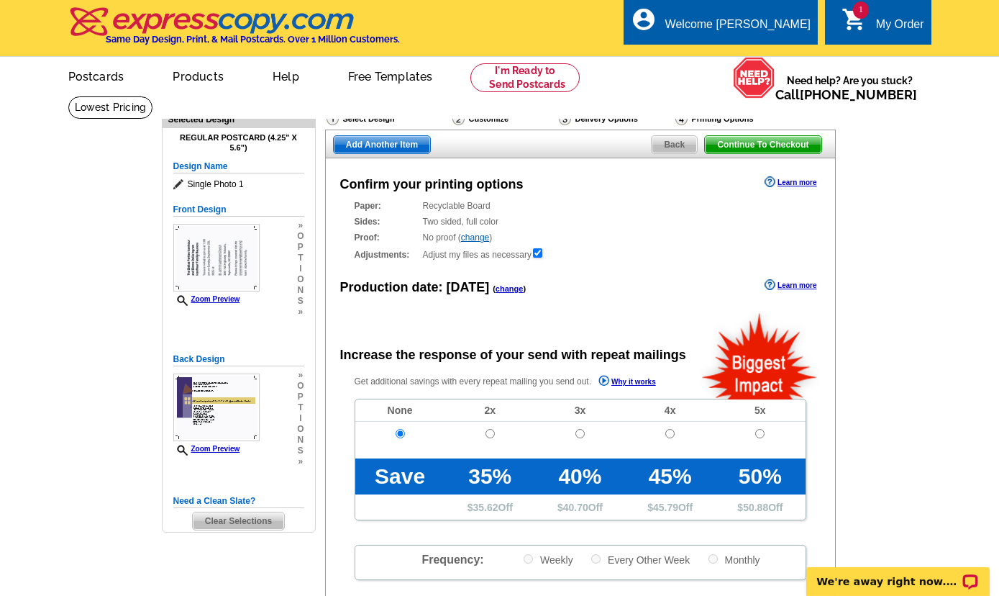
click at [799, 148] on span "Continue To Checkout" at bounding box center [763, 144] width 116 height 17
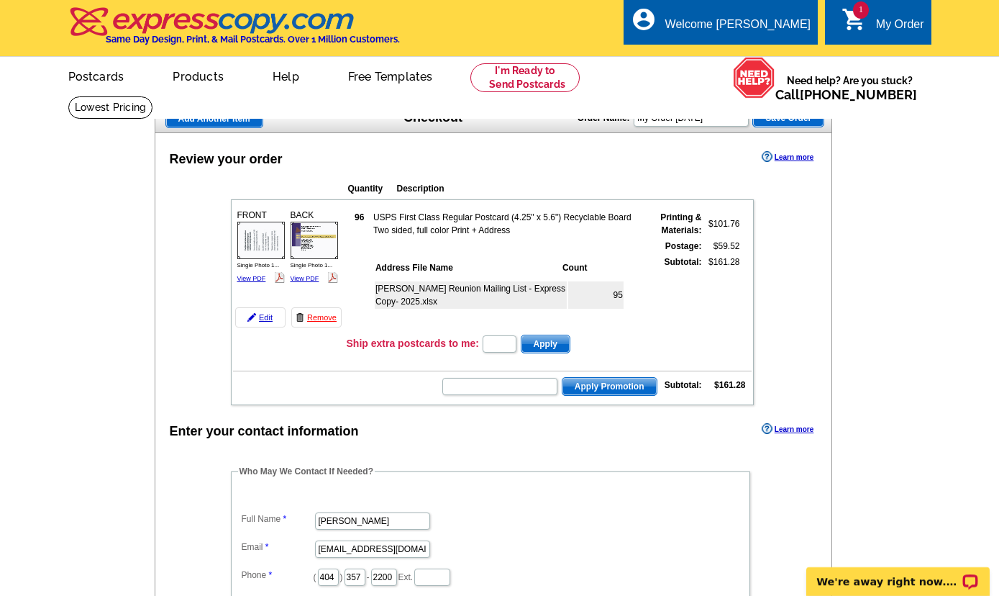
click at [803, 120] on span "Save Order" at bounding box center [788, 117] width 71 height 17
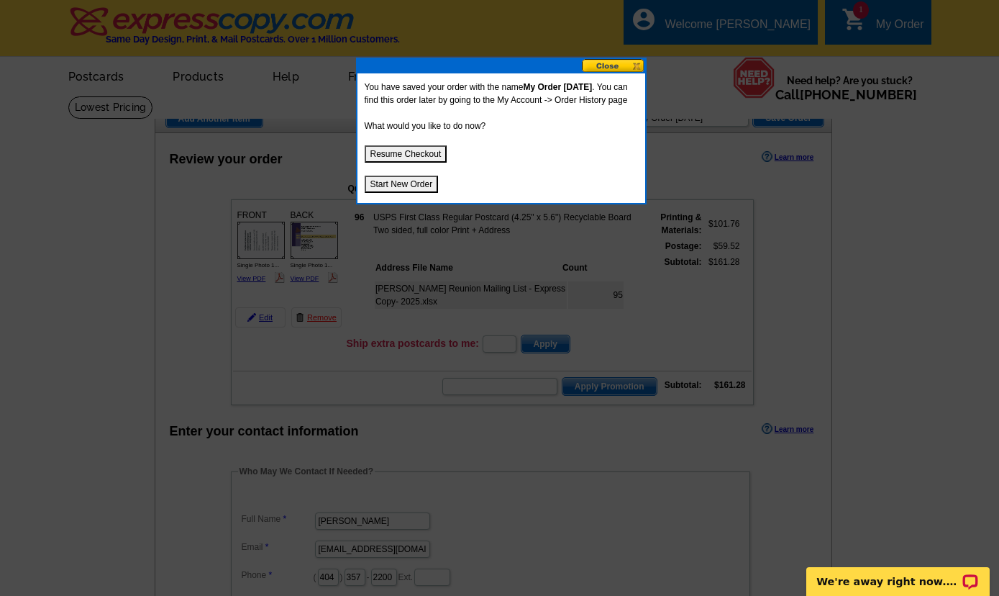
click at [607, 67] on button at bounding box center [613, 66] width 63 height 14
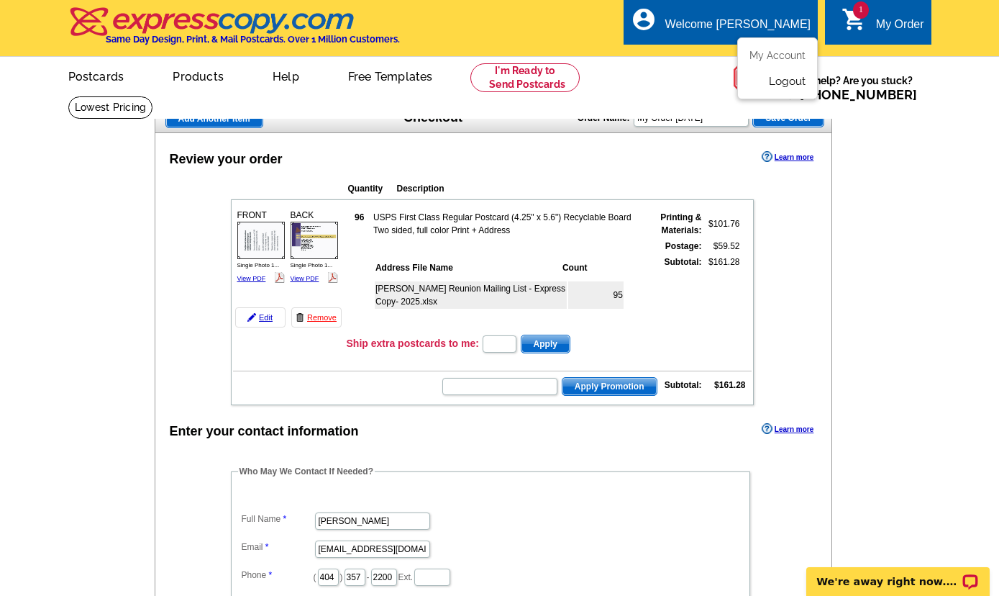
click at [779, 85] on link "Logout" at bounding box center [787, 81] width 37 height 13
